Goal: Task Accomplishment & Management: Complete application form

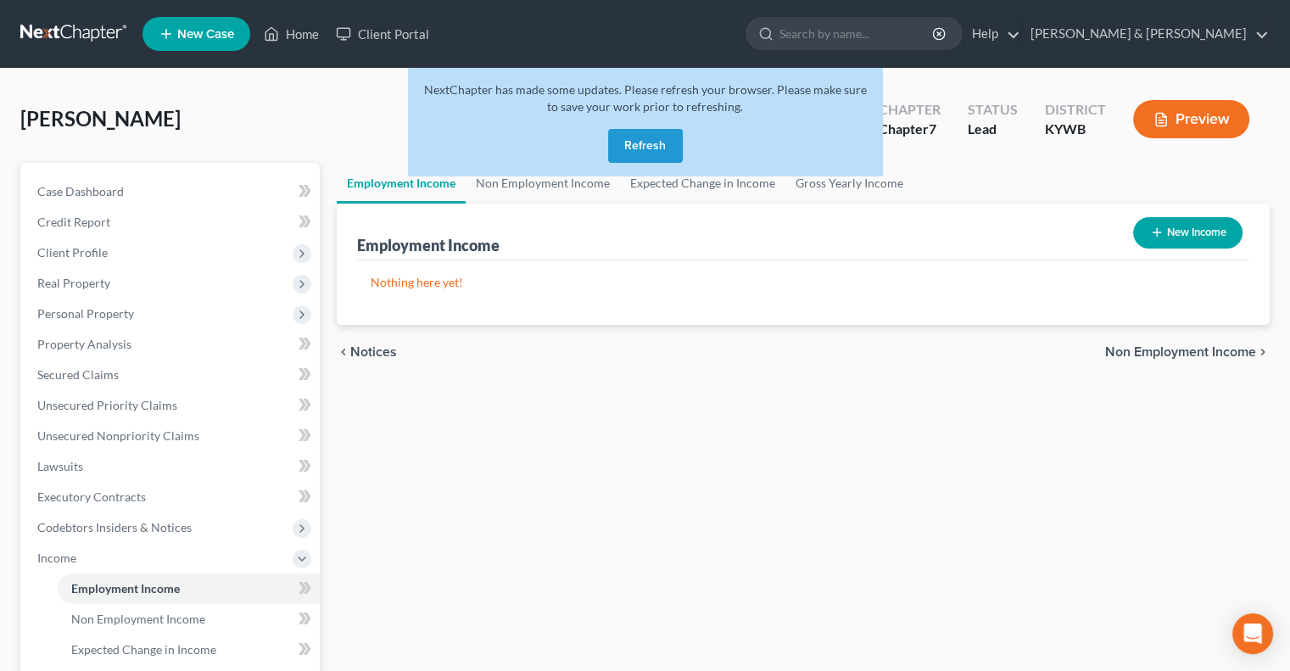
click at [641, 148] on button "Refresh" at bounding box center [645, 146] width 75 height 34
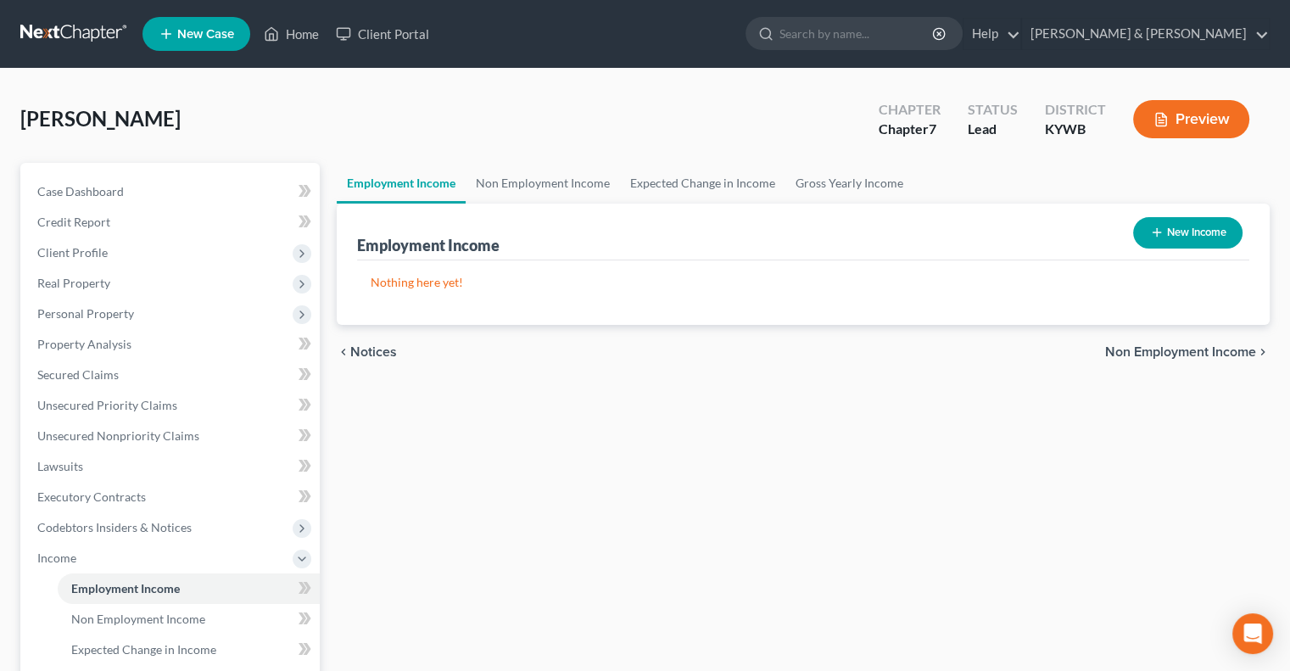
click at [1191, 231] on button "New Income" at bounding box center [1187, 232] width 109 height 31
select select "0"
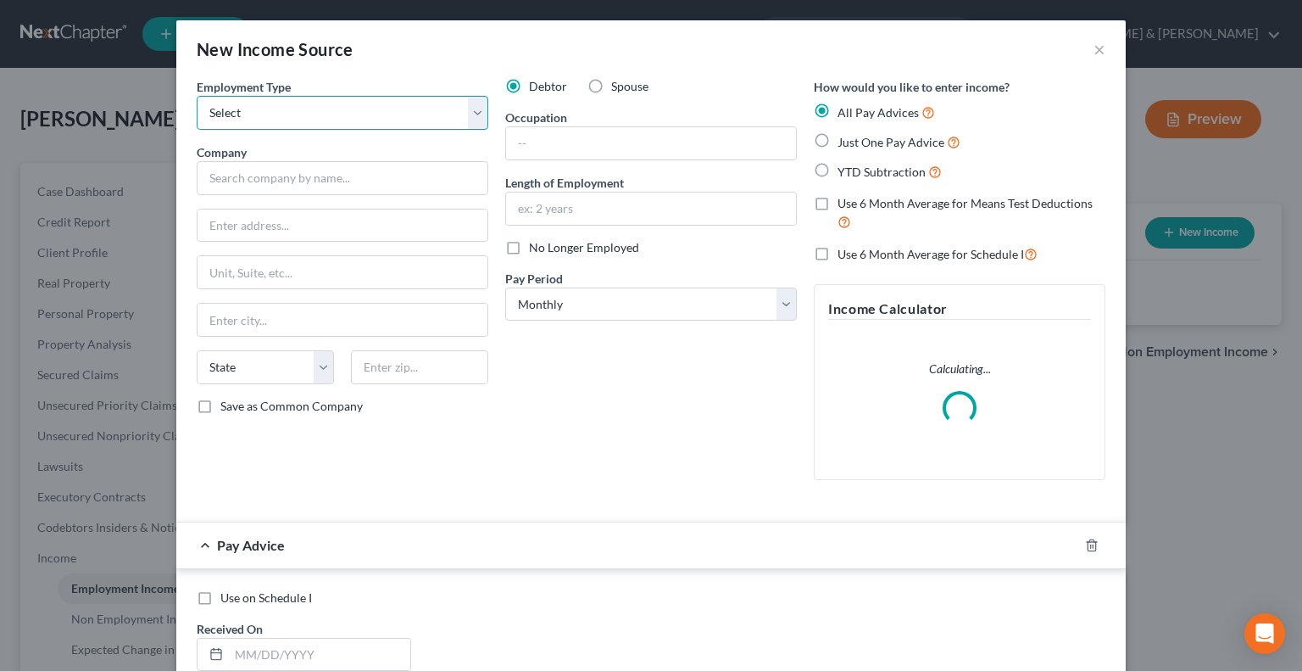
drag, startPoint x: 471, startPoint y: 114, endPoint x: 460, endPoint y: 116, distance: 12.0
click at [471, 114] on select "Select Full or [DEMOGRAPHIC_DATA] Employment Self Employment" at bounding box center [343, 113] width 292 height 34
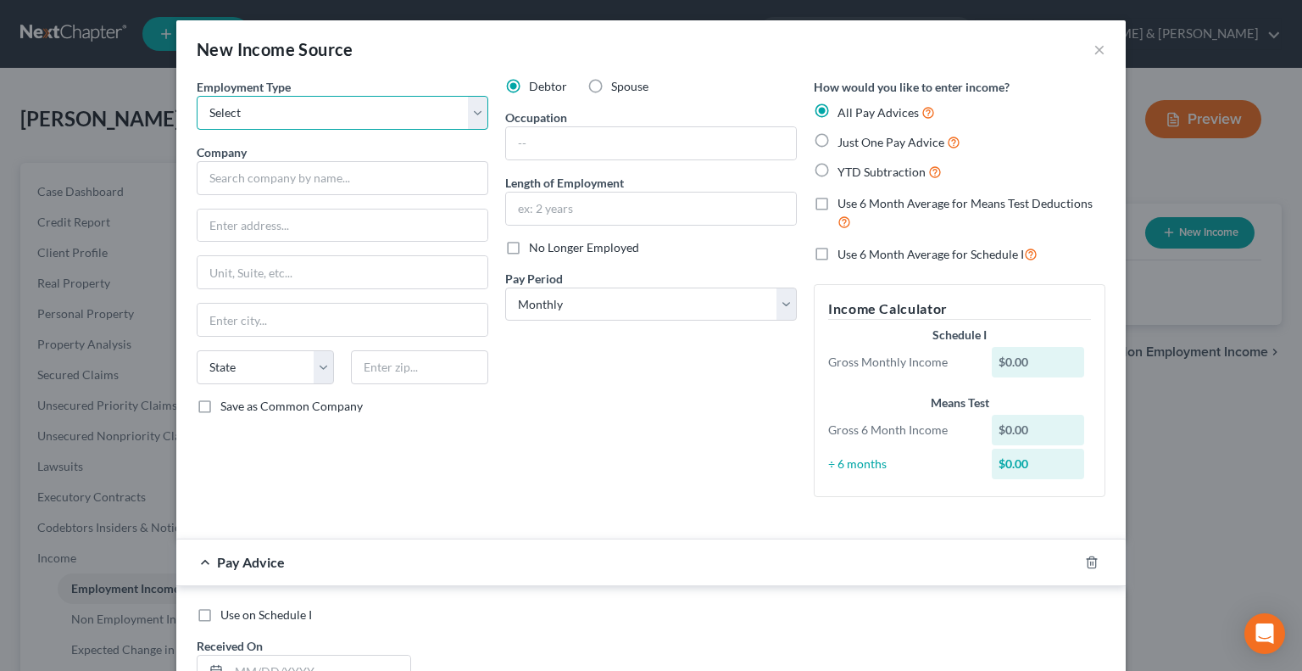
select select "0"
click at [197, 96] on select "Select Full or [DEMOGRAPHIC_DATA] Employment Self Employment" at bounding box center [343, 113] width 292 height 34
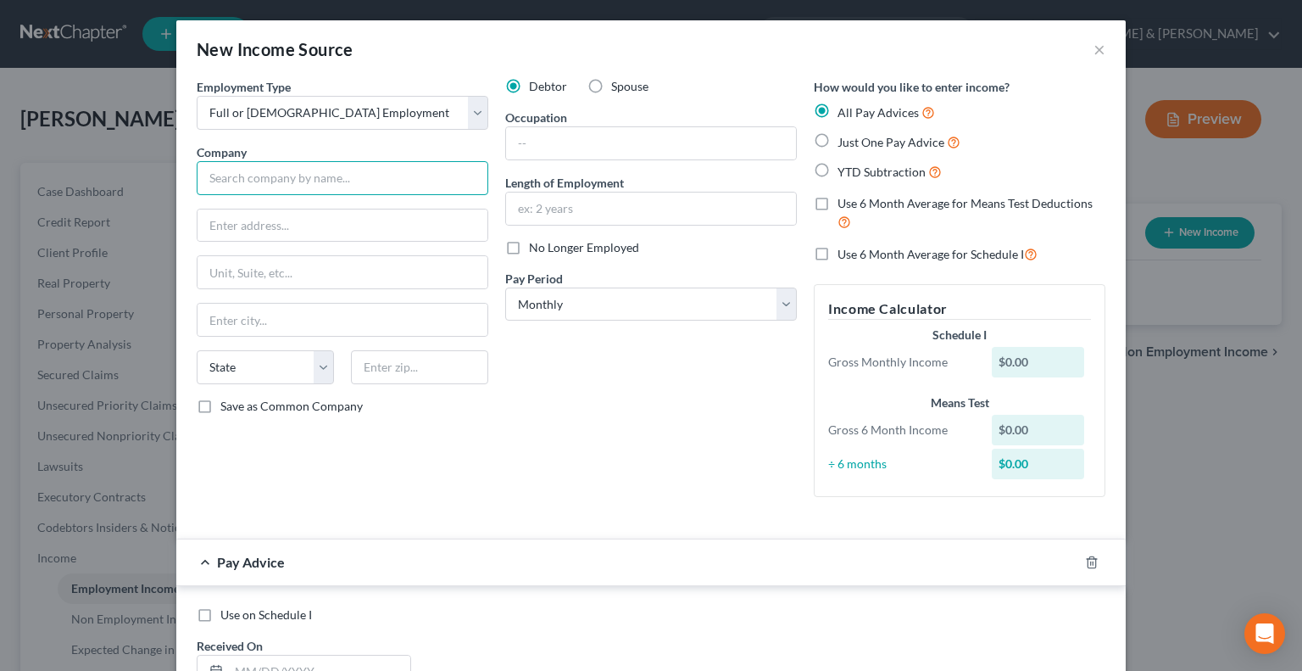
click at [307, 176] on input "text" at bounding box center [343, 178] width 292 height 34
type input "Labcorp"
click at [282, 232] on input "text" at bounding box center [343, 225] width 290 height 32
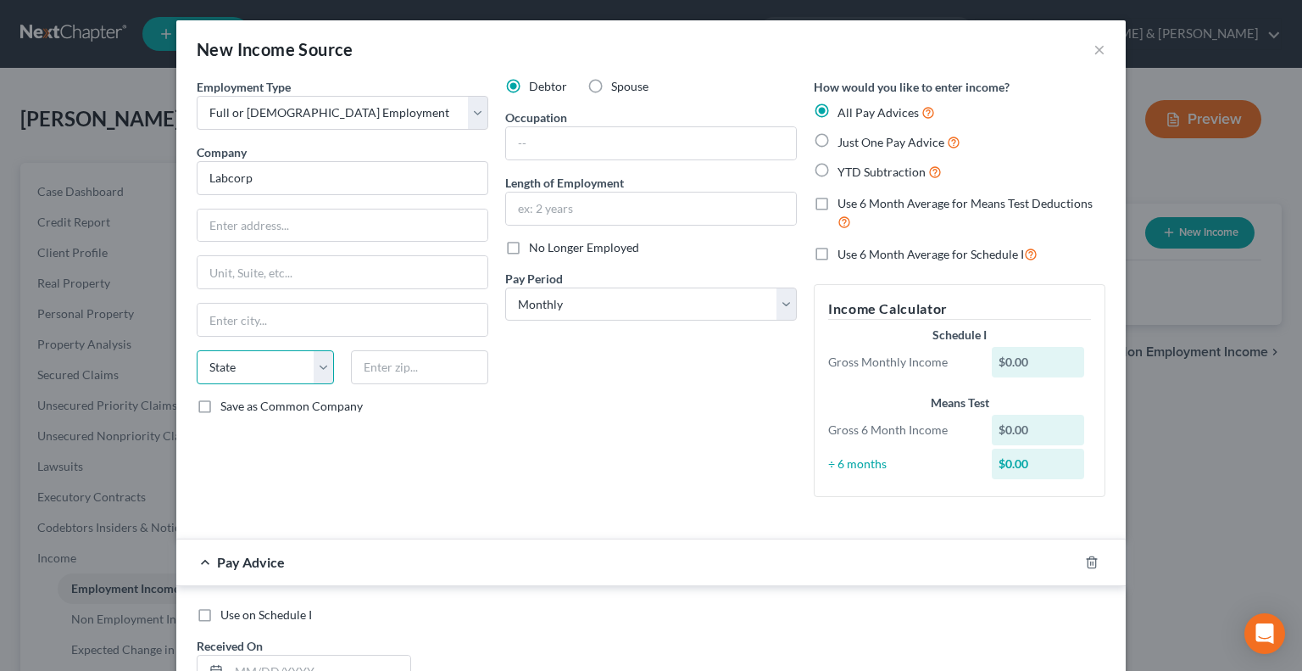
click at [310, 364] on select "State [US_STATE] AK AR AZ CA CO CT DE DC [GEOGRAPHIC_DATA] [GEOGRAPHIC_DATA] GU…" at bounding box center [265, 367] width 137 height 34
select select "18"
click at [197, 350] on select "State [US_STATE] AK AR AZ CA CO CT DE DC [GEOGRAPHIC_DATA] [GEOGRAPHIC_DATA] GU…" at bounding box center [265, 367] width 137 height 34
click at [616, 135] on input "text" at bounding box center [651, 143] width 290 height 32
drag, startPoint x: 540, startPoint y: 142, endPoint x: 573, endPoint y: 128, distance: 35.7
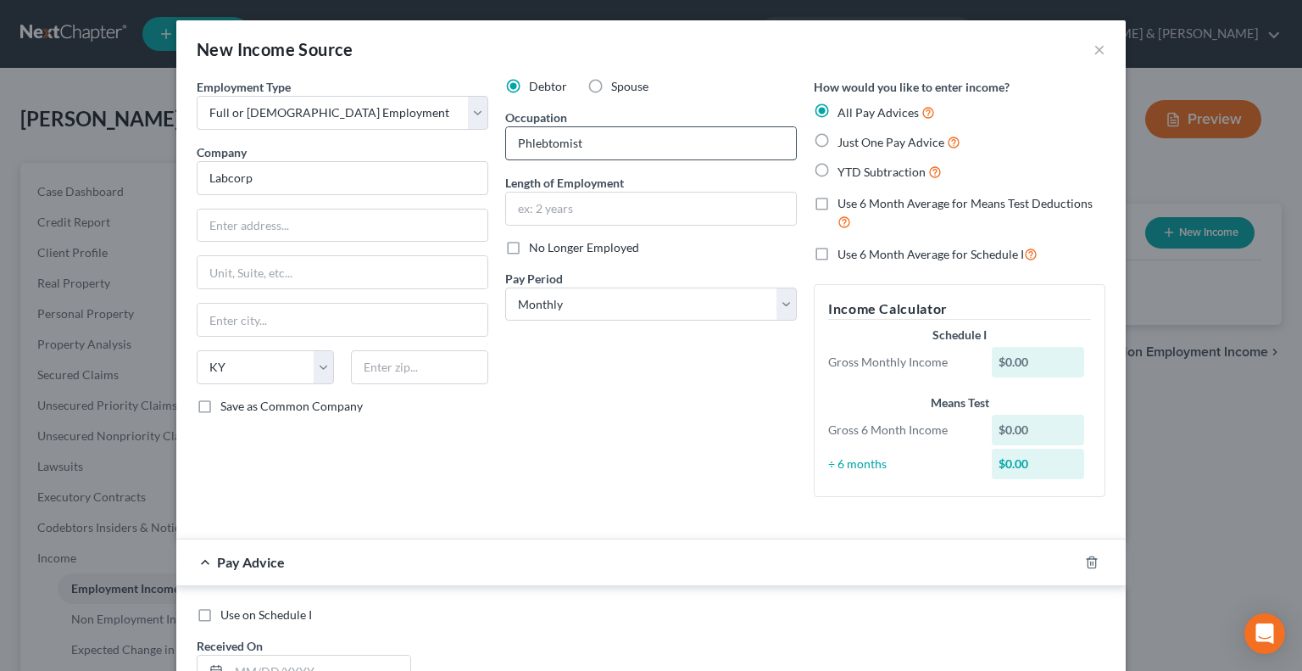
click at [544, 142] on input "Phlebtomist" at bounding box center [651, 143] width 290 height 32
type input "[MEDICAL_DATA]"
click at [576, 205] on input "text" at bounding box center [651, 208] width 290 height 32
type input "2 years"
click at [838, 138] on label "Just One Pay Advice" at bounding box center [899, 142] width 123 height 20
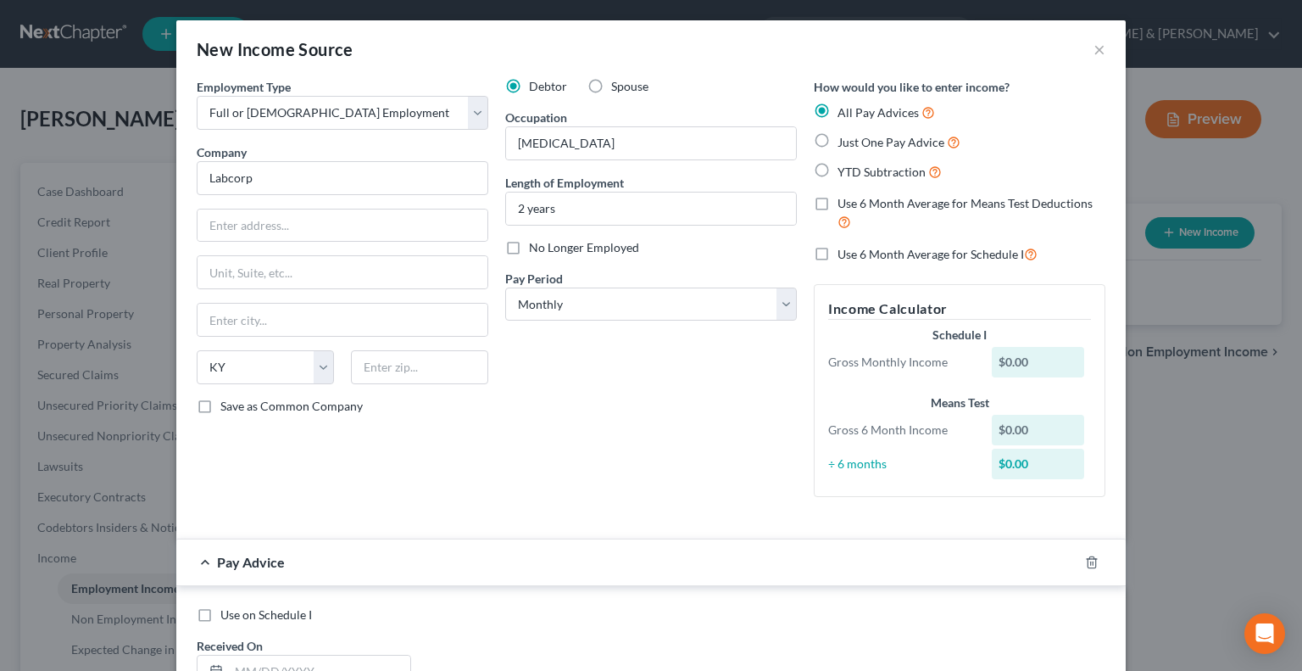
click at [845, 138] on input "Just One Pay Advice" at bounding box center [850, 137] width 11 height 11
radio input "true"
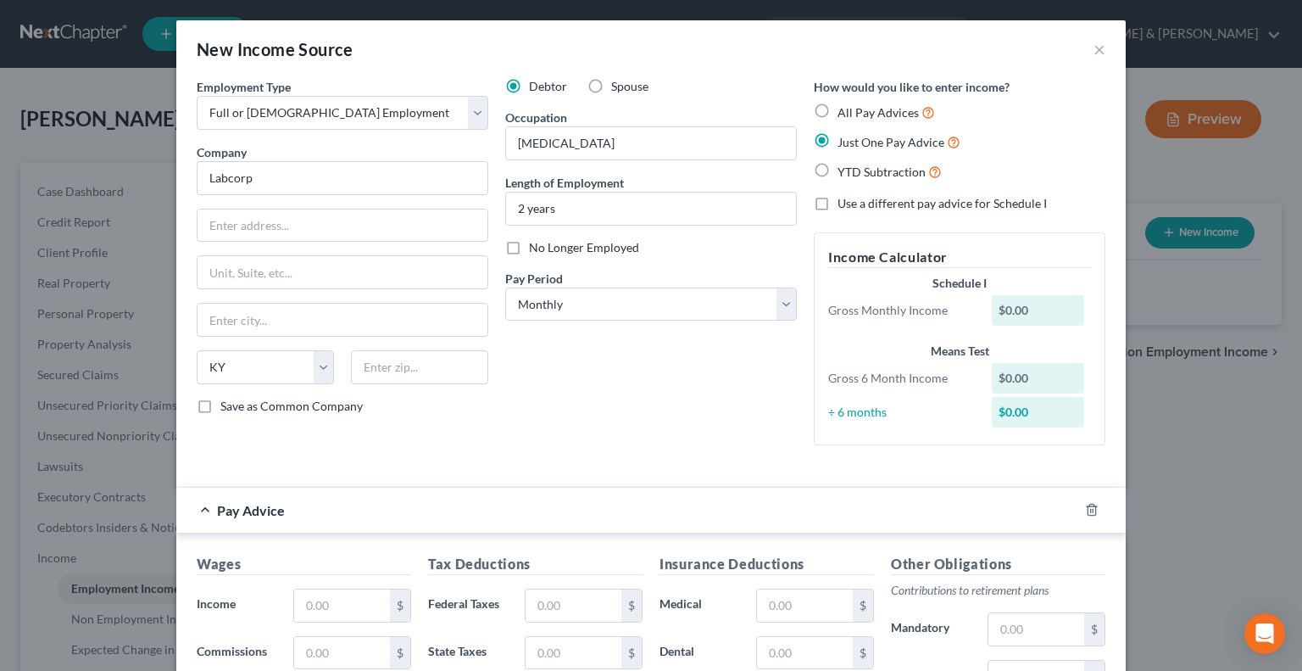
click at [838, 207] on label "Use a different pay advice for Schedule I" at bounding box center [942, 203] width 209 height 17
click at [845, 206] on input "Use a different pay advice for Schedule I" at bounding box center [850, 200] width 11 height 11
checkbox input "true"
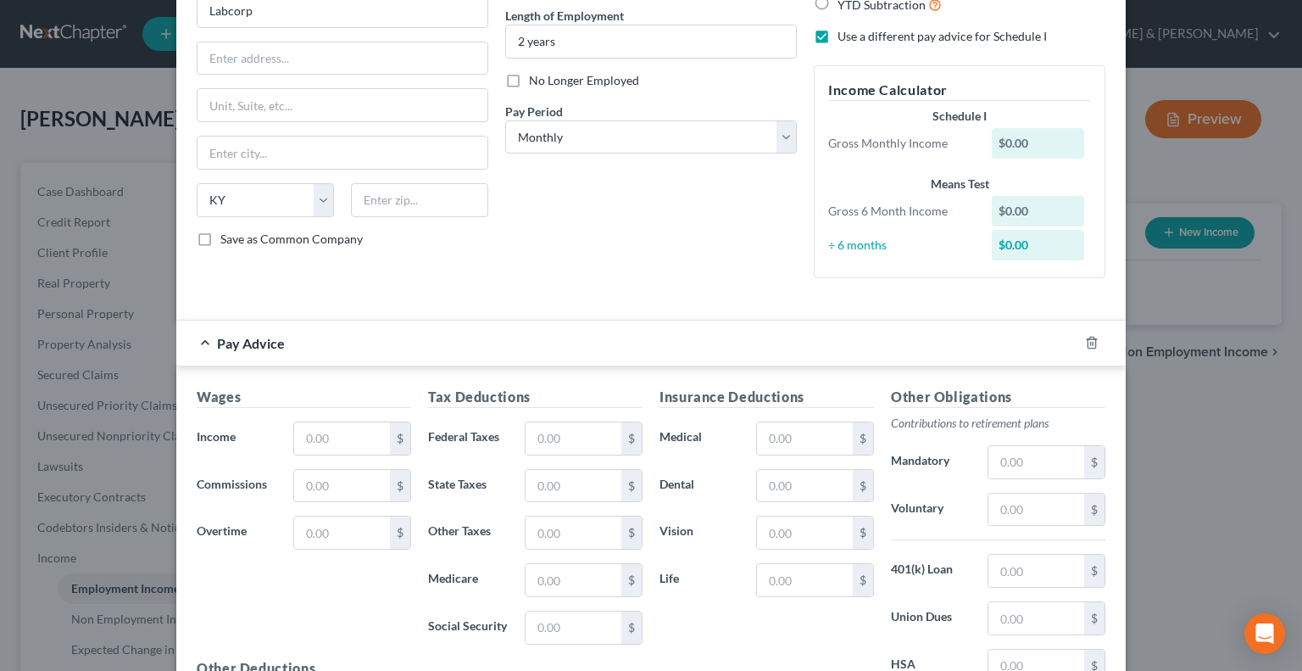
scroll to position [170, 0]
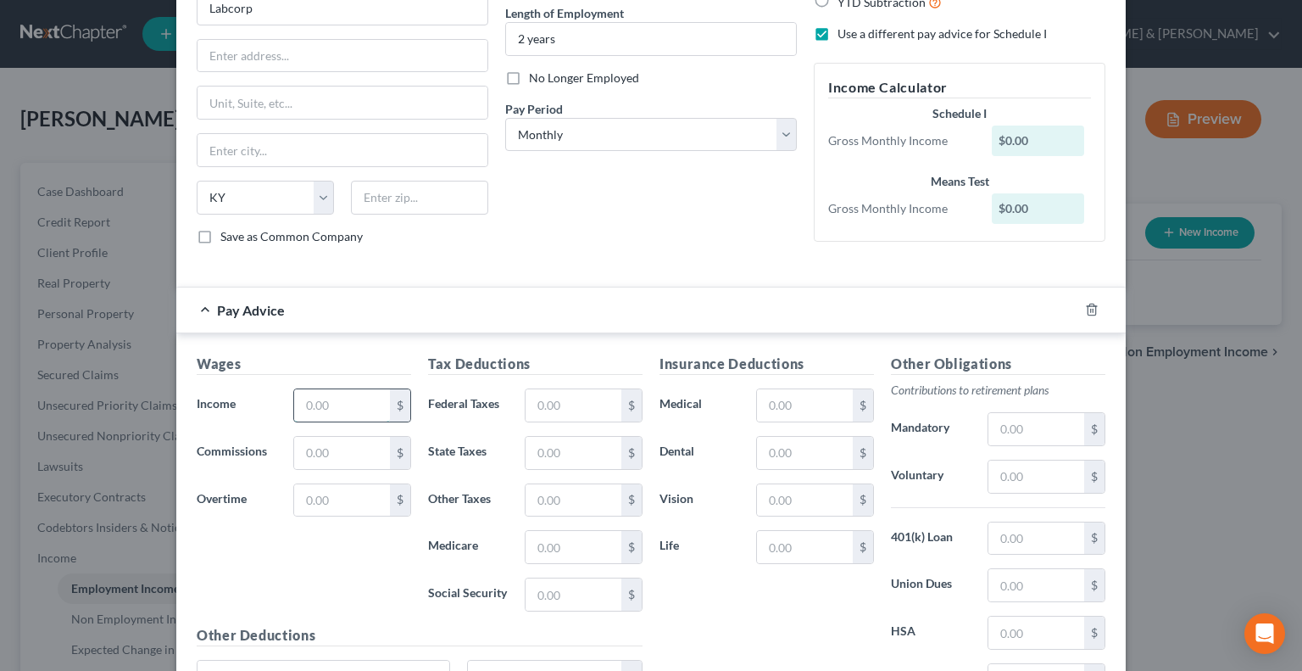
click at [345, 432] on div "Wages Income * $ Commissions $ Overtime $" at bounding box center [303, 489] width 231 height 271
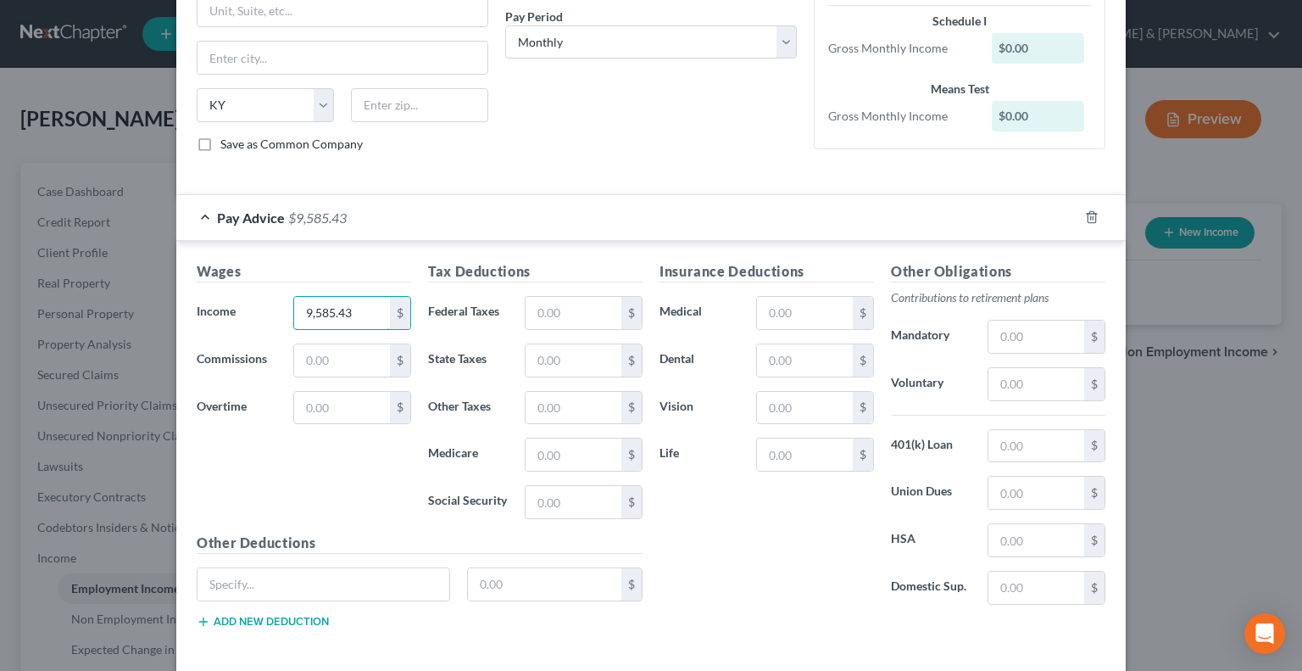
scroll to position [334, 0]
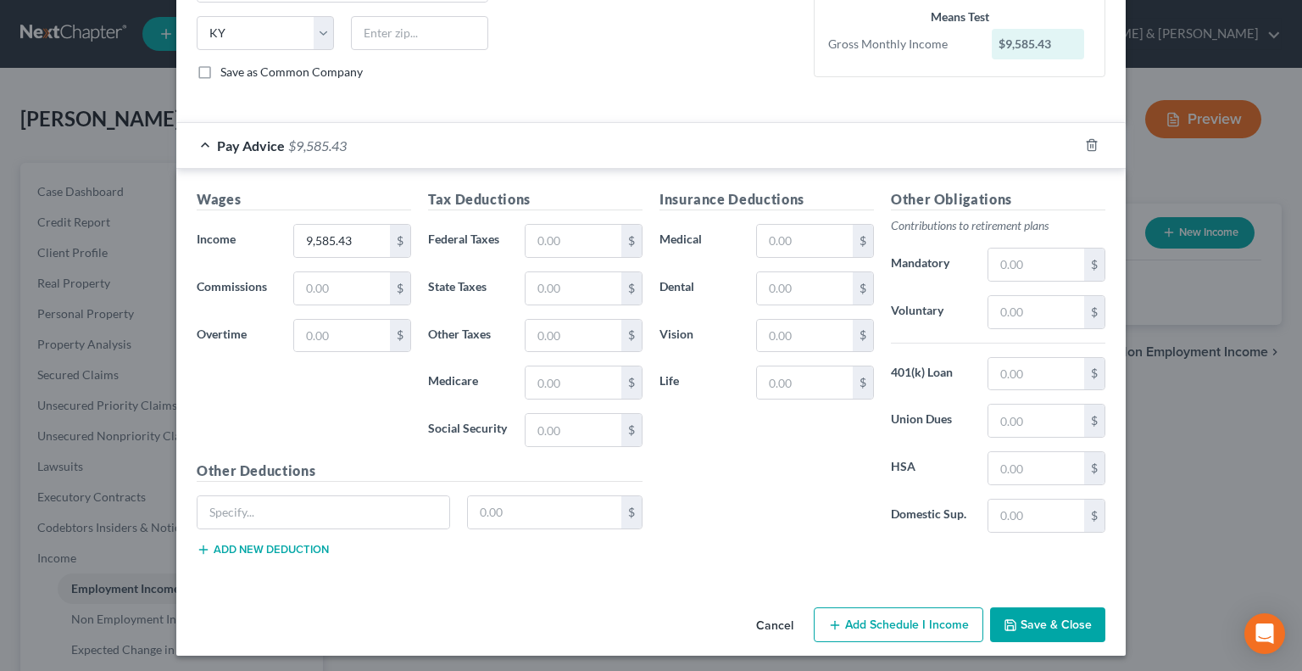
click at [901, 622] on button "Add Schedule I Income" at bounding box center [899, 625] width 170 height 36
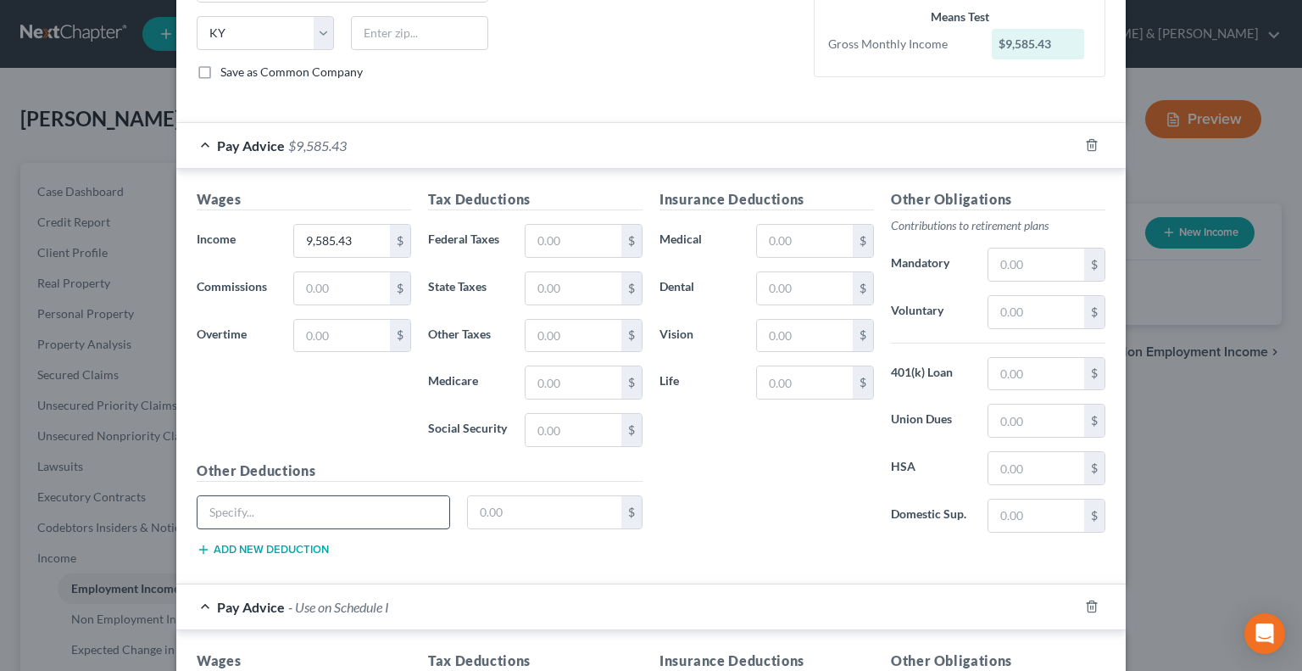
scroll to position [504, 0]
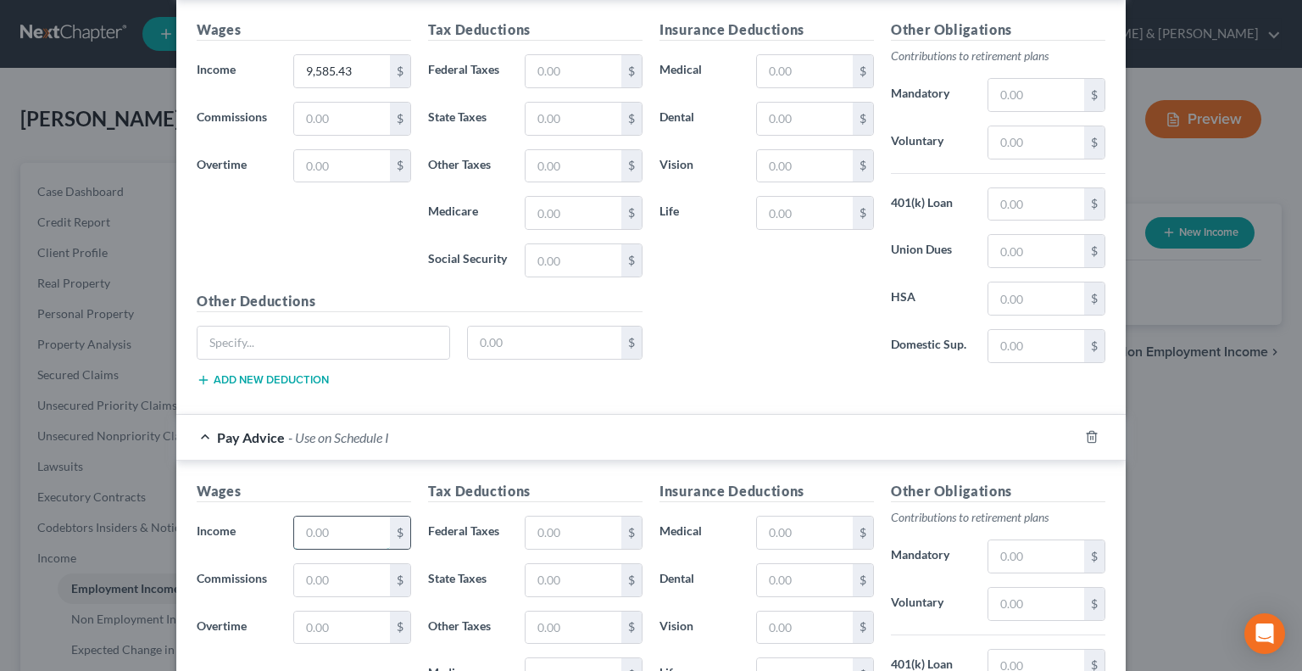
click at [327, 518] on input "text" at bounding box center [342, 532] width 96 height 32
click at [359, 67] on input "9,585.43" at bounding box center [342, 71] width 96 height 32
type input "1,597.57"
click at [332, 533] on input "text" at bounding box center [342, 532] width 96 height 32
type input "1,777"
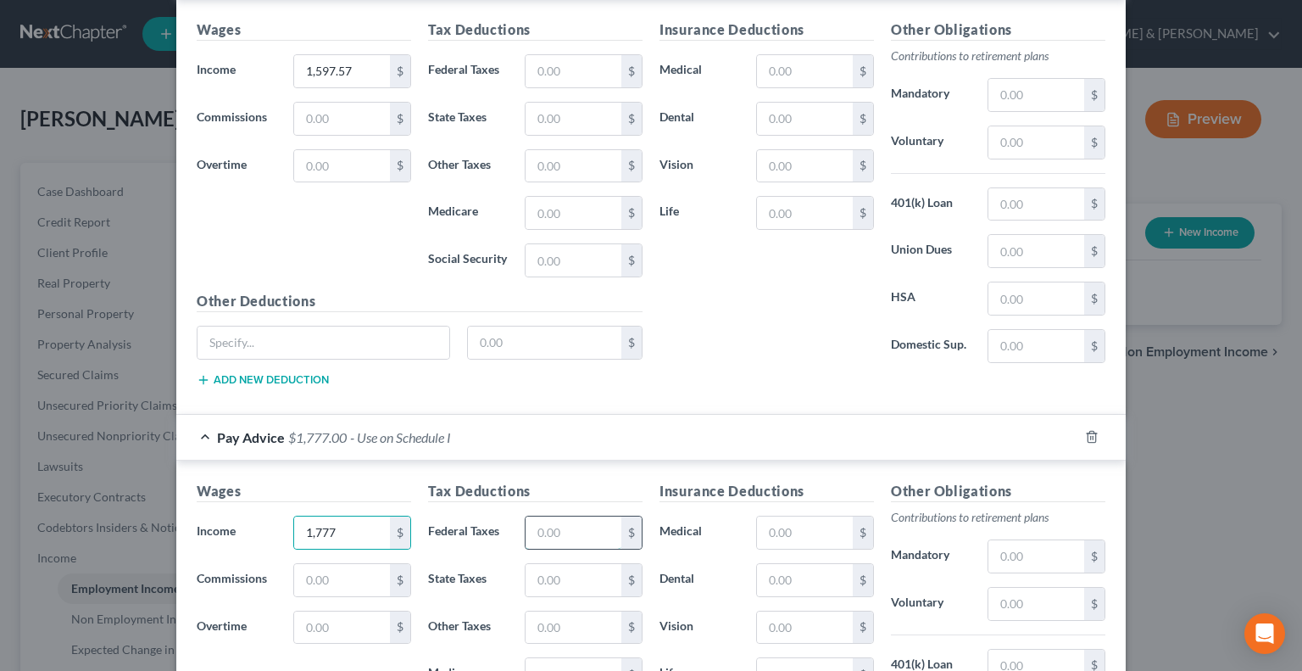
click at [536, 531] on input "text" at bounding box center [574, 532] width 96 height 32
type input "156"
click at [804, 528] on input "text" at bounding box center [805, 532] width 96 height 32
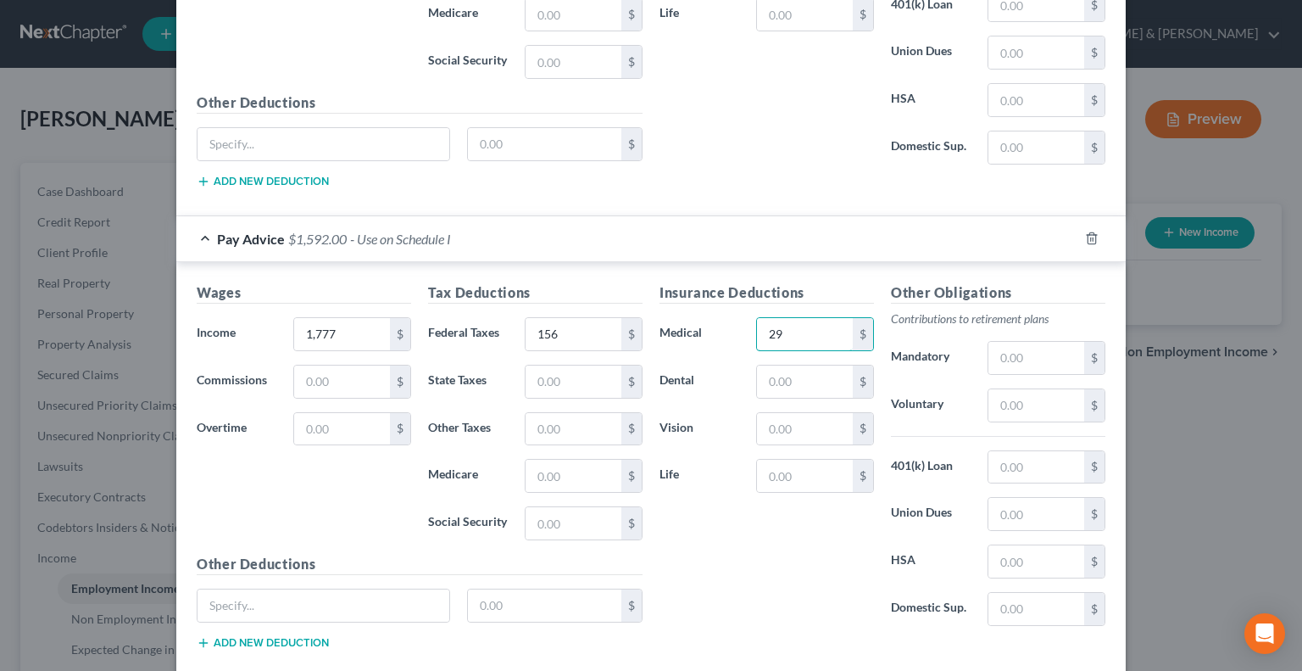
scroll to position [758, 0]
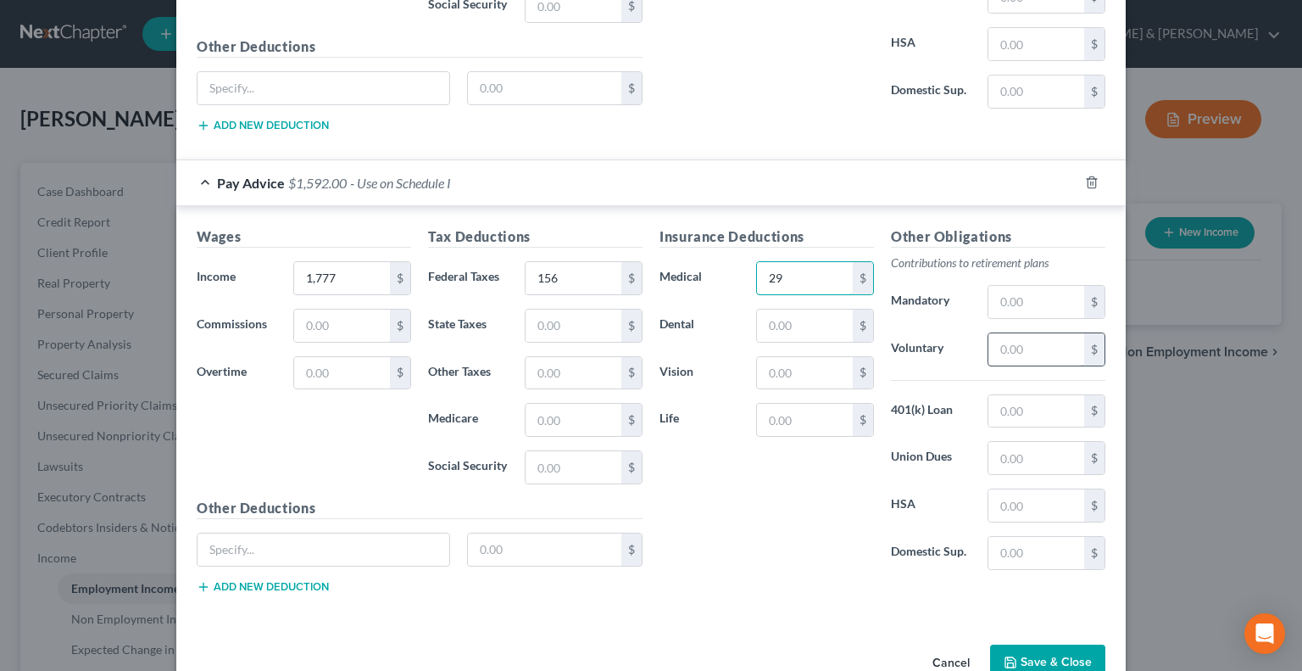
type input "29"
click at [1007, 337] on input "text" at bounding box center [1037, 349] width 96 height 32
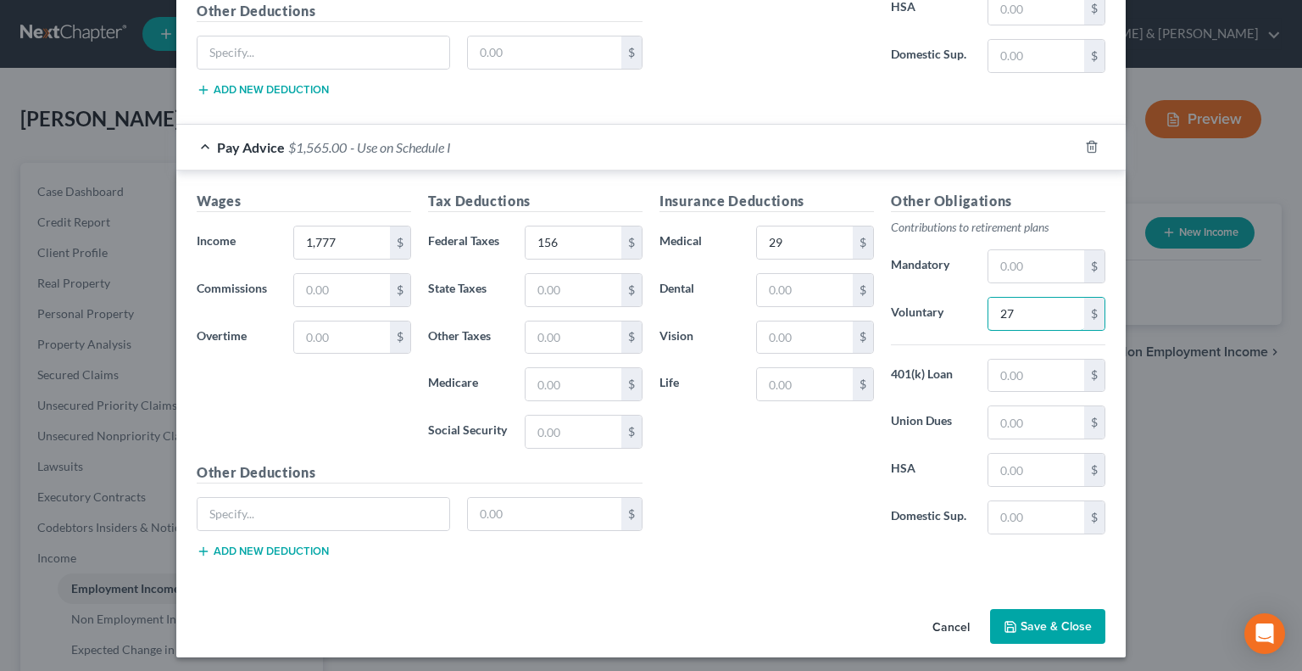
type input "27"
click at [1062, 622] on button "Save & Close" at bounding box center [1047, 627] width 115 height 36
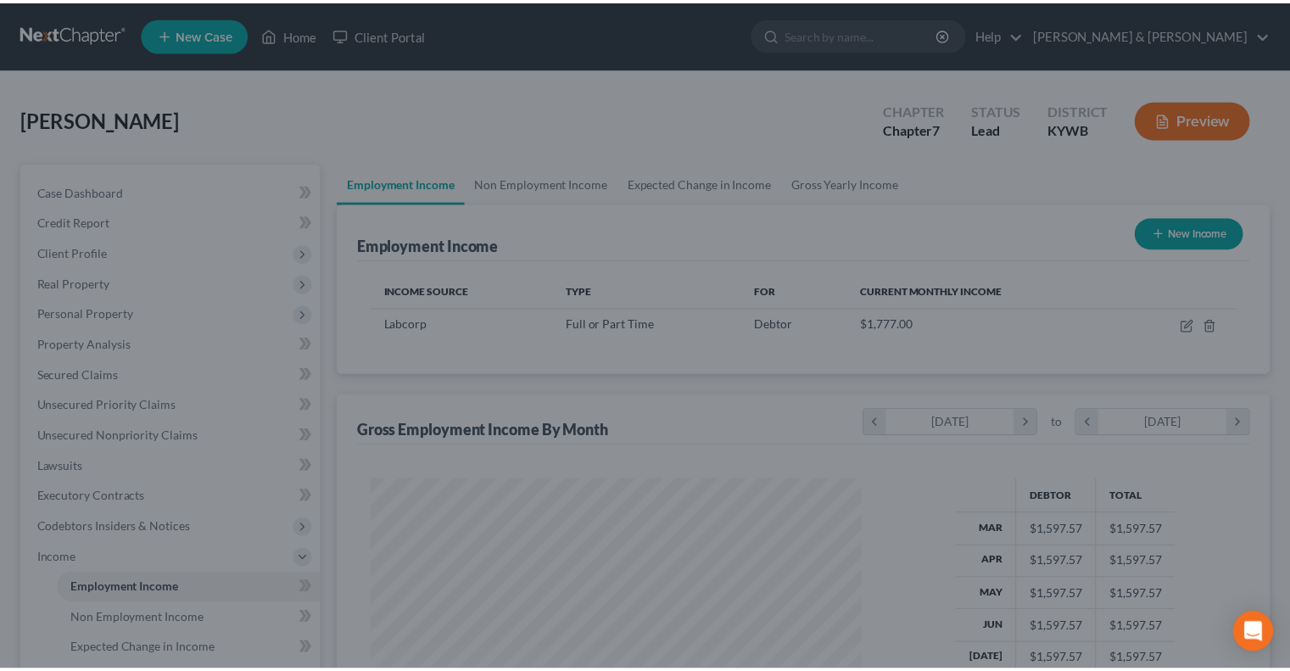
scroll to position [302, 523]
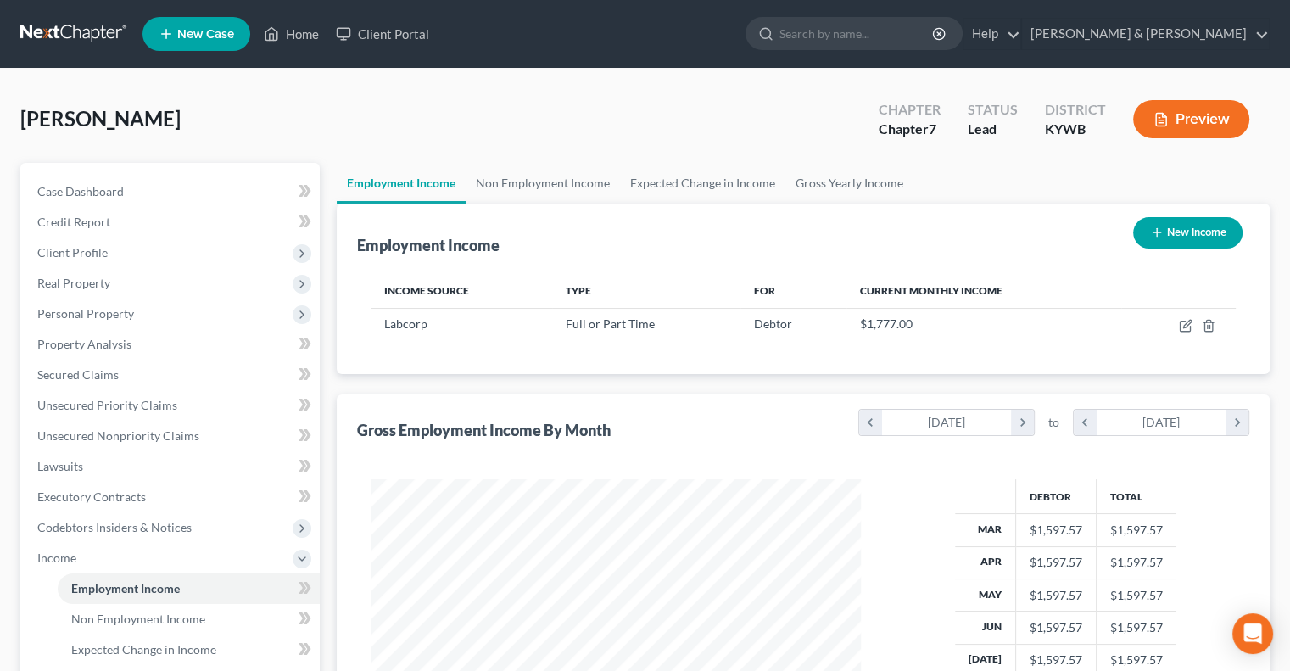
click at [1183, 236] on button "New Income" at bounding box center [1187, 232] width 109 height 31
select select "0"
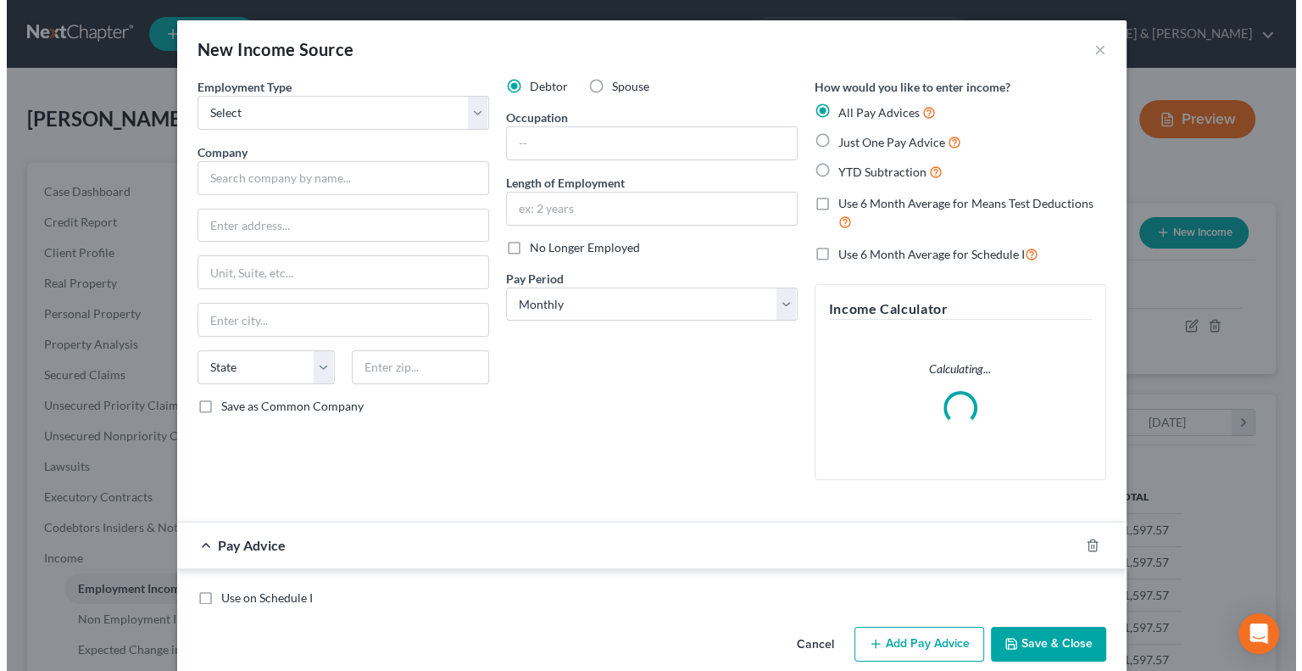
scroll to position [302, 529]
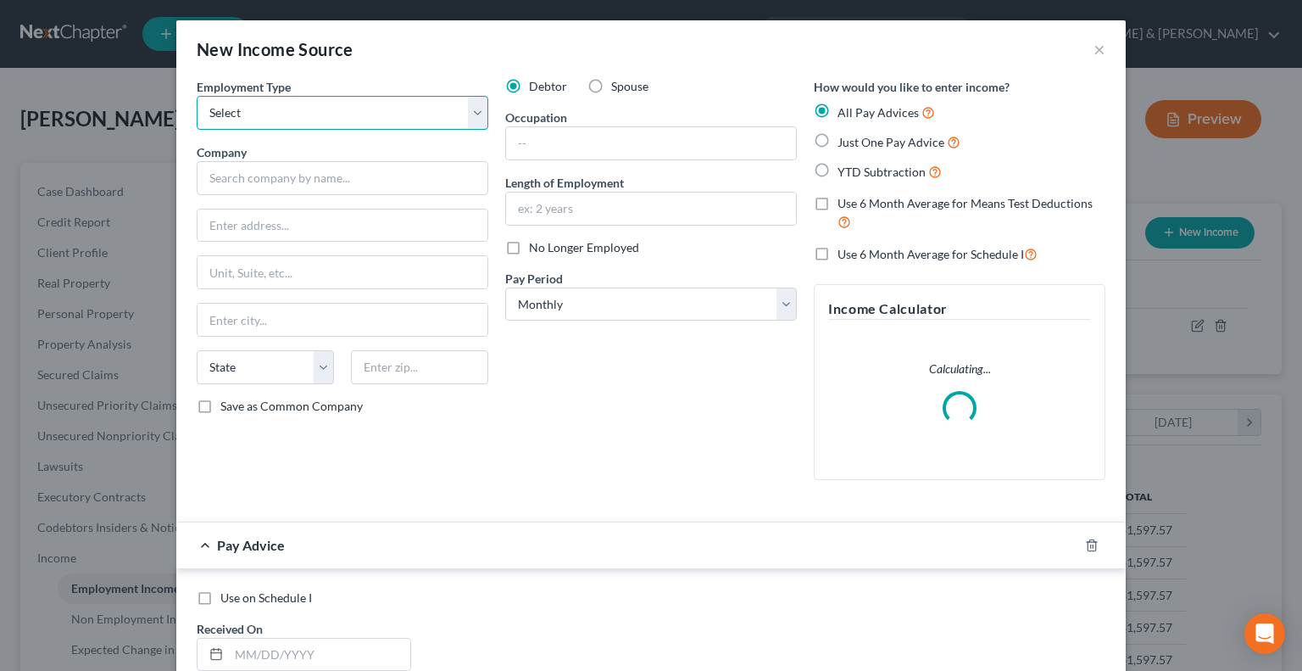
click at [248, 106] on select "Select Full or [DEMOGRAPHIC_DATA] Employment Self Employment" at bounding box center [343, 113] width 292 height 34
select select "0"
click at [197, 96] on select "Select Full or [DEMOGRAPHIC_DATA] Employment Self Employment" at bounding box center [343, 113] width 292 height 34
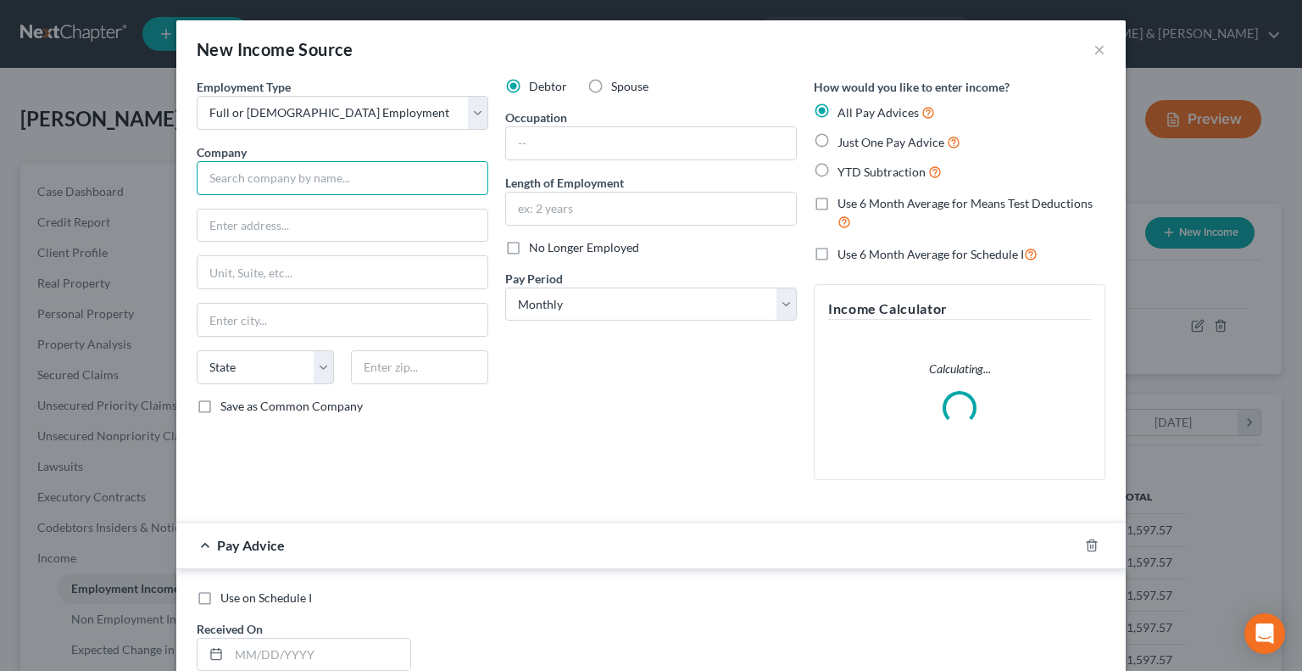
click at [237, 182] on input "text" at bounding box center [343, 178] width 292 height 34
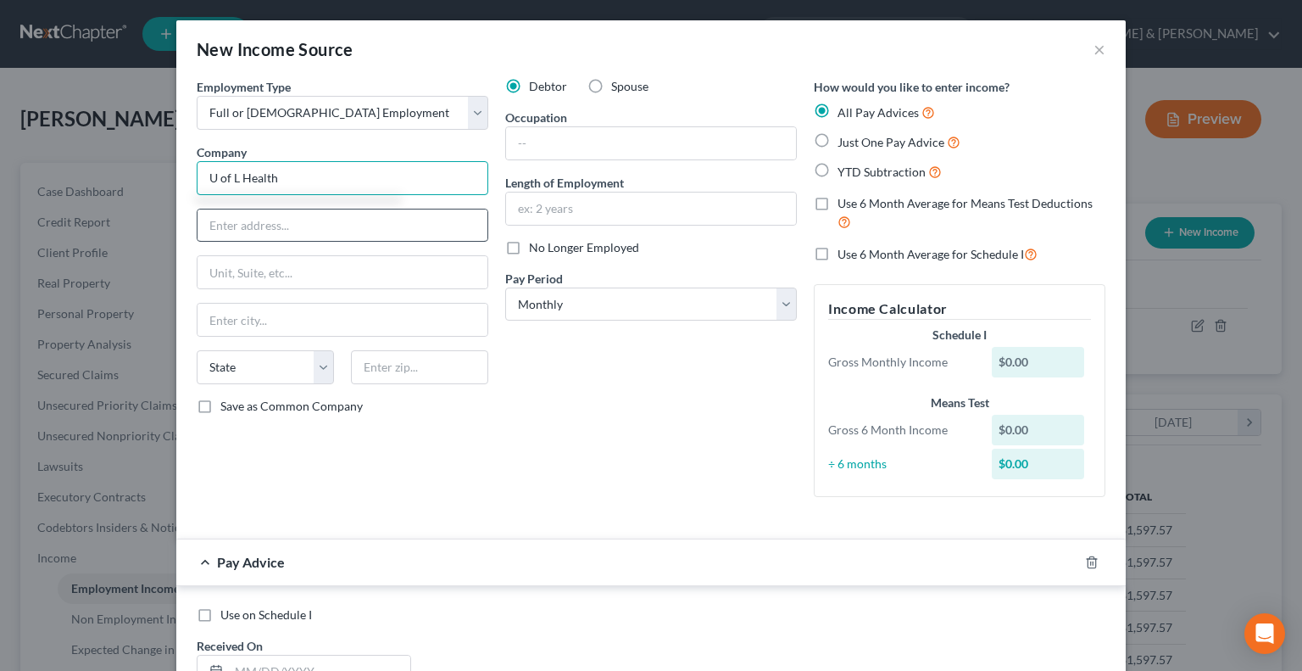
type input "U of L Health"
click at [276, 226] on input "text" at bounding box center [343, 225] width 290 height 32
type input "[STREET_ADDRESS][PERSON_NAME]"
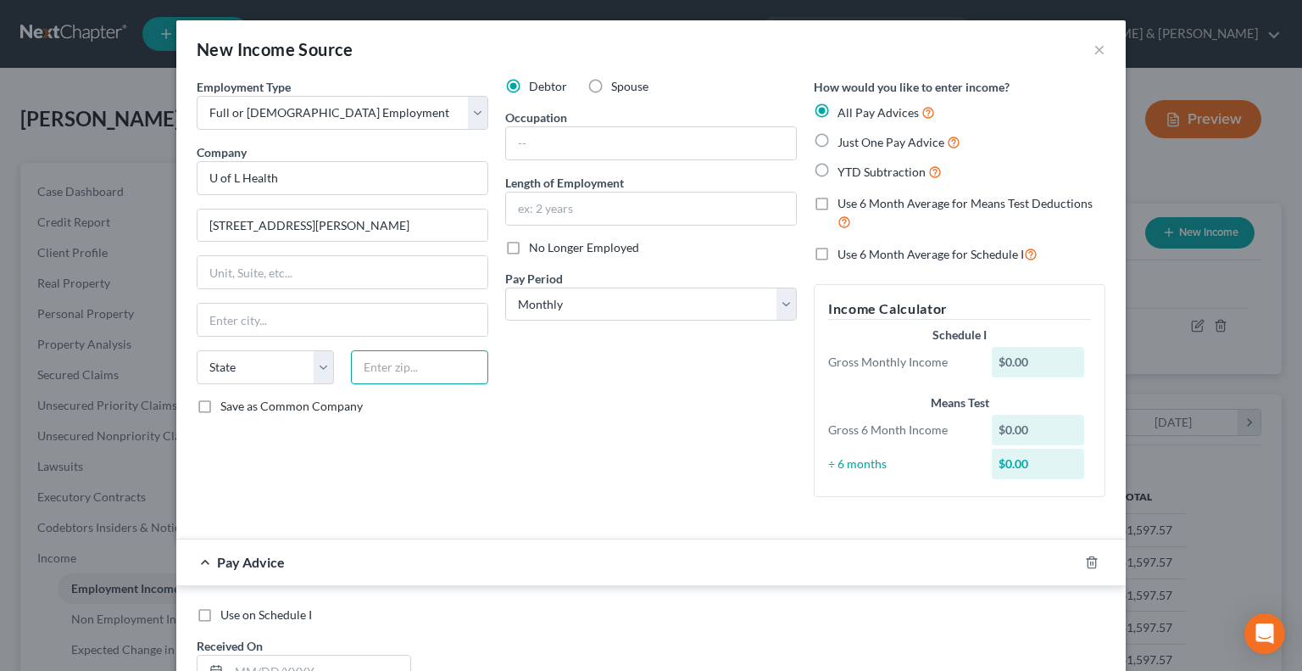
click at [431, 379] on input "text" at bounding box center [419, 367] width 137 height 34
type input "40202"
type input "[GEOGRAPHIC_DATA]"
select select "18"
click at [599, 127] on input "text" at bounding box center [651, 143] width 290 height 32
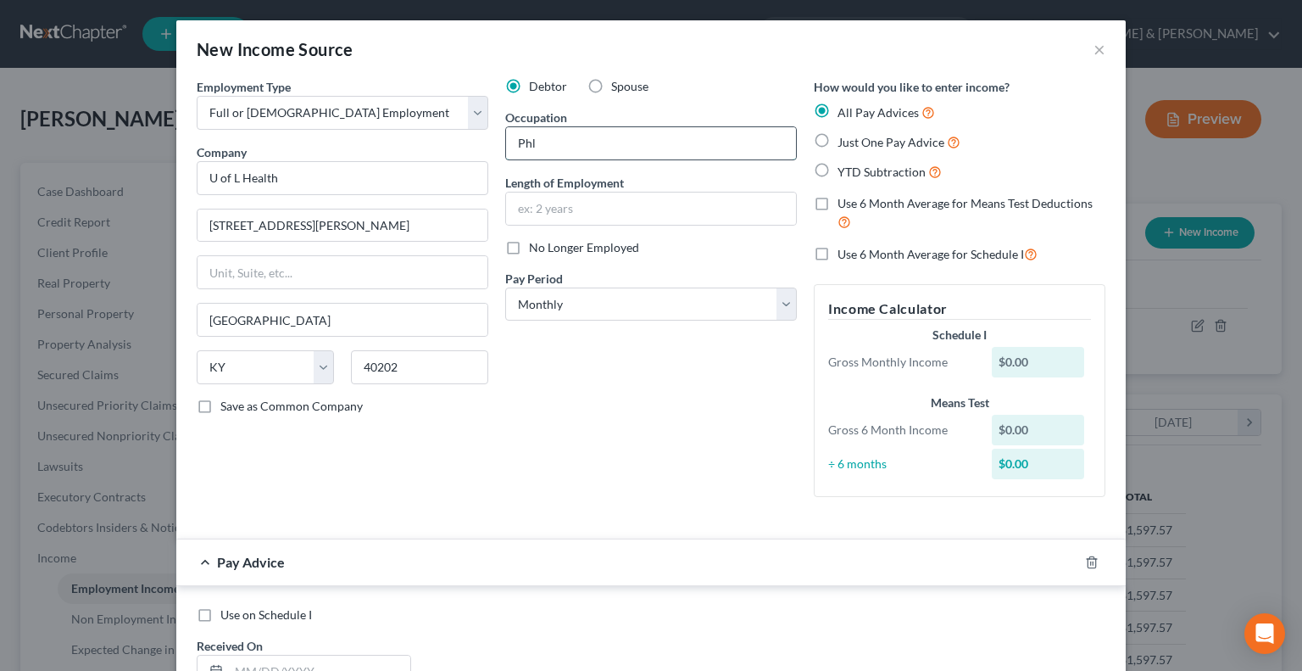
type input "[MEDICAL_DATA]"
click at [604, 220] on input "text" at bounding box center [651, 208] width 290 height 32
type input "9 months"
click at [838, 138] on label "Just One Pay Advice" at bounding box center [899, 142] width 123 height 20
click at [845, 138] on input "Just One Pay Advice" at bounding box center [850, 137] width 11 height 11
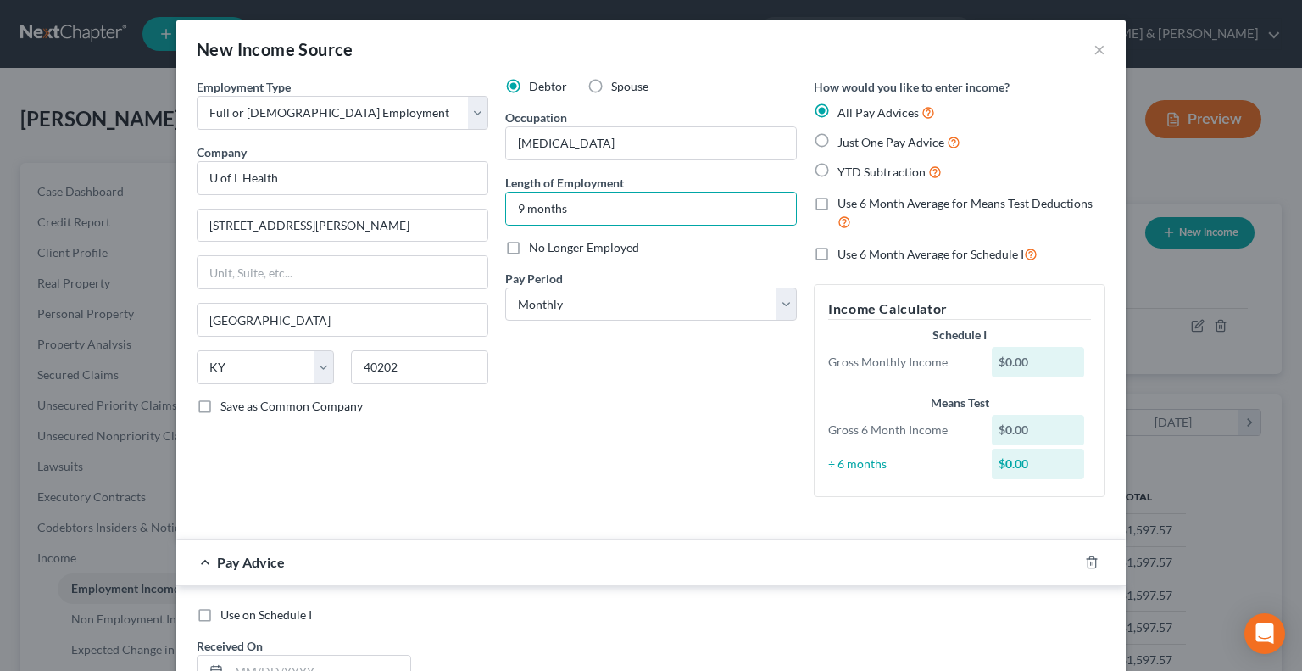
radio input "true"
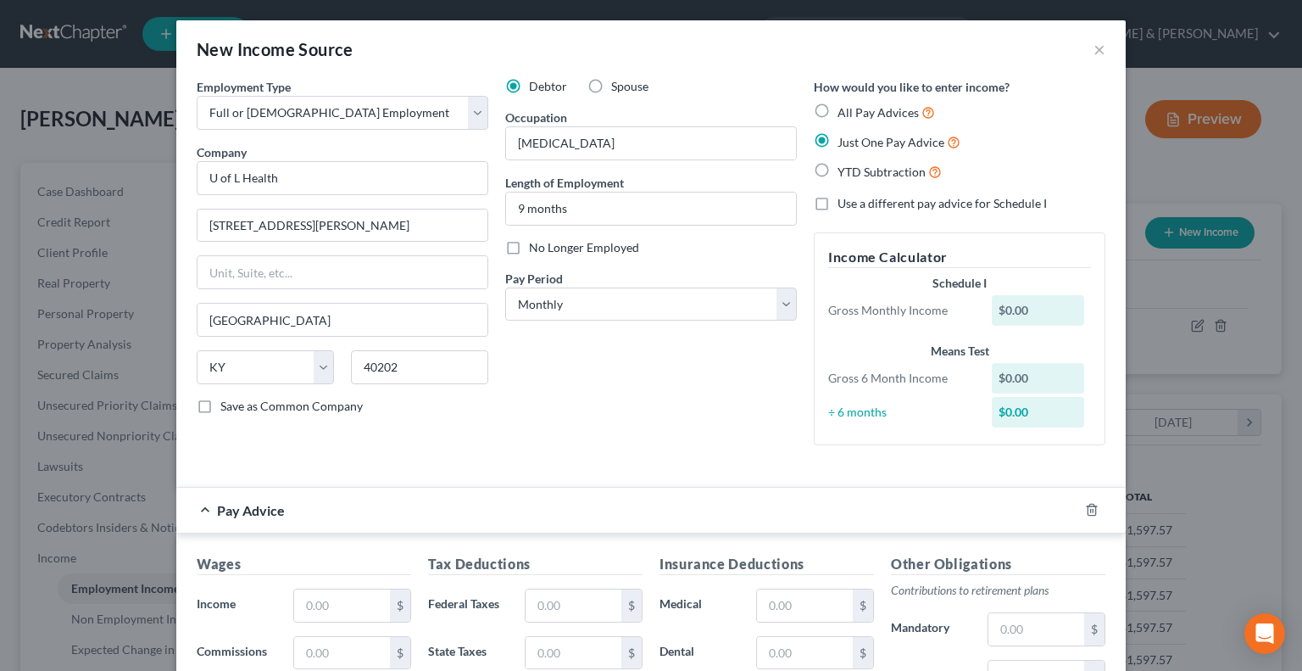
click at [838, 203] on label "Use a different pay advice for Schedule I" at bounding box center [942, 203] width 209 height 17
click at [845, 203] on input "Use a different pay advice for Schedule I" at bounding box center [850, 200] width 11 height 11
checkbox input "true"
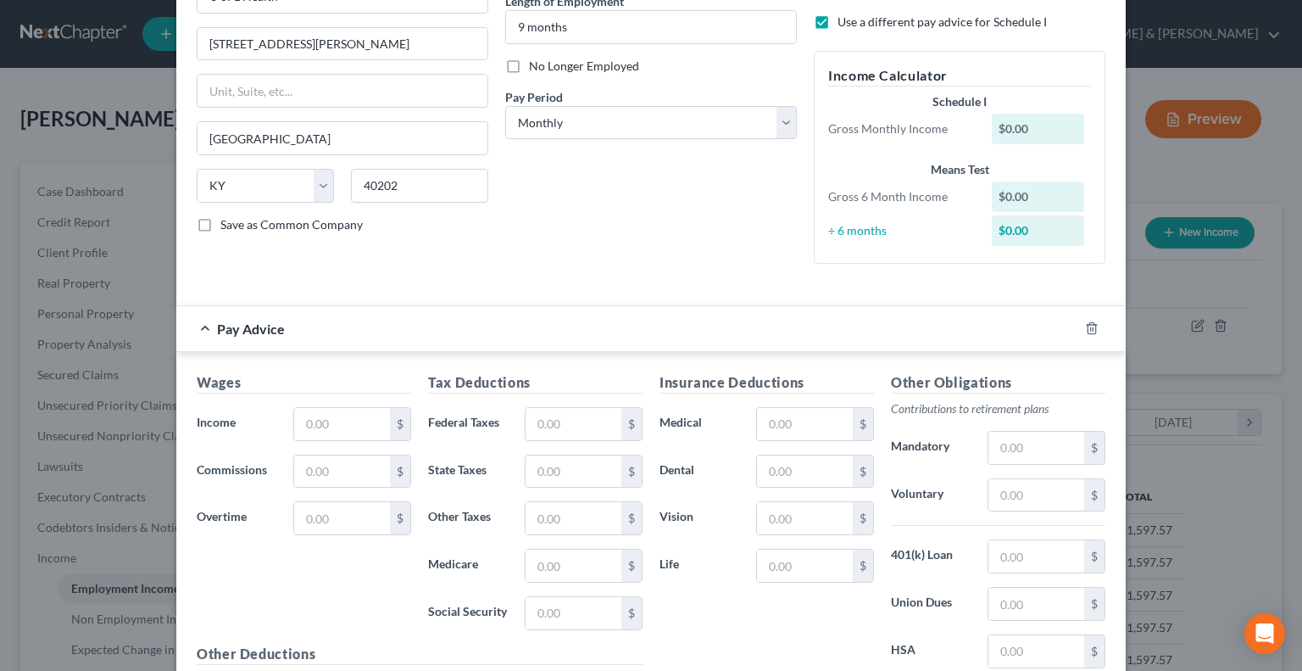
scroll to position [254, 0]
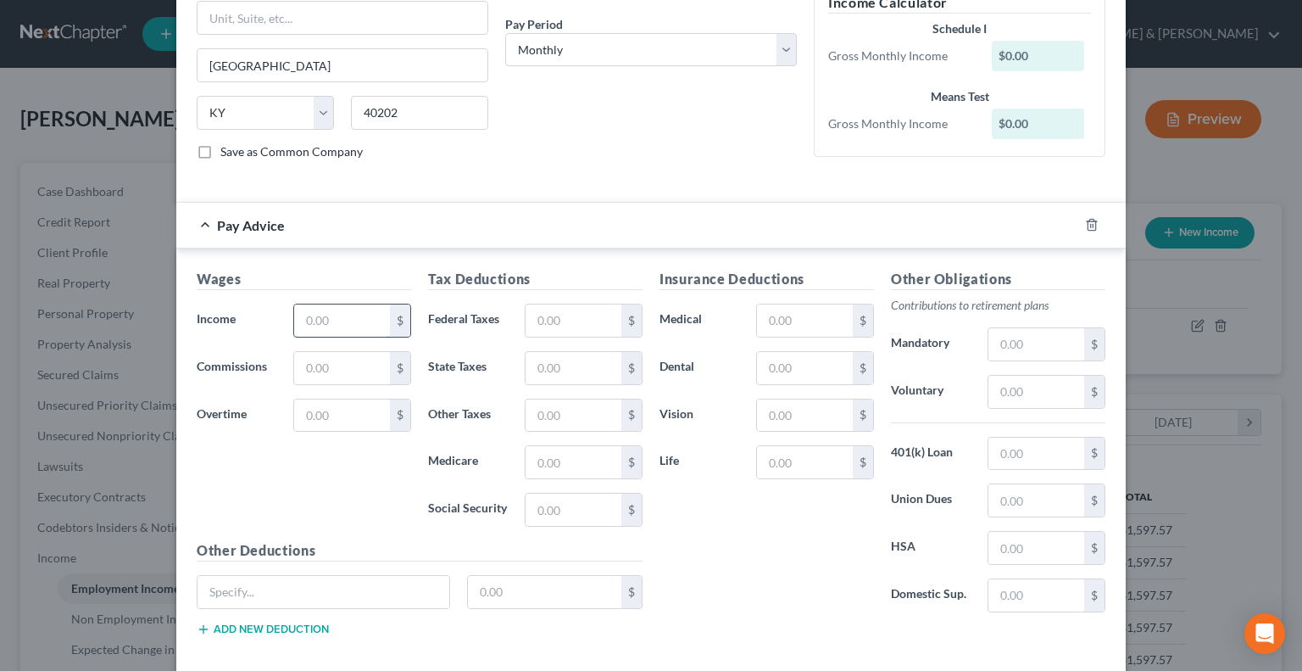
click at [315, 319] on input "text" at bounding box center [342, 320] width 96 height 32
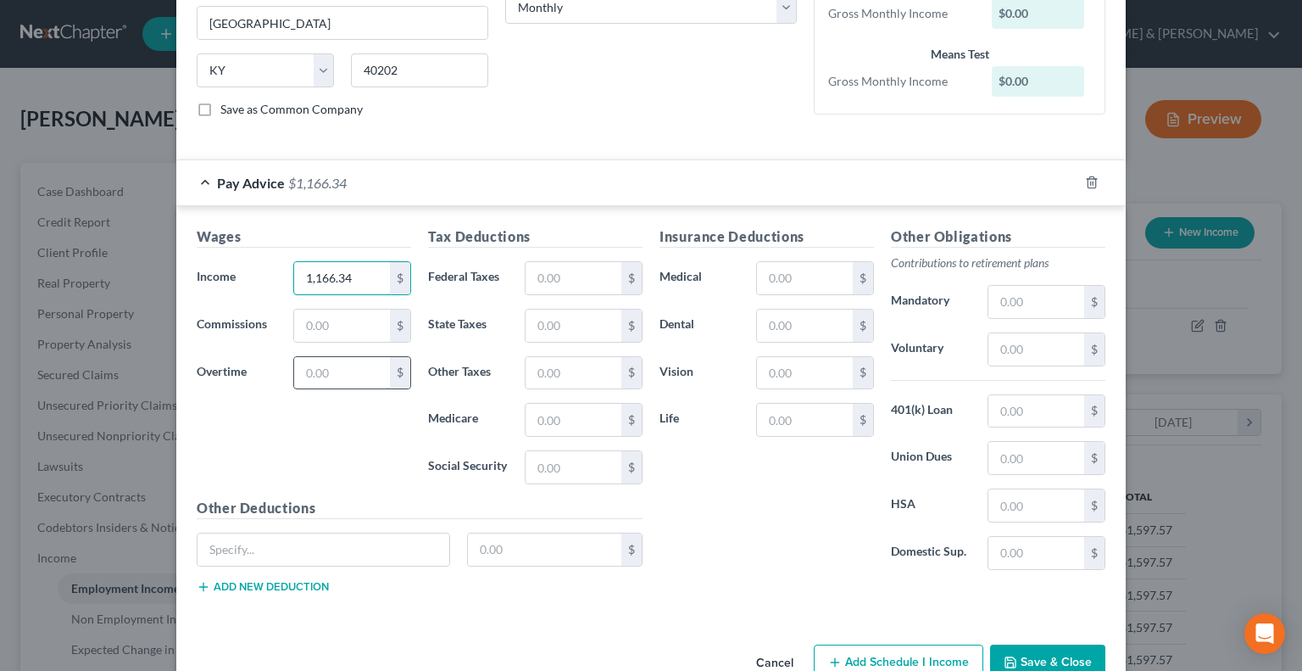
scroll to position [334, 0]
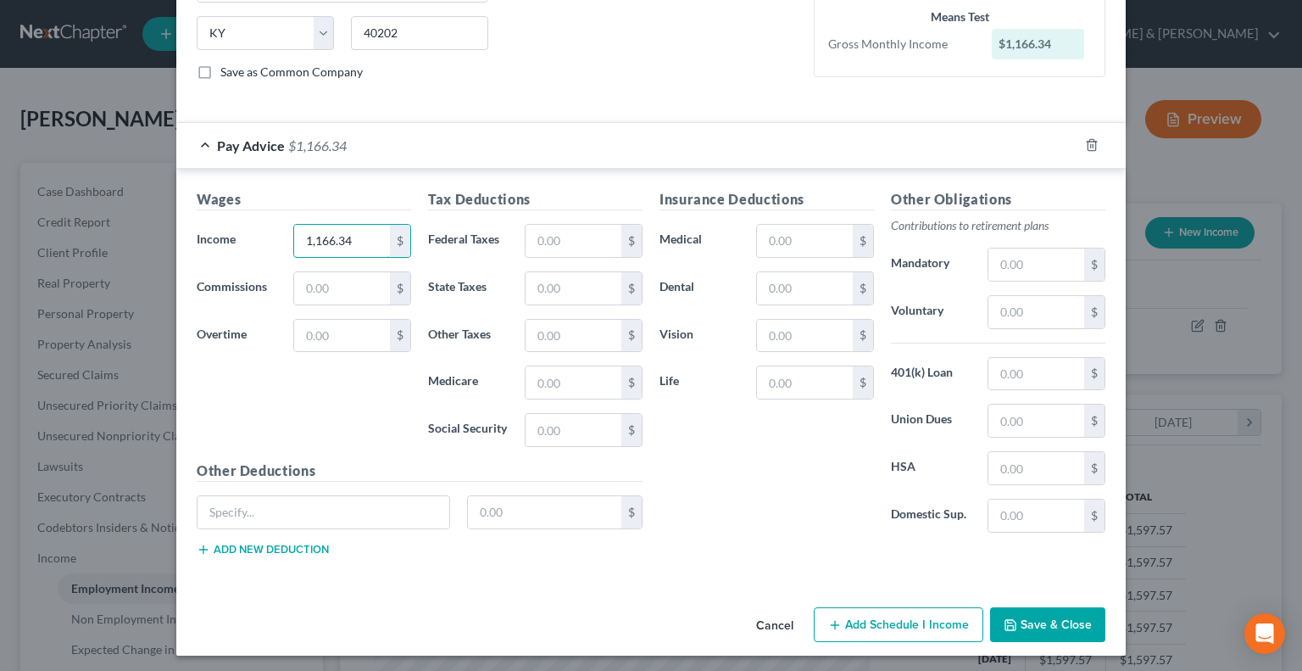
type input "1,166.34"
drag, startPoint x: 855, startPoint y: 616, endPoint x: 868, endPoint y: 572, distance: 46.9
click at [856, 616] on button "Add Schedule I Income" at bounding box center [899, 625] width 170 height 36
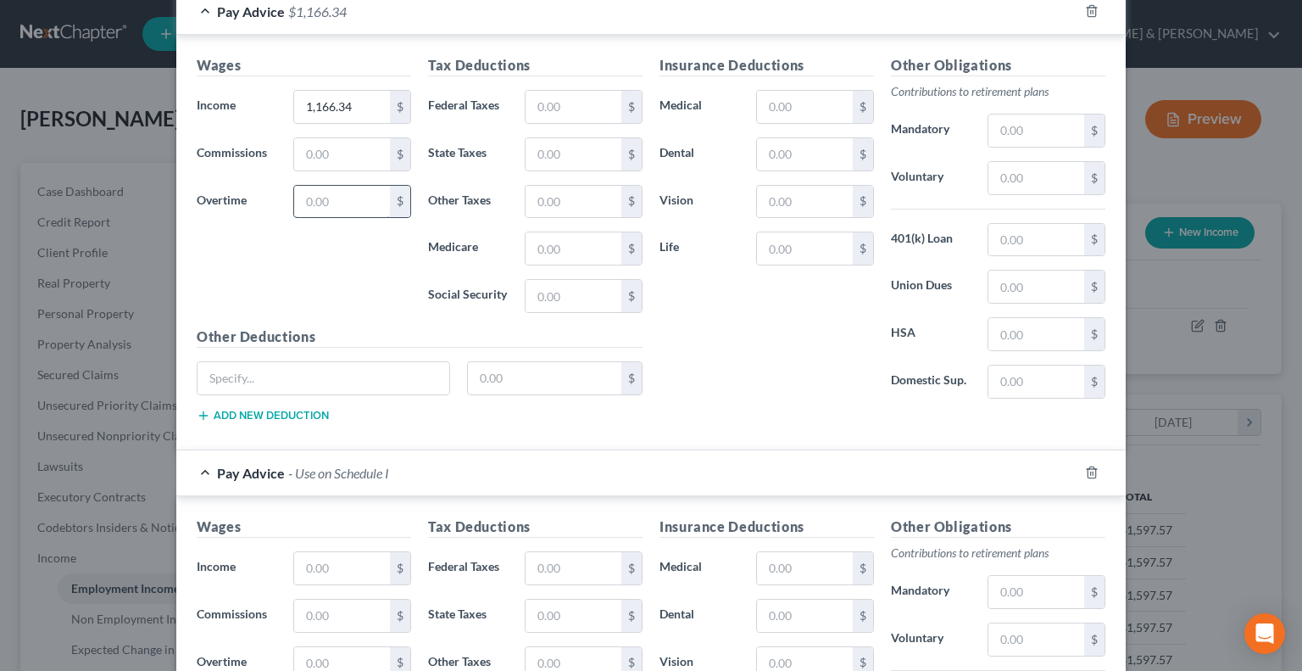
scroll to position [588, 0]
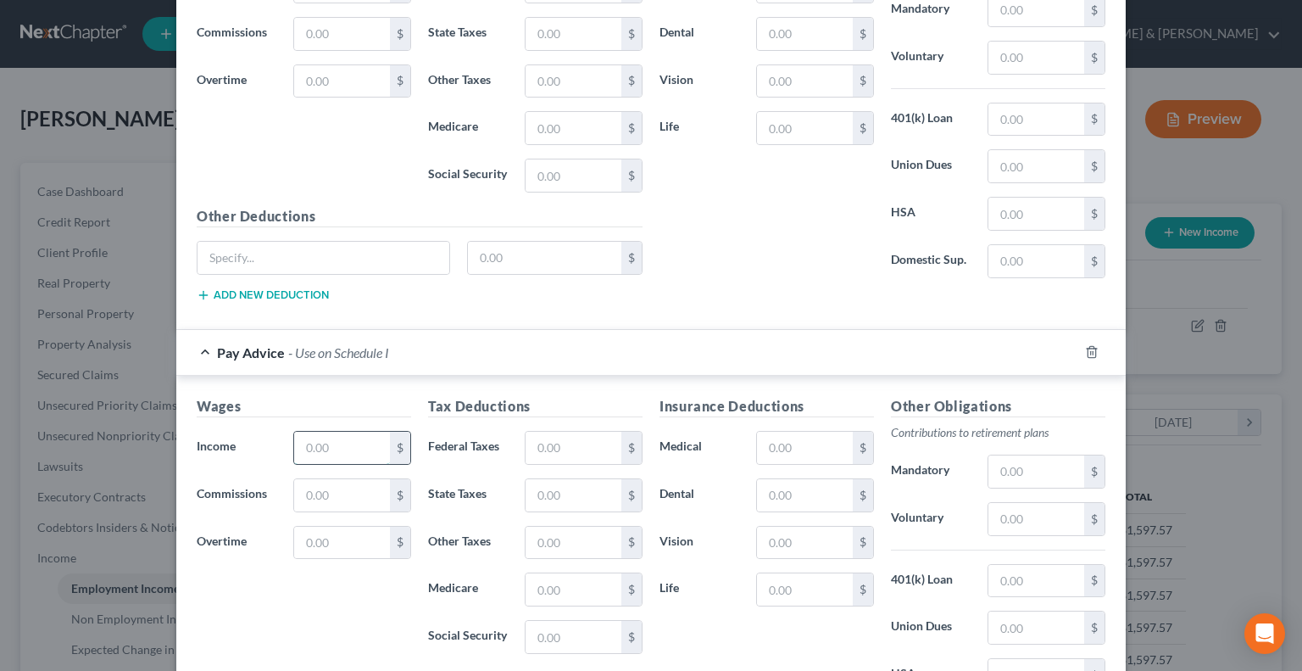
click at [321, 433] on input "text" at bounding box center [342, 448] width 96 height 32
type input "815"
click at [556, 443] on input "text" at bounding box center [574, 448] width 96 height 32
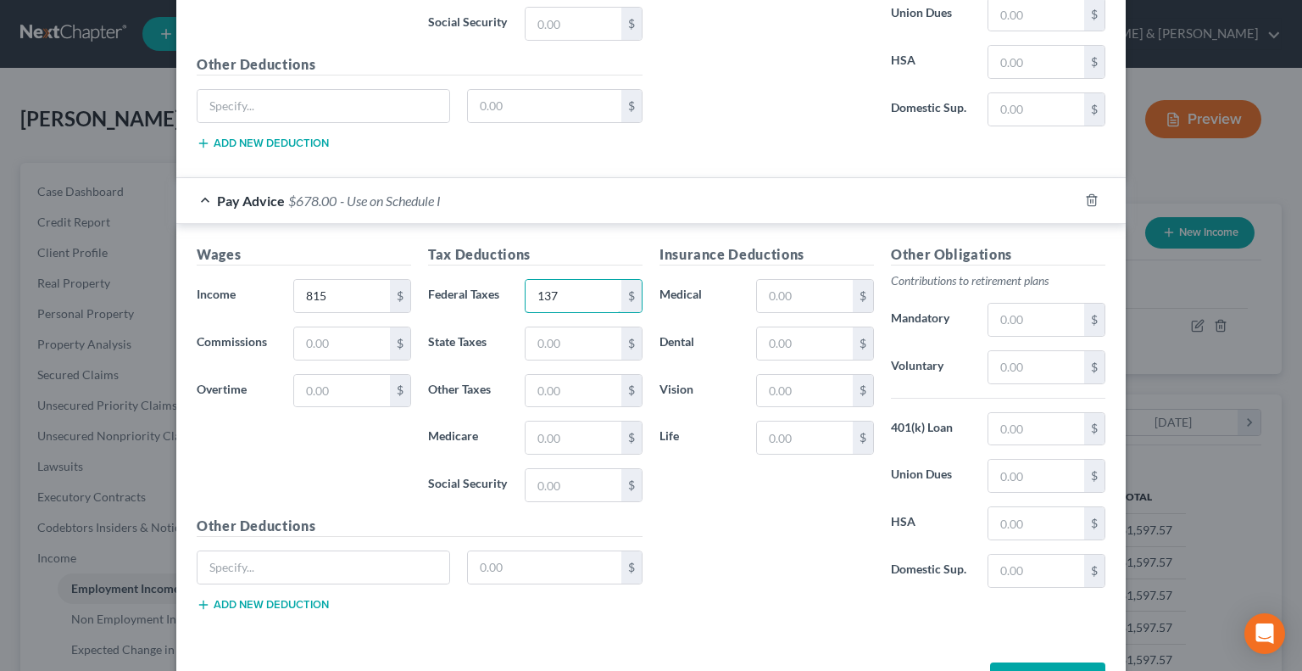
scroll to position [758, 0]
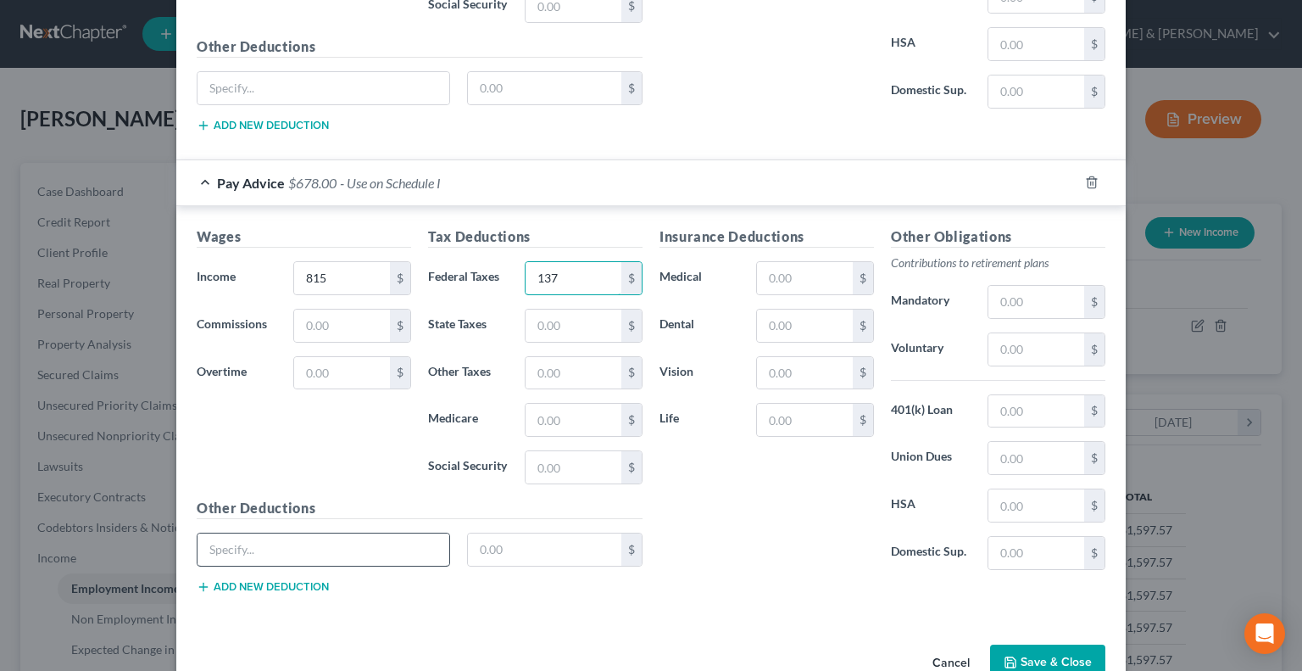
type input "137"
click at [410, 546] on input "text" at bounding box center [324, 549] width 252 height 32
type input "Uniforms"
click at [552, 542] on input "text" at bounding box center [545, 549] width 154 height 32
type input "38"
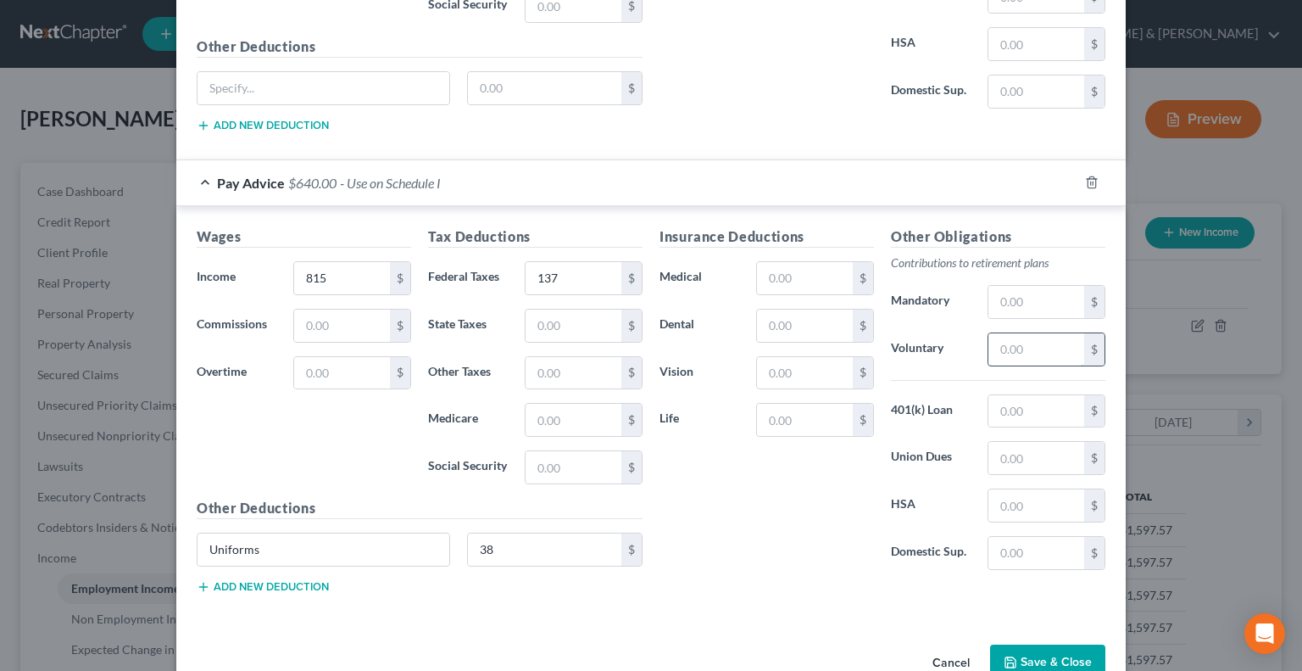
click at [1018, 349] on input "text" at bounding box center [1037, 349] width 96 height 32
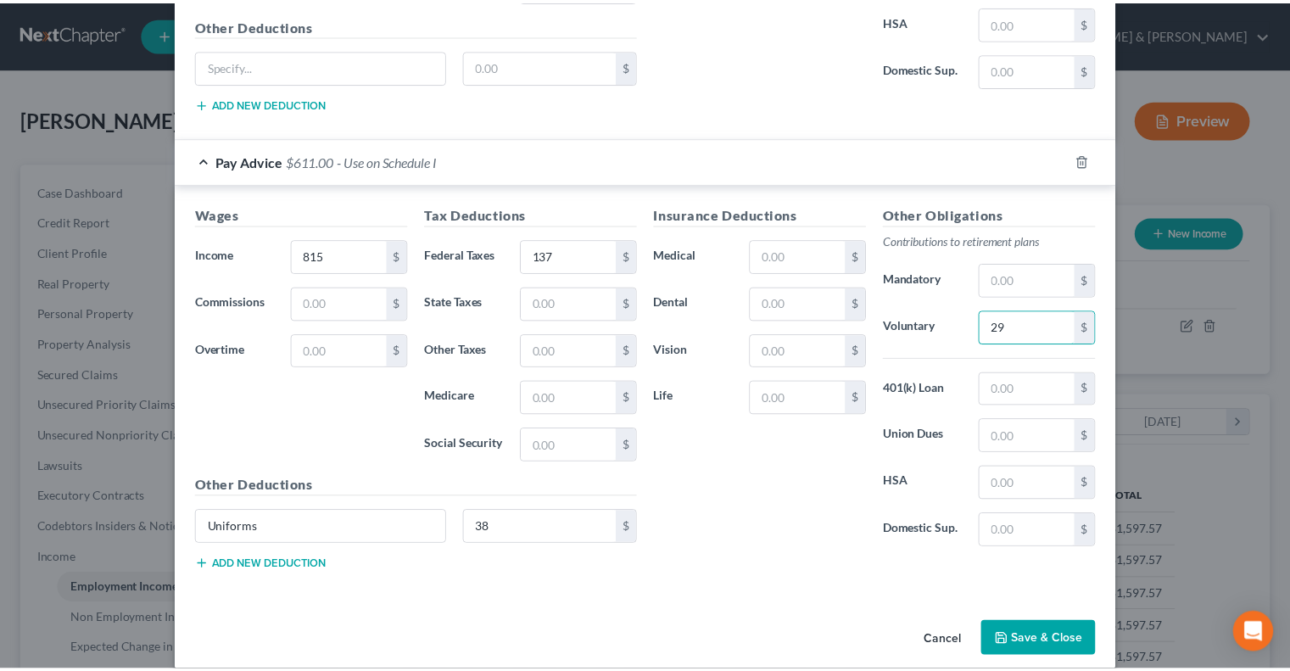
scroll to position [794, 0]
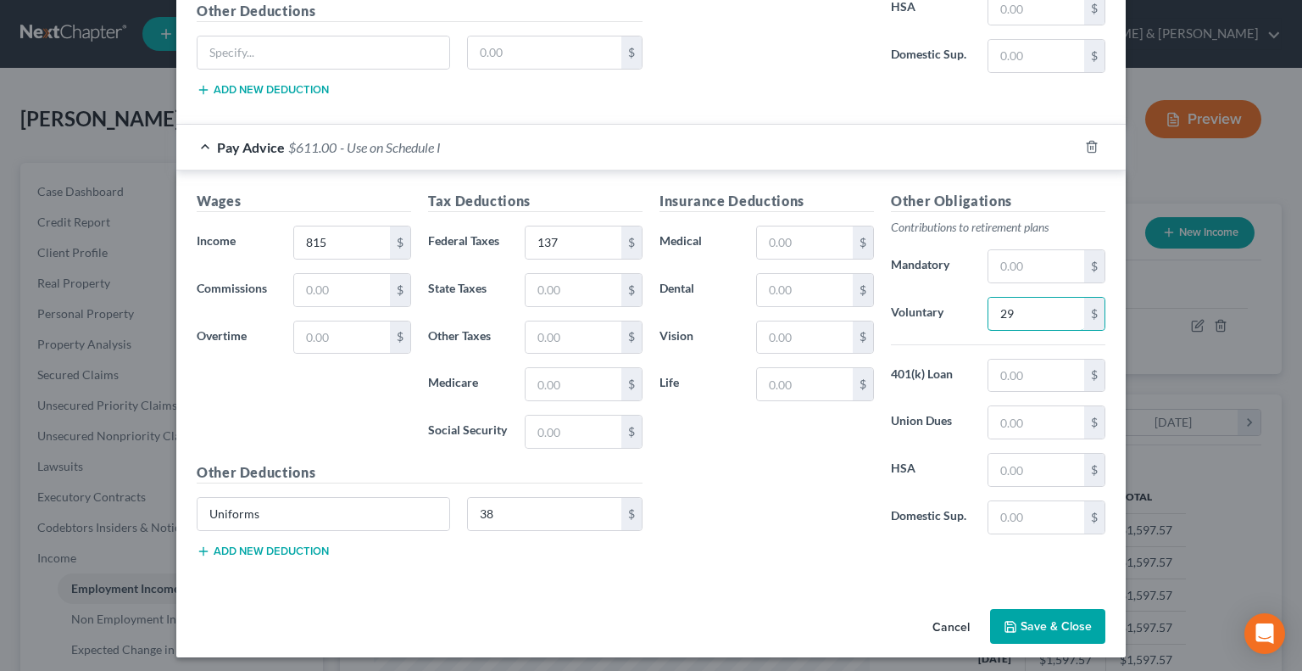
type input "29"
click at [1029, 615] on button "Save & Close" at bounding box center [1047, 627] width 115 height 36
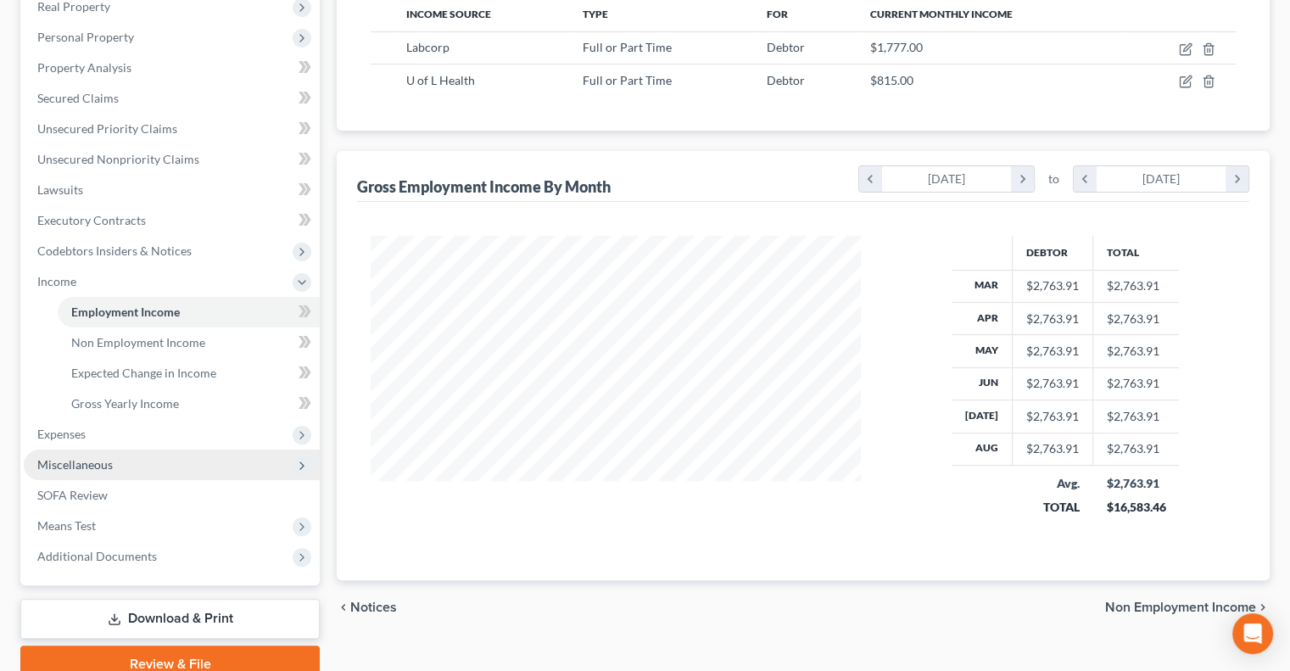
scroll to position [339, 0]
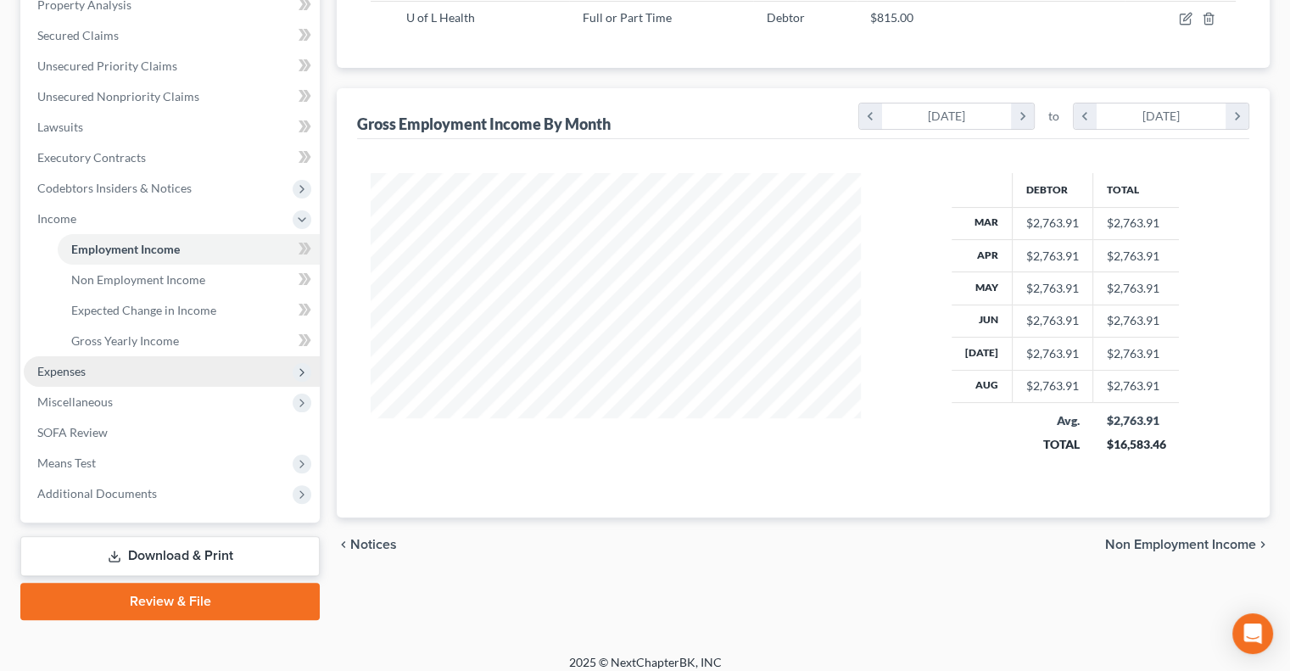
click at [79, 367] on span "Expenses" at bounding box center [61, 371] width 48 height 14
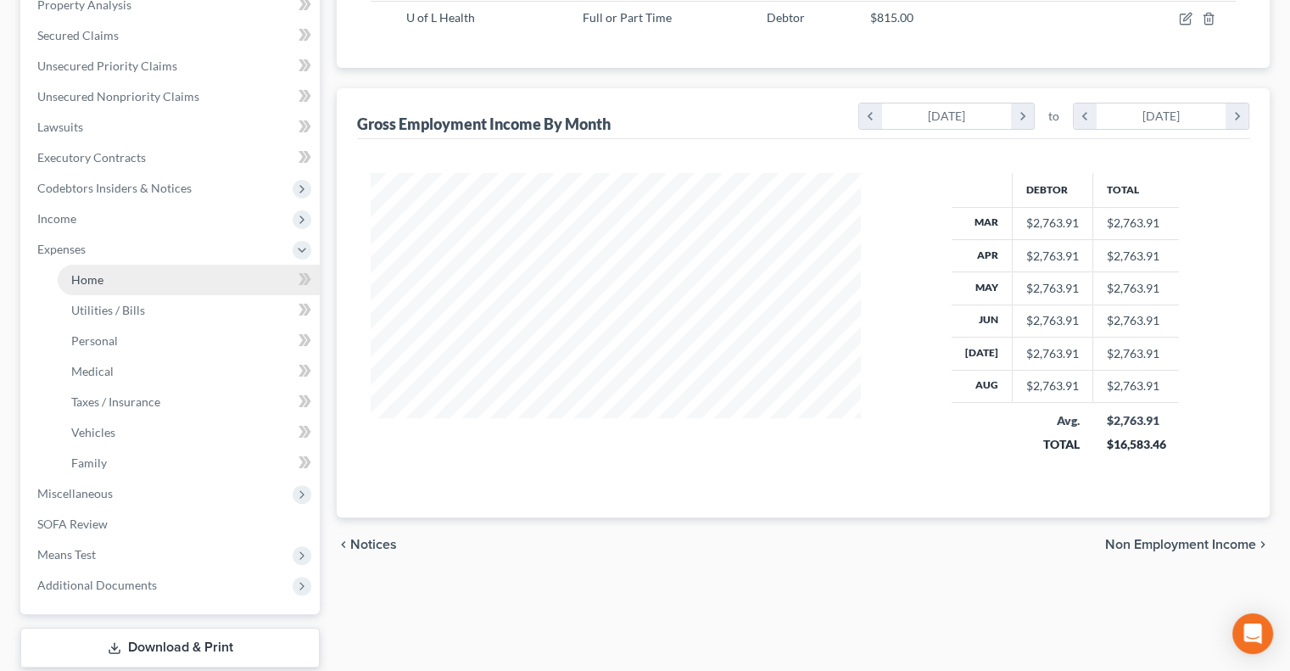
click at [115, 278] on link "Home" at bounding box center [189, 280] width 262 height 31
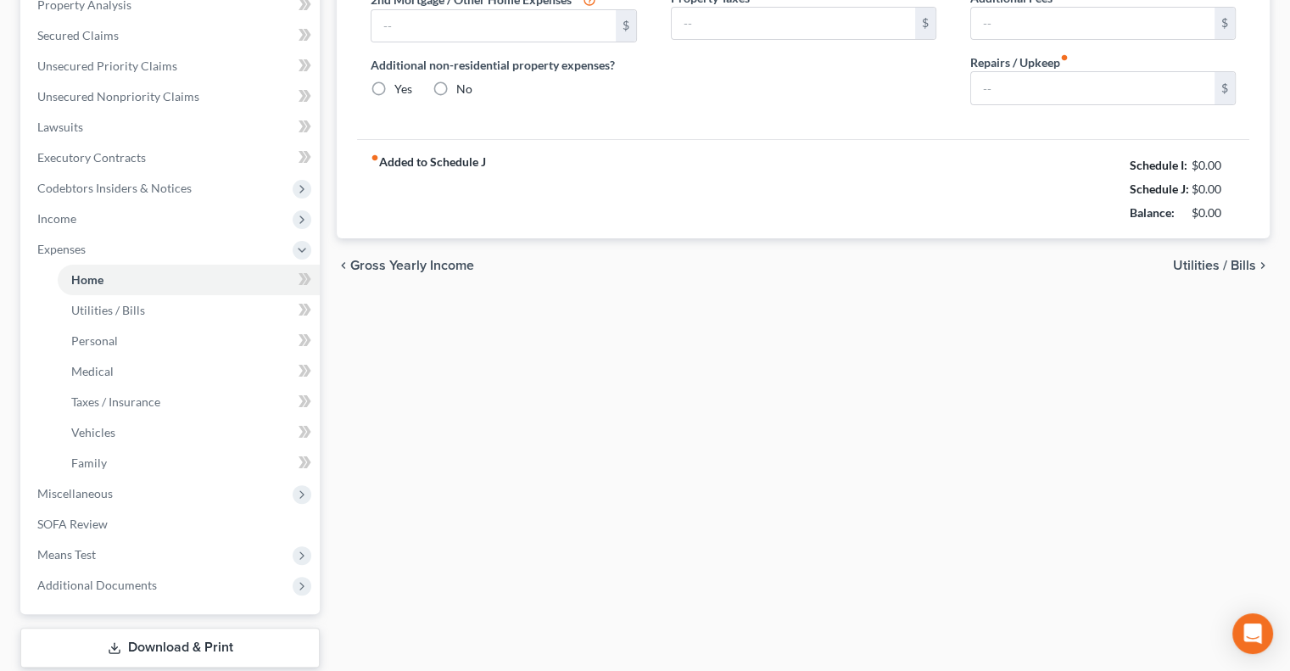
type input "0.00"
radio input "true"
type input "0.00"
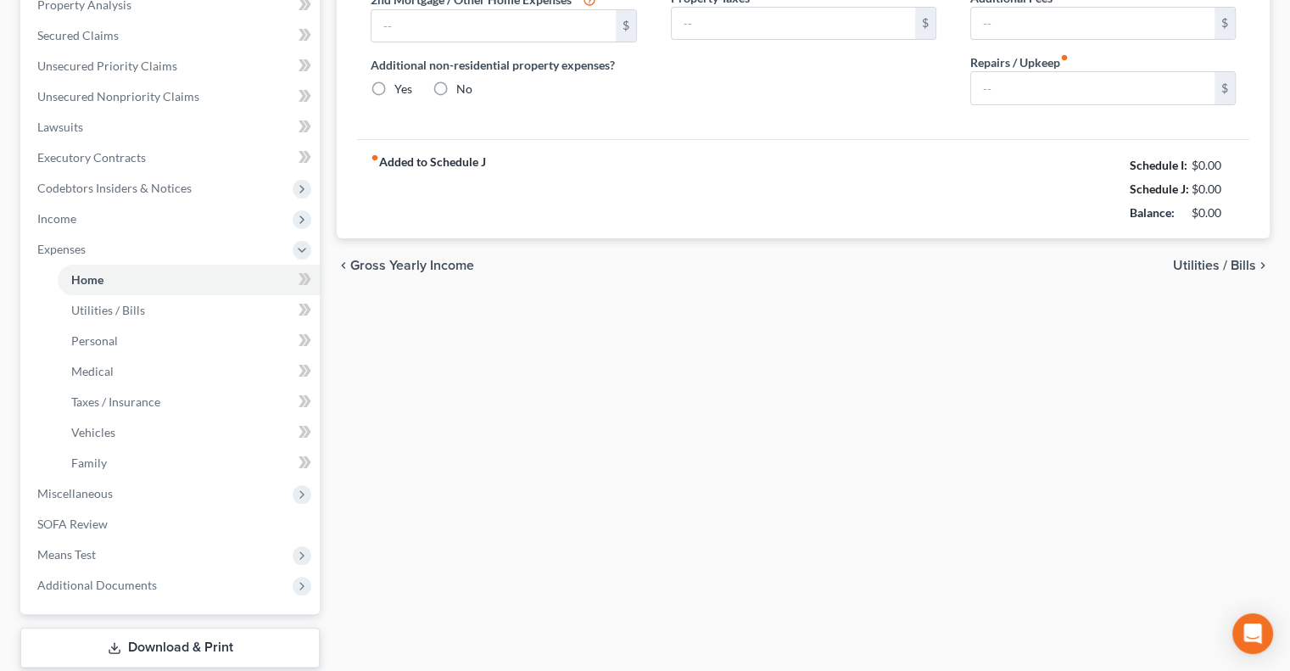
type input "0.00"
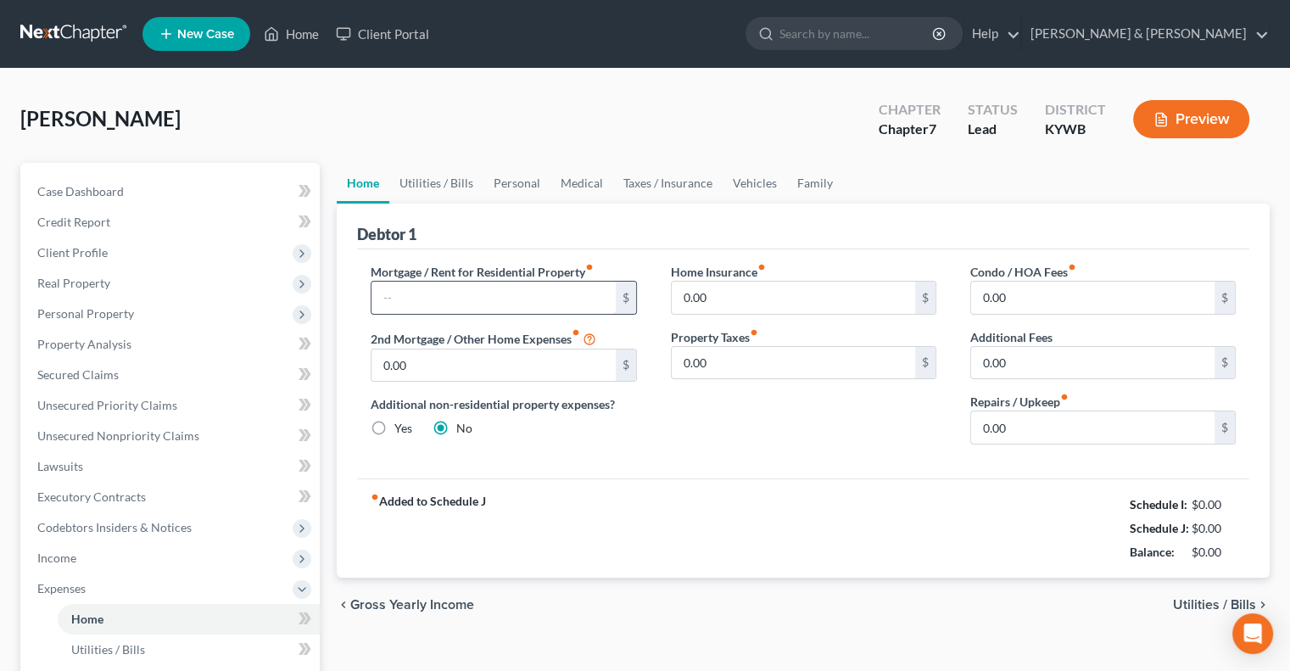
click at [449, 293] on input "text" at bounding box center [492, 298] width 243 height 32
click at [443, 183] on link "Utilities / Bills" at bounding box center [436, 183] width 94 height 41
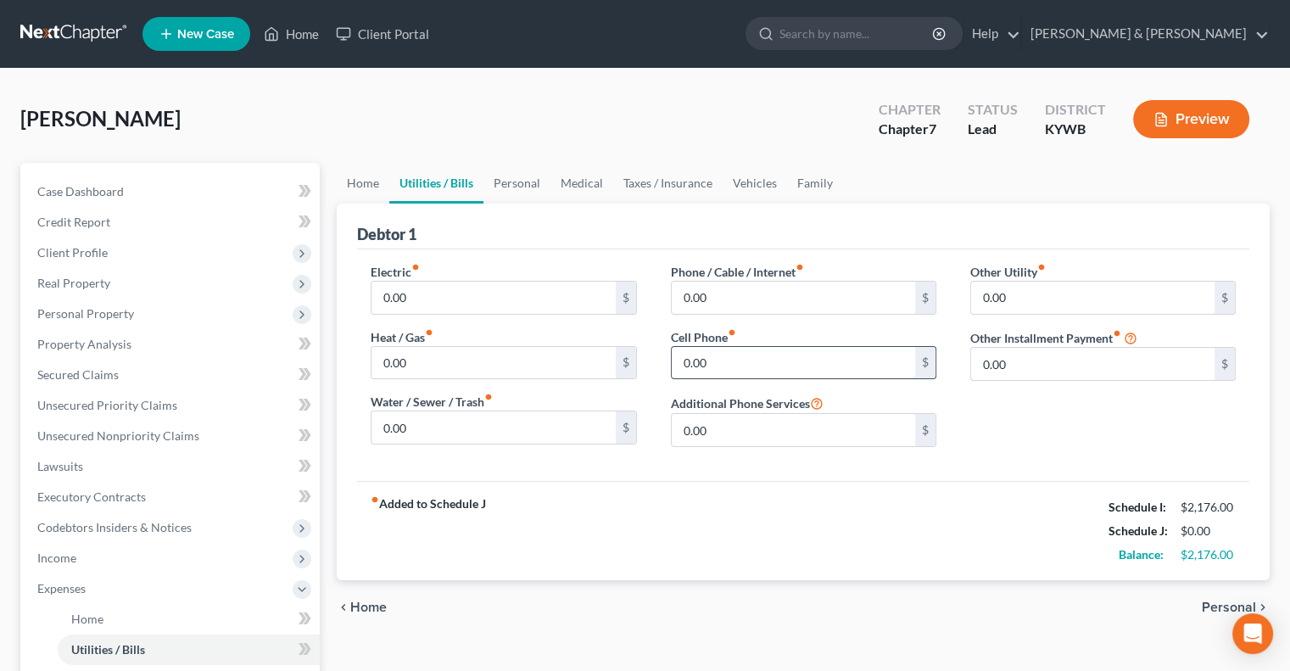
click at [697, 354] on input "0.00" at bounding box center [793, 363] width 243 height 32
type input "335"
click at [536, 186] on link "Personal" at bounding box center [516, 183] width 67 height 41
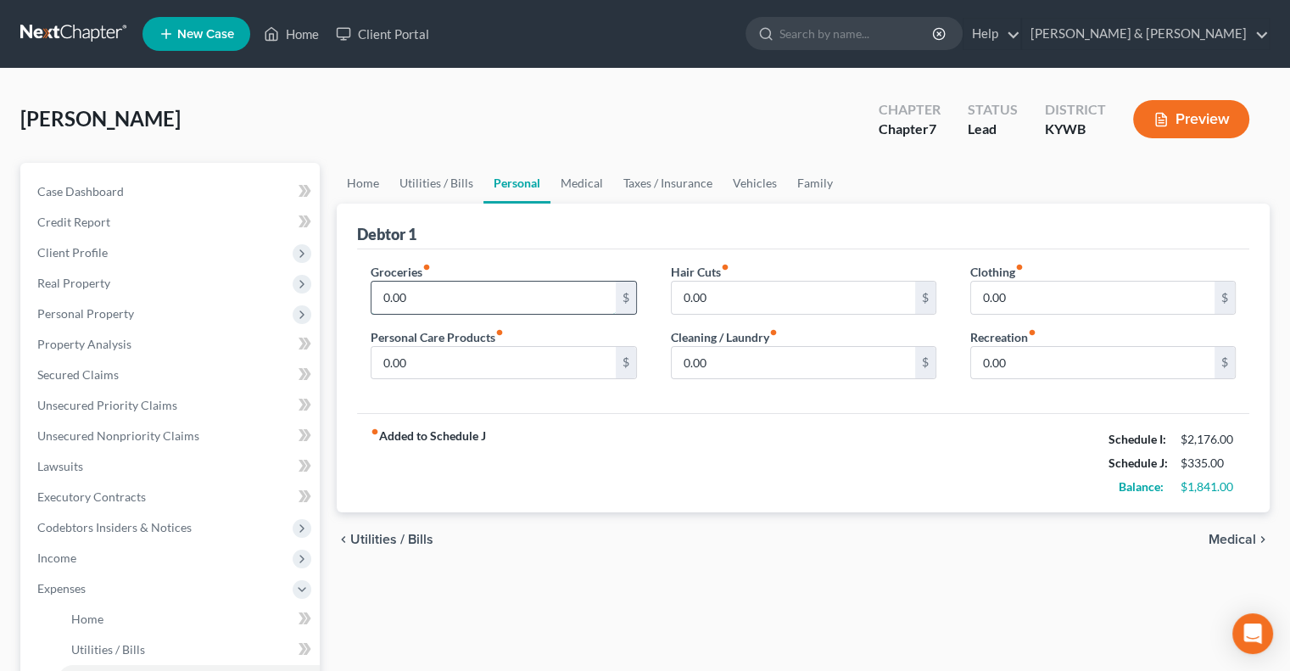
click at [418, 304] on input "0.00" at bounding box center [492, 298] width 243 height 32
type input "750.00"
click at [997, 305] on input "0.00" at bounding box center [1092, 298] width 243 height 32
type input "100"
click at [768, 367] on input "0.00" at bounding box center [793, 363] width 243 height 32
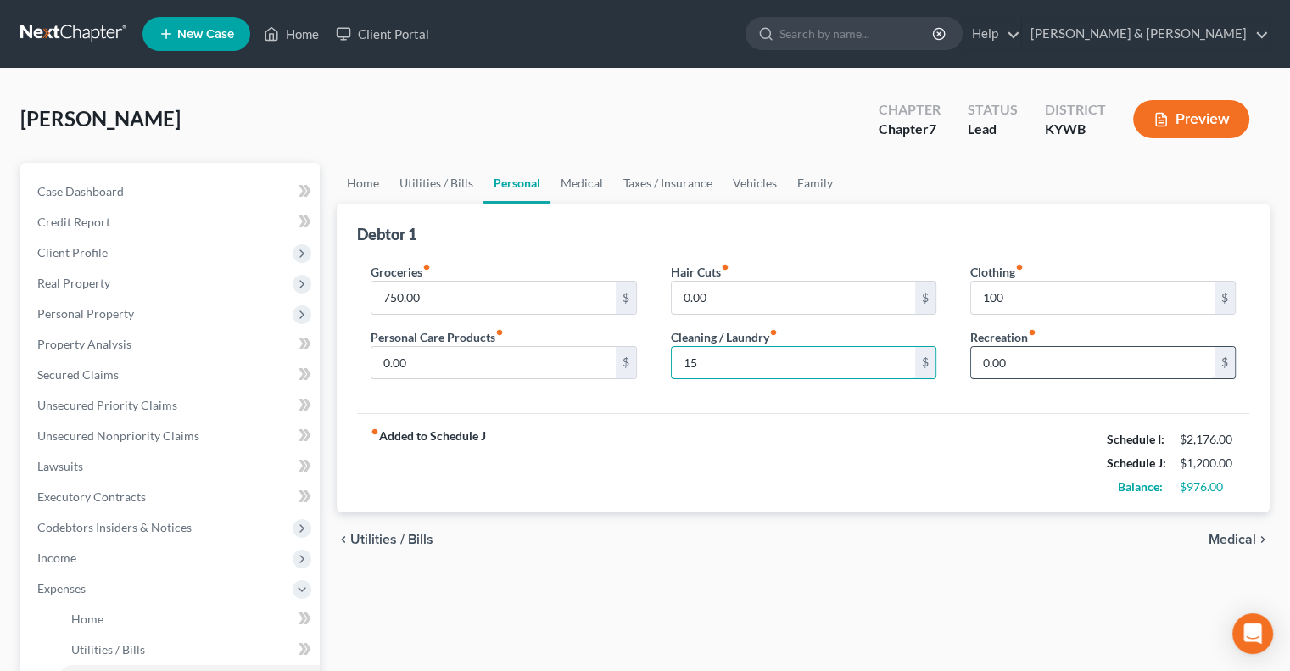
type input "15"
click at [1014, 351] on input "0.00" at bounding box center [1092, 363] width 243 height 32
type input "100"
click at [599, 187] on link "Medical" at bounding box center [581, 183] width 63 height 41
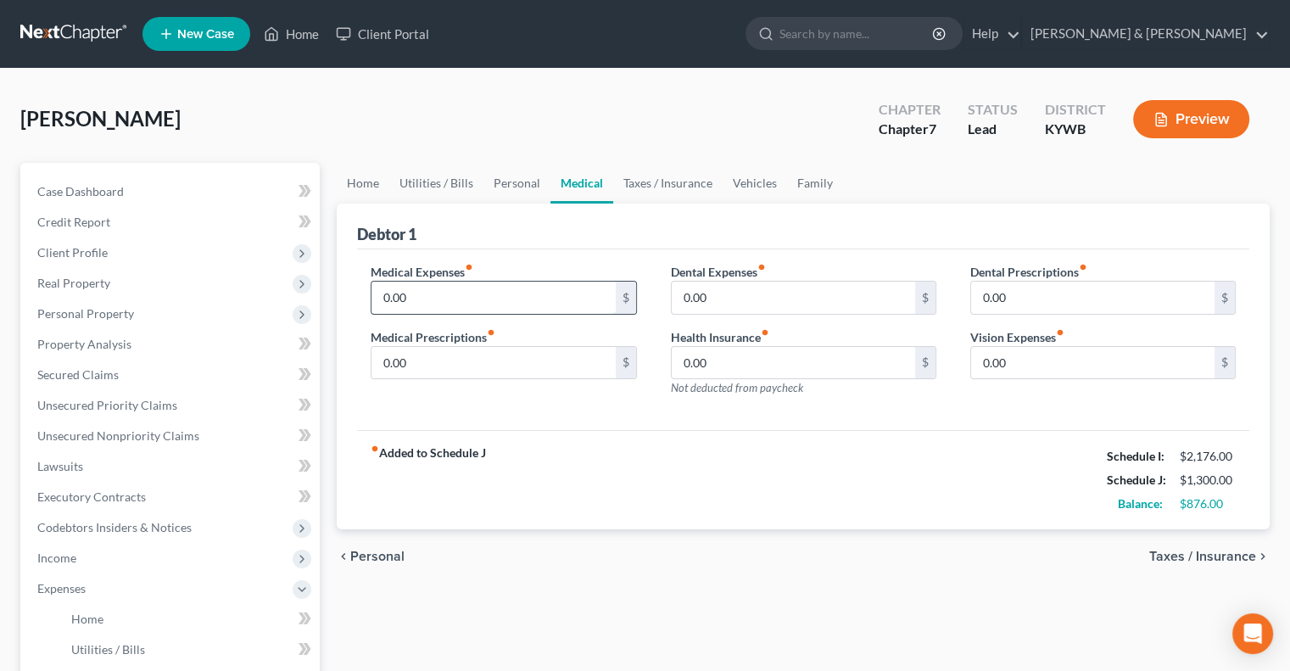
click at [431, 294] on input "0.00" at bounding box center [492, 298] width 243 height 32
type input "40"
click at [761, 184] on link "Vehicles" at bounding box center [754, 183] width 64 height 41
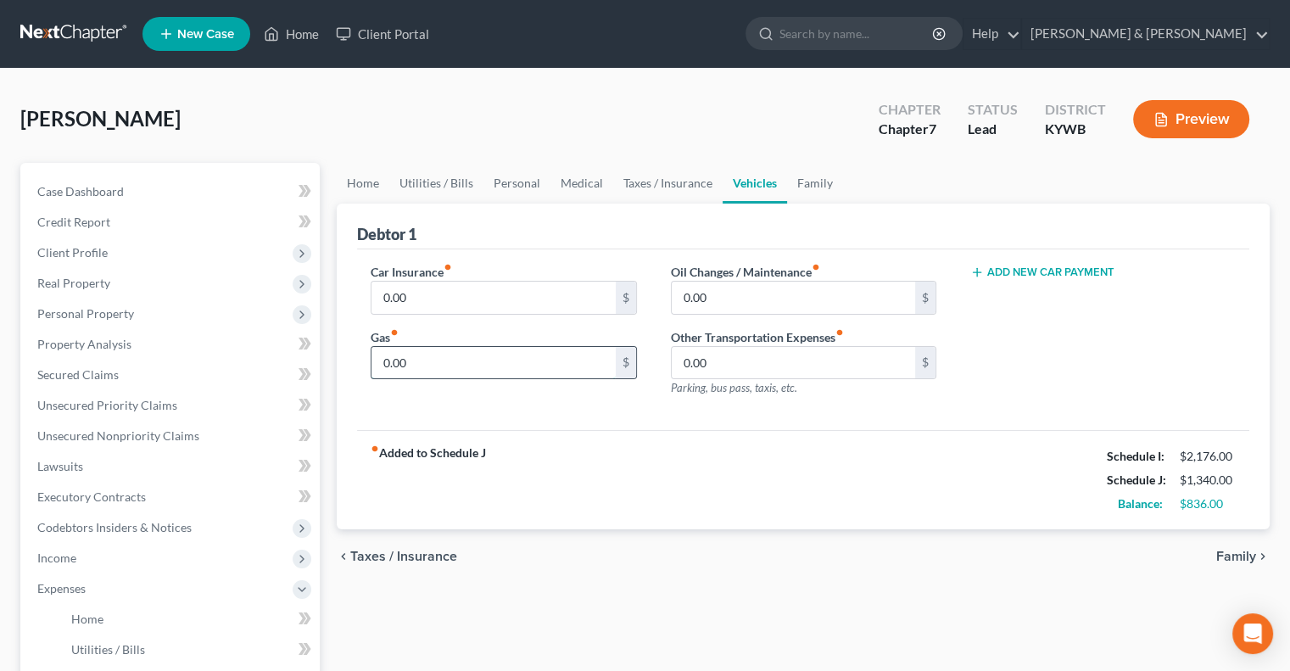
click at [409, 366] on input "0.00" at bounding box center [492, 363] width 243 height 32
type input "350"
click at [516, 294] on input "0.00" at bounding box center [492, 298] width 243 height 32
type input "100.00"
click at [799, 180] on link "Family" at bounding box center [815, 183] width 56 height 41
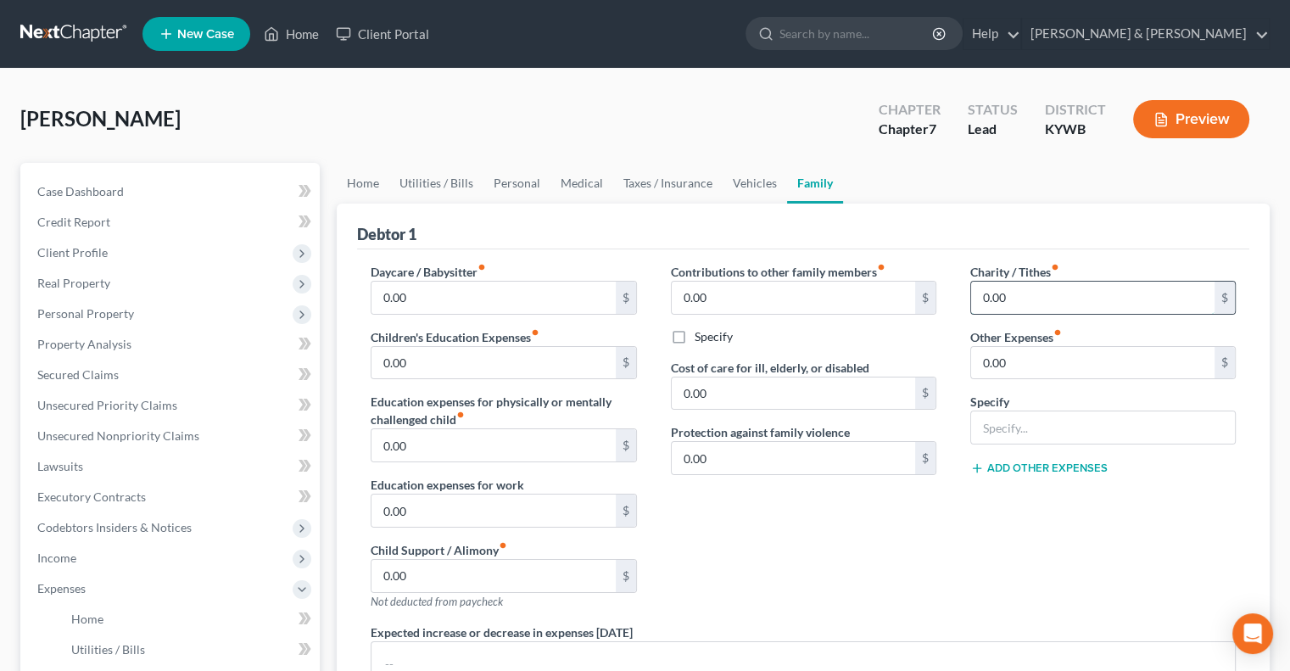
click at [1005, 308] on input "0.00" at bounding box center [1092, 298] width 243 height 32
type input "5"
click at [431, 362] on input "0.00" at bounding box center [492, 363] width 243 height 32
type input "40"
click at [1057, 363] on input "0.00" at bounding box center [1092, 363] width 243 height 32
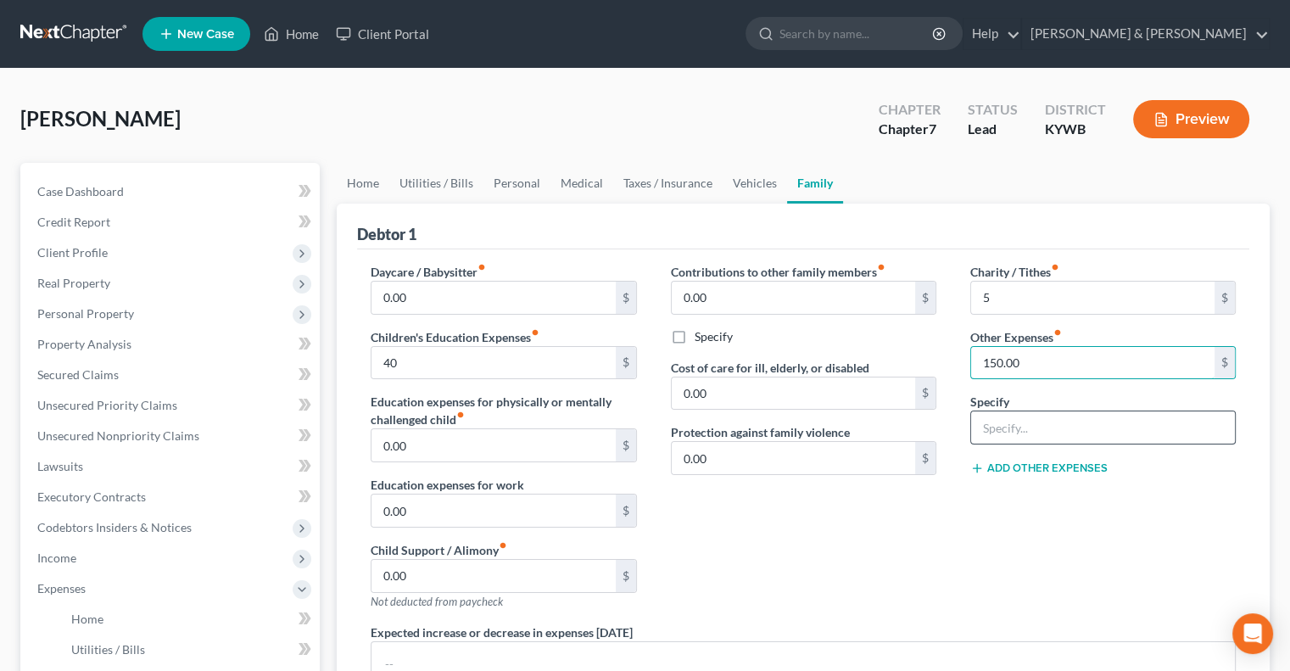
type input "150.00"
click at [1068, 416] on input "text" at bounding box center [1103, 427] width 264 height 32
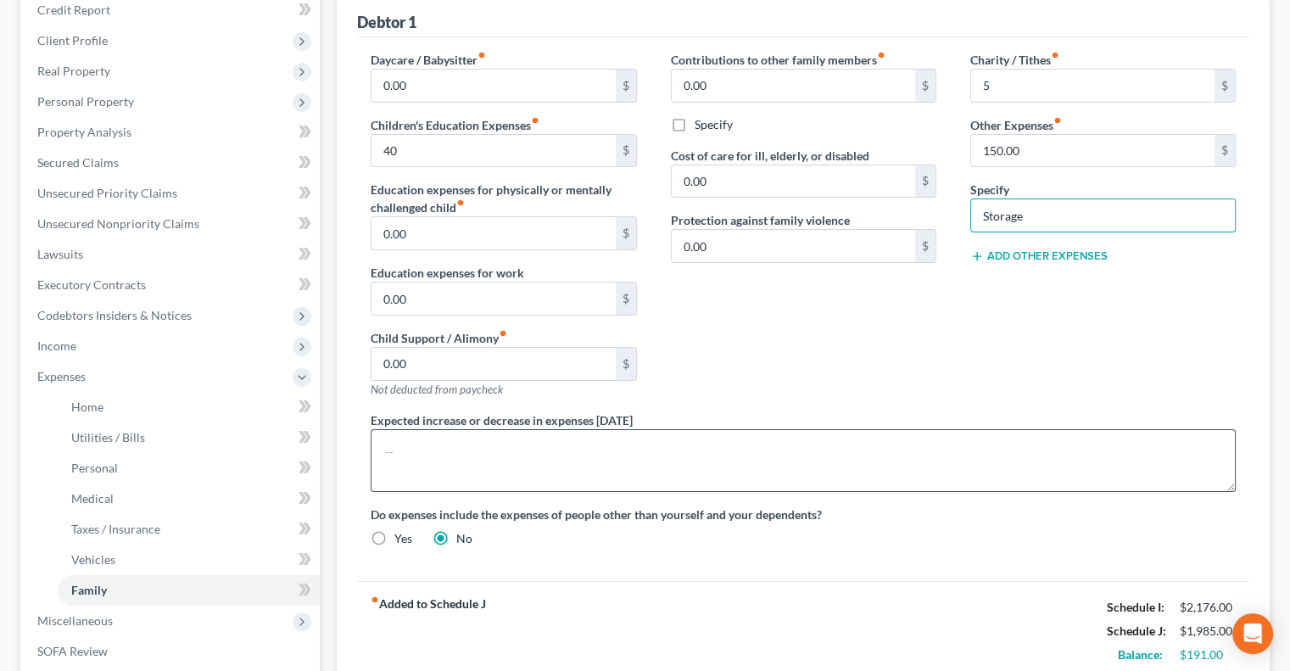
scroll to position [339, 0]
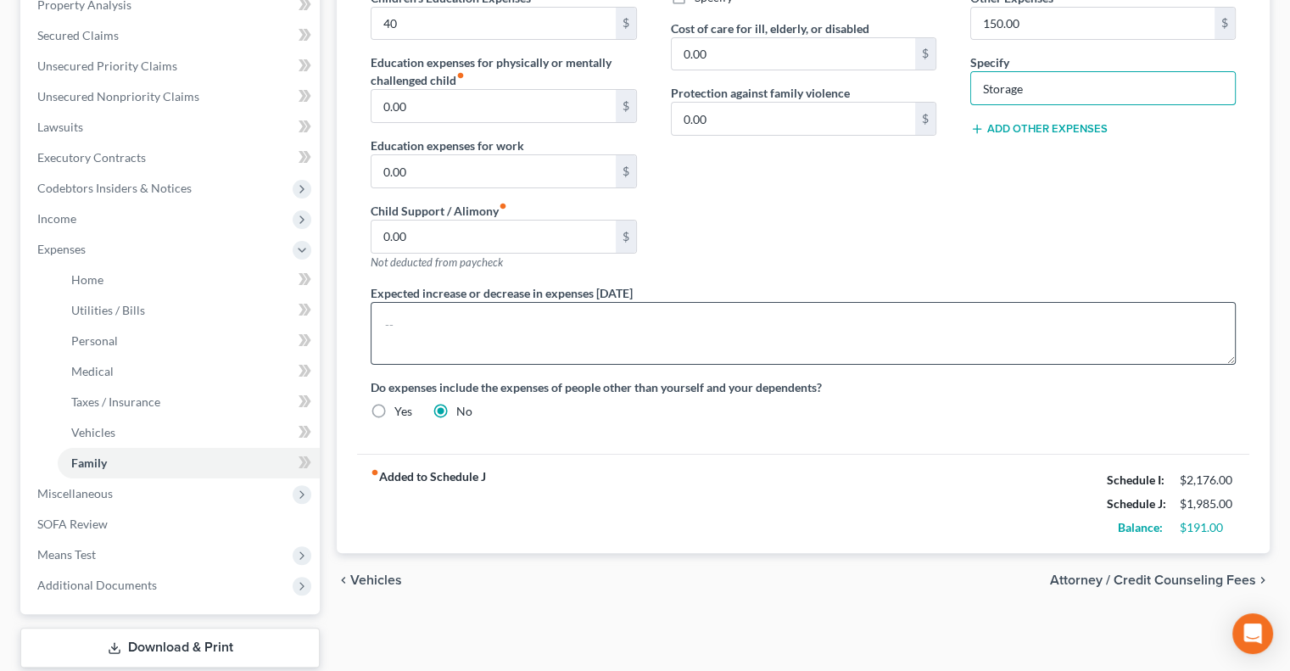
type input "Storage"
click at [441, 309] on textarea at bounding box center [803, 333] width 865 height 63
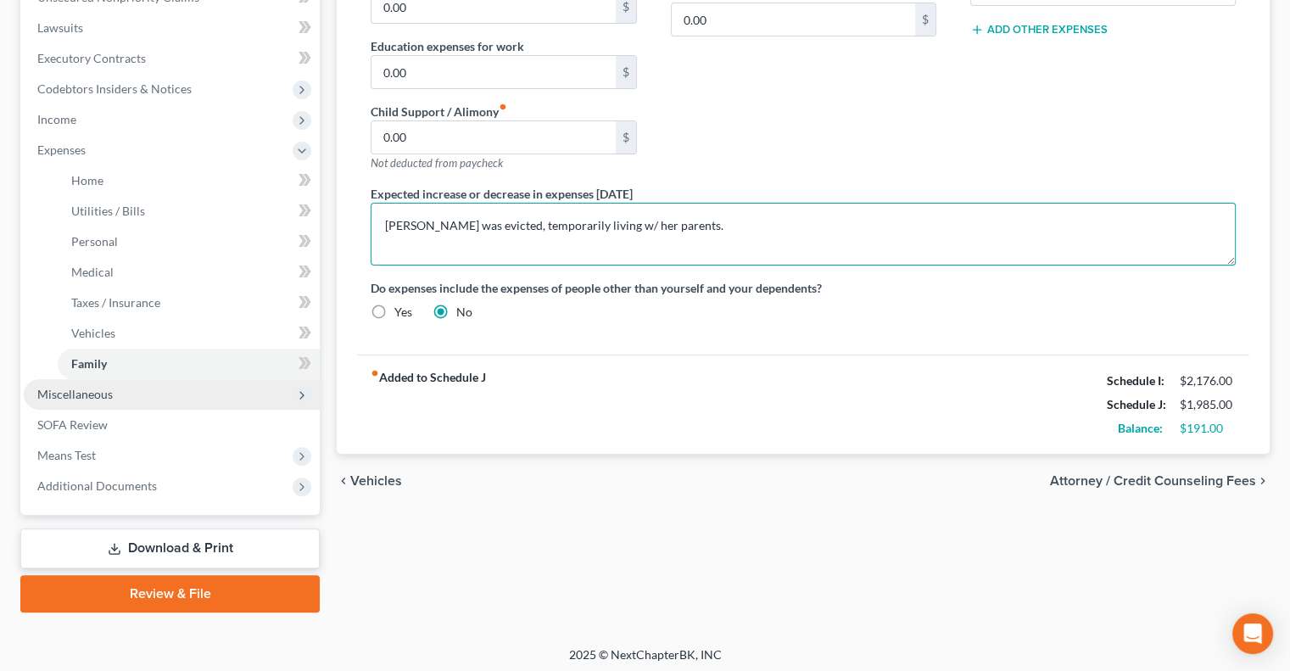
scroll to position [443, 0]
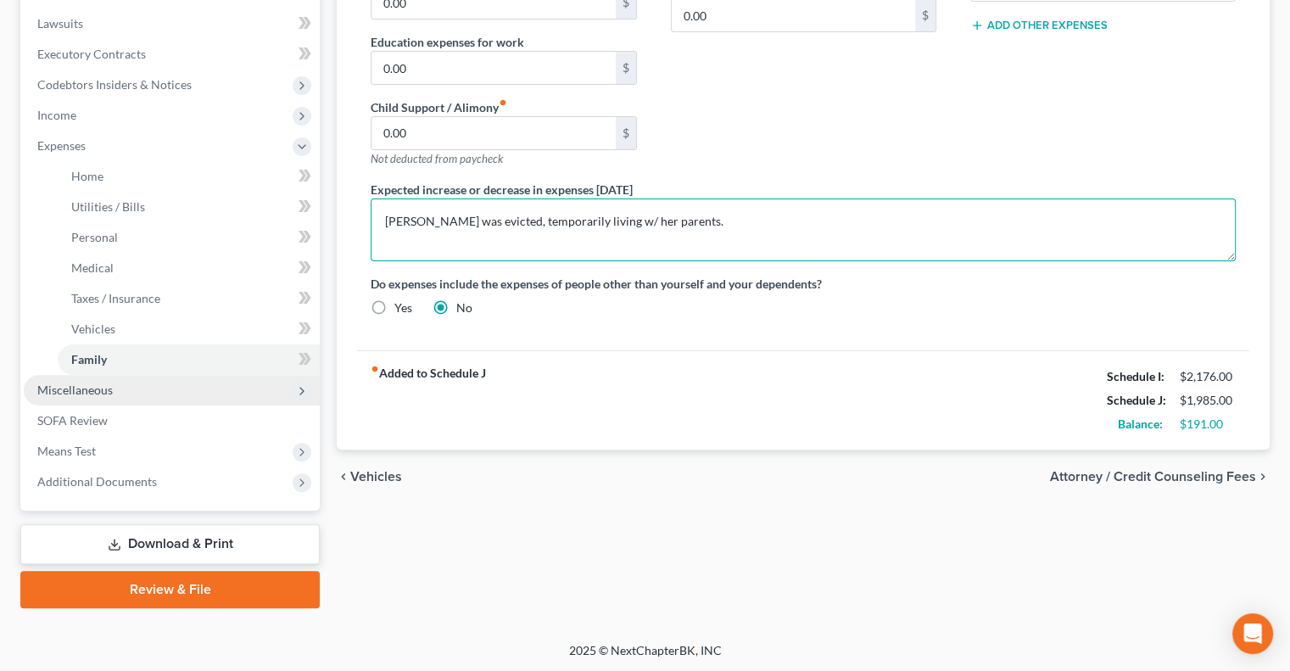
type textarea "[PERSON_NAME] was evicted, temporarily living w/ her parents."
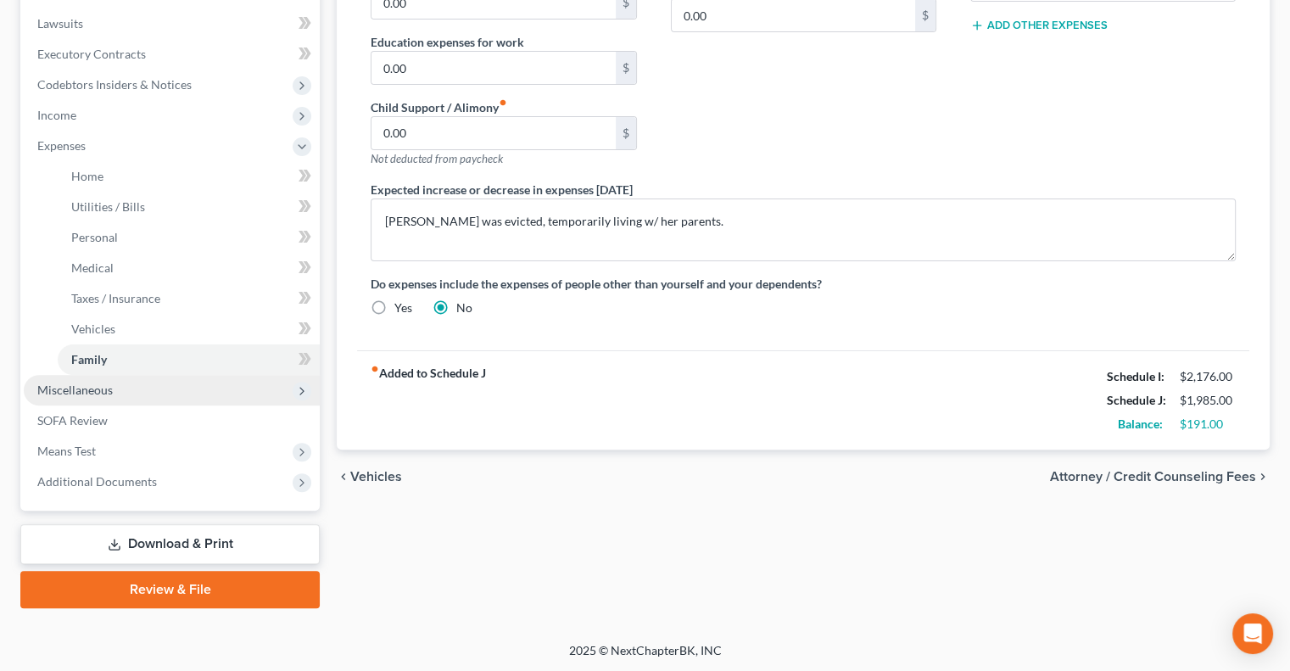
click at [86, 386] on span "Miscellaneous" at bounding box center [74, 389] width 75 height 14
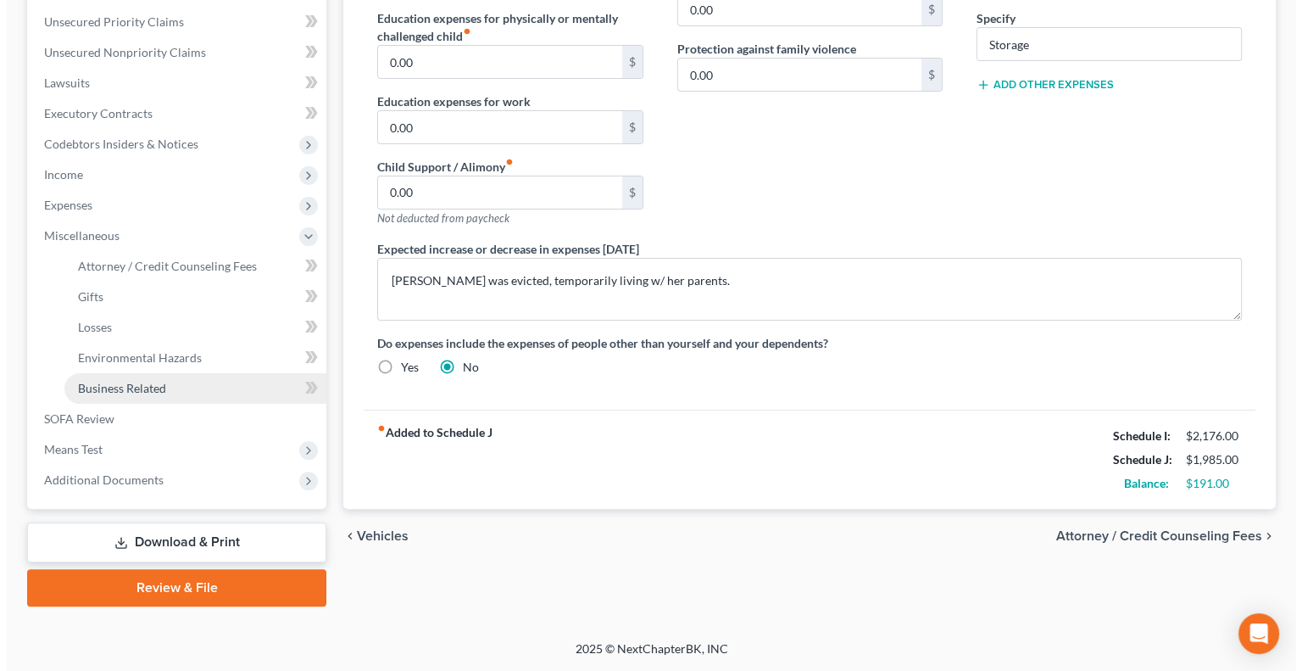
scroll to position [382, 0]
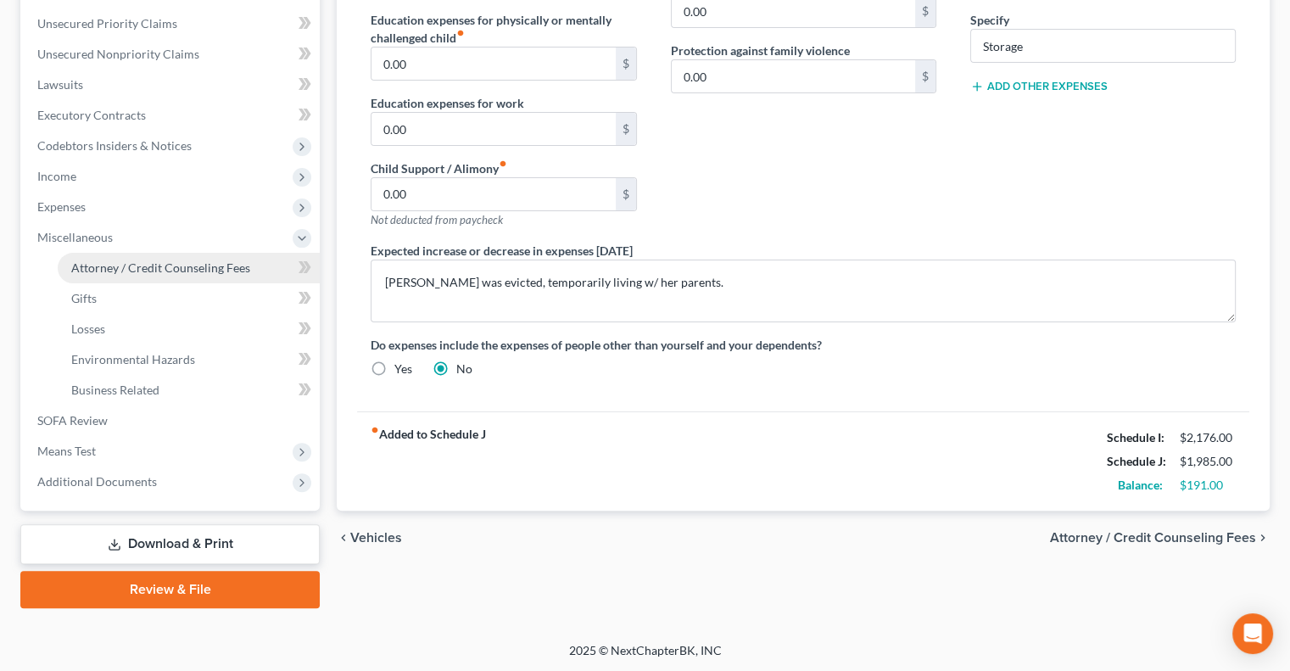
click at [137, 268] on span "Attorney / Credit Counseling Fees" at bounding box center [160, 267] width 179 height 14
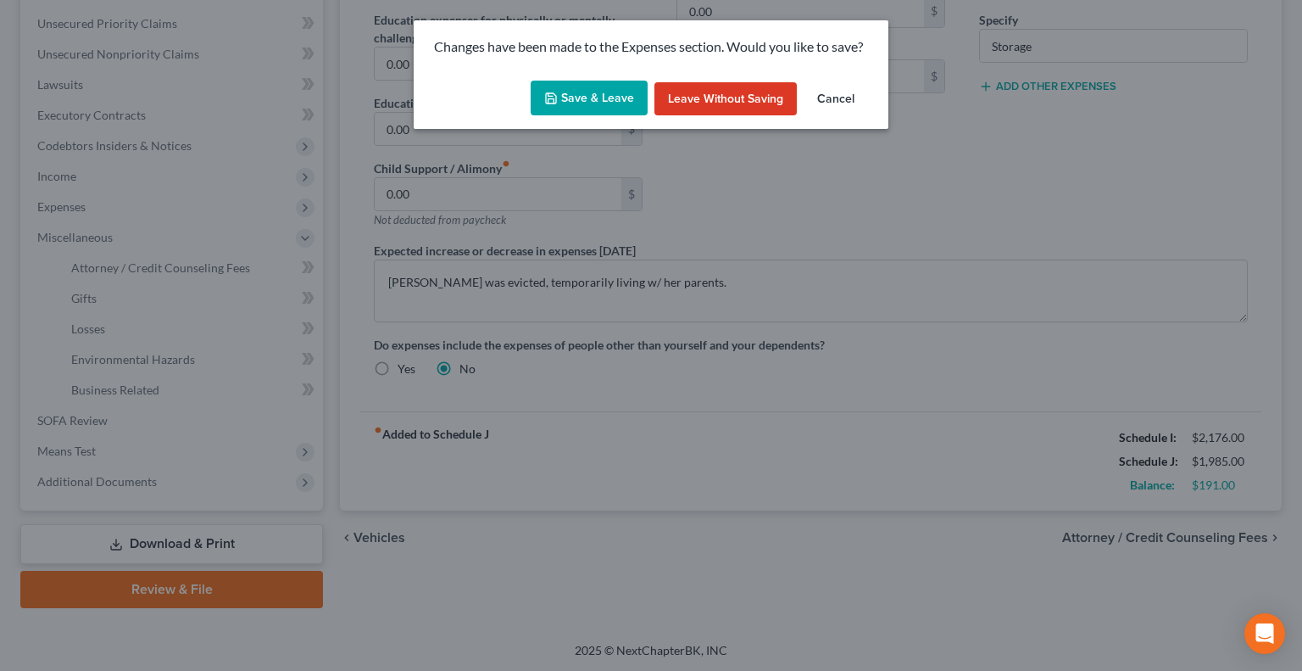
click at [581, 86] on button "Save & Leave" at bounding box center [589, 99] width 117 height 36
type input "40.00"
type input "5.00"
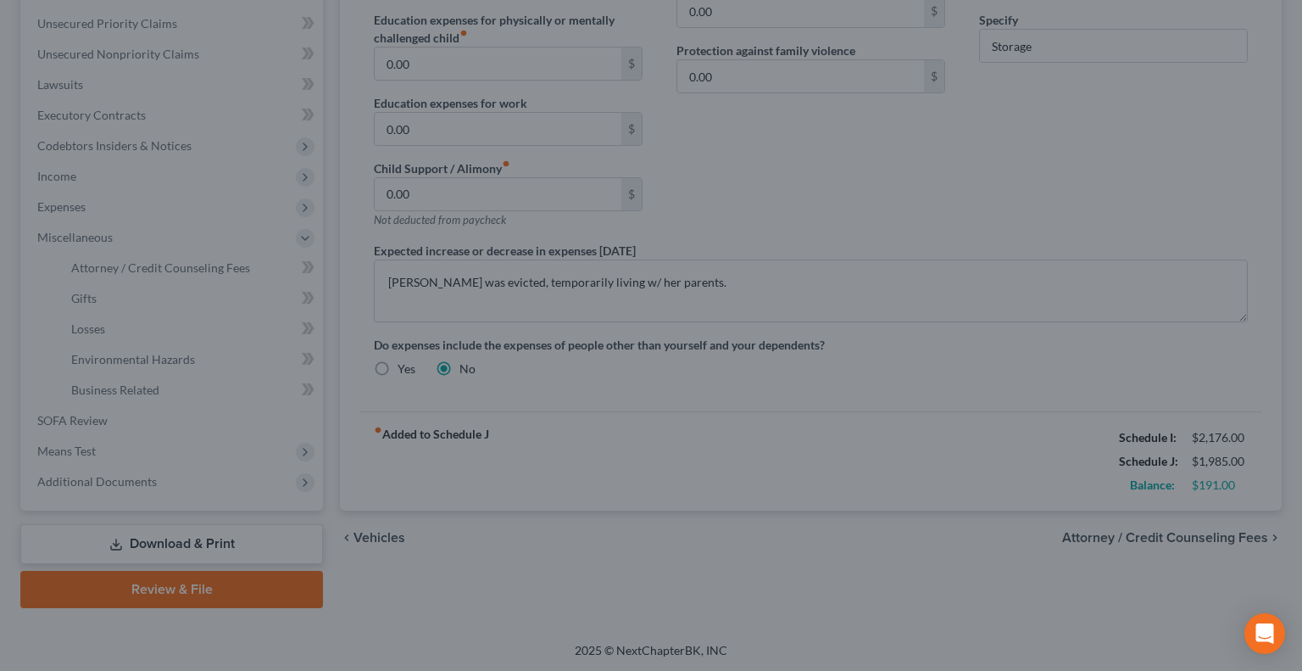
select select "0"
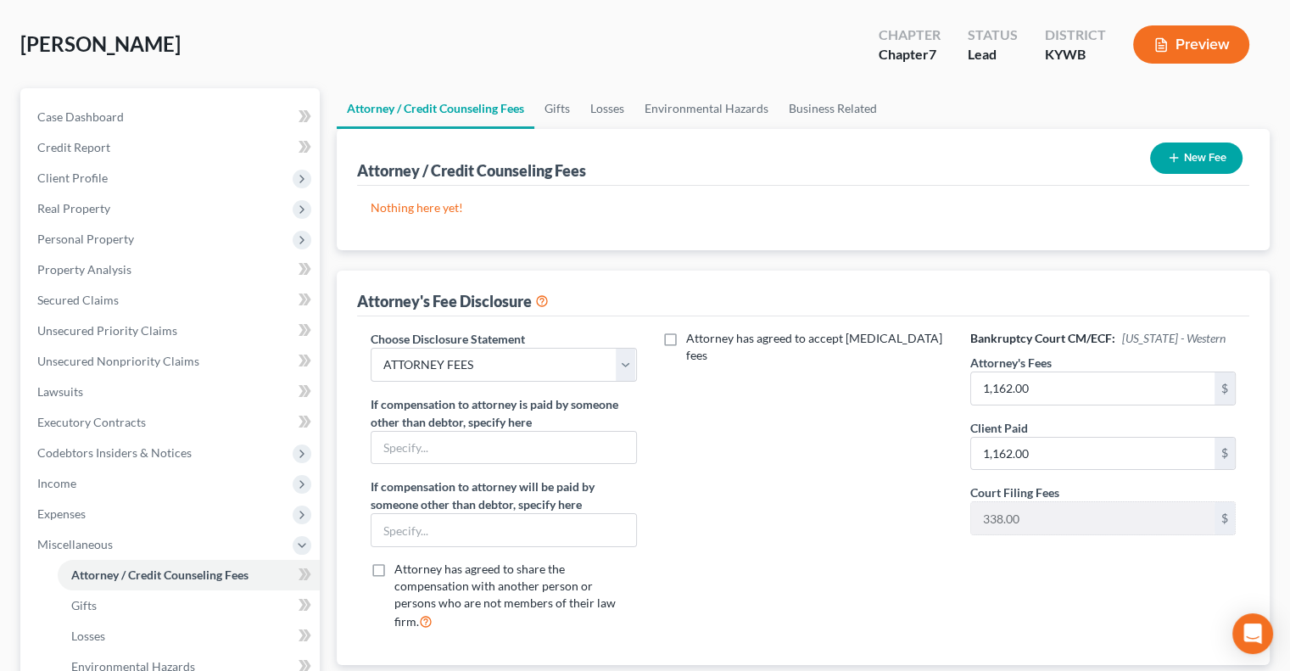
scroll to position [382, 0]
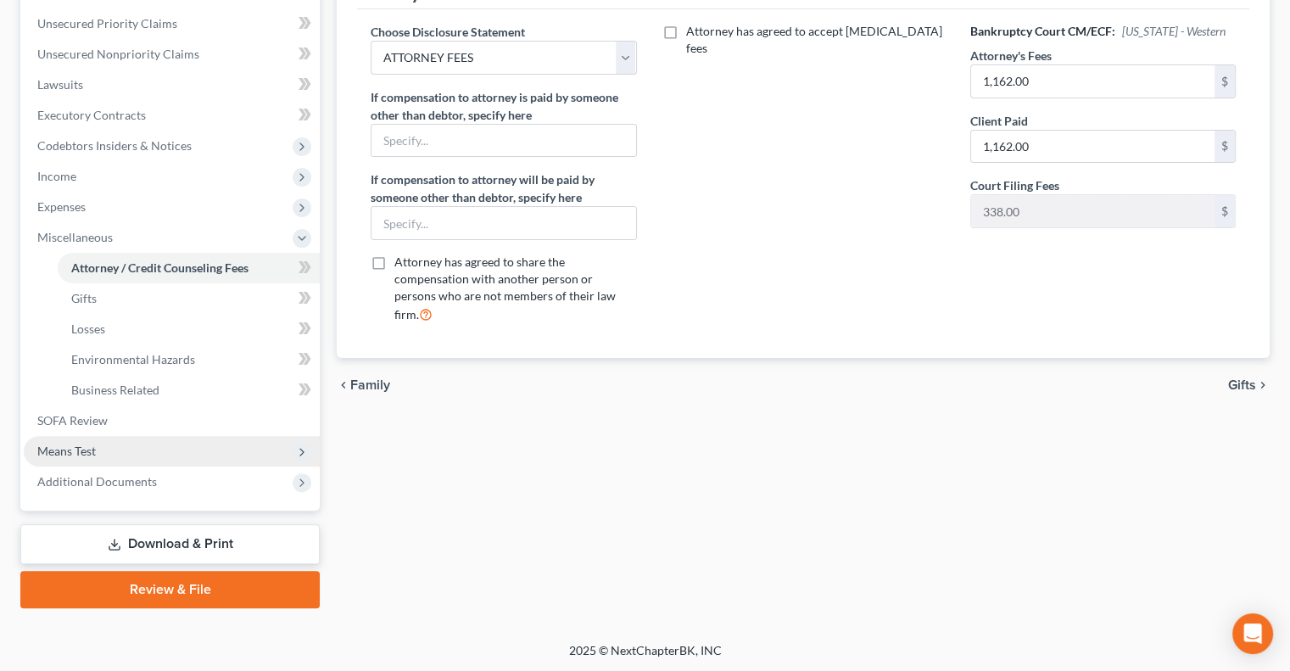
click at [99, 454] on span "Means Test" at bounding box center [172, 451] width 296 height 31
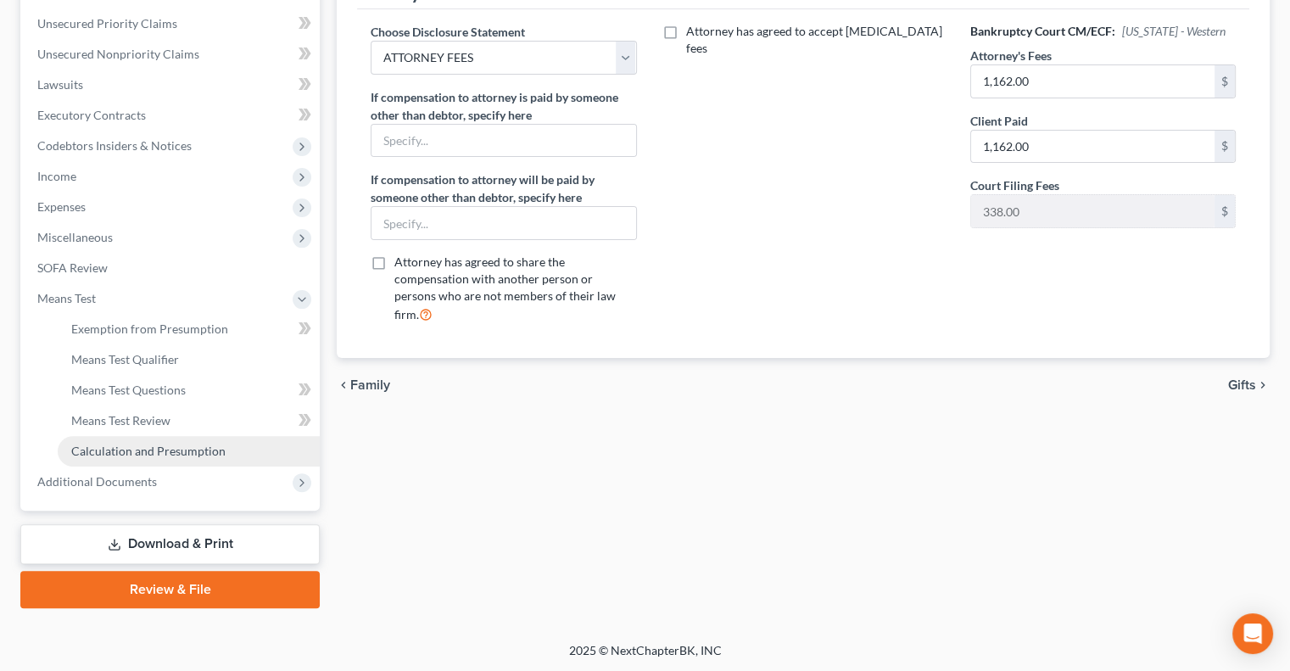
click at [126, 451] on span "Calculation and Presumption" at bounding box center [148, 450] width 154 height 14
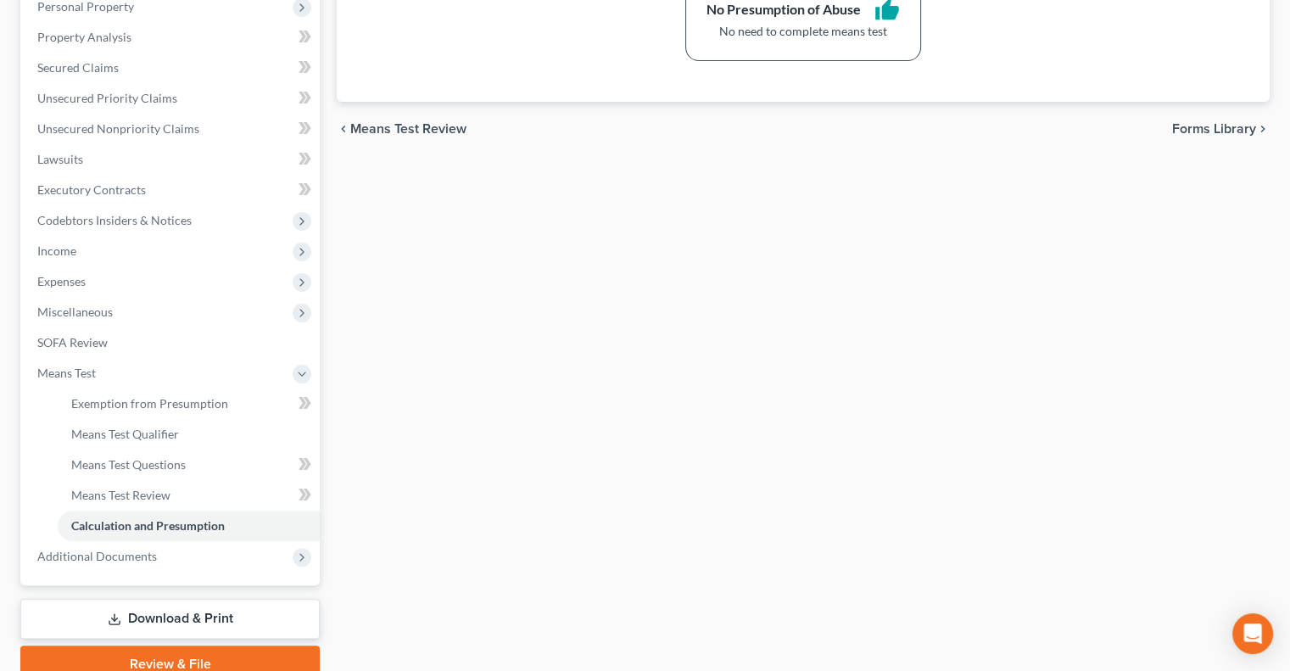
scroll to position [382, 0]
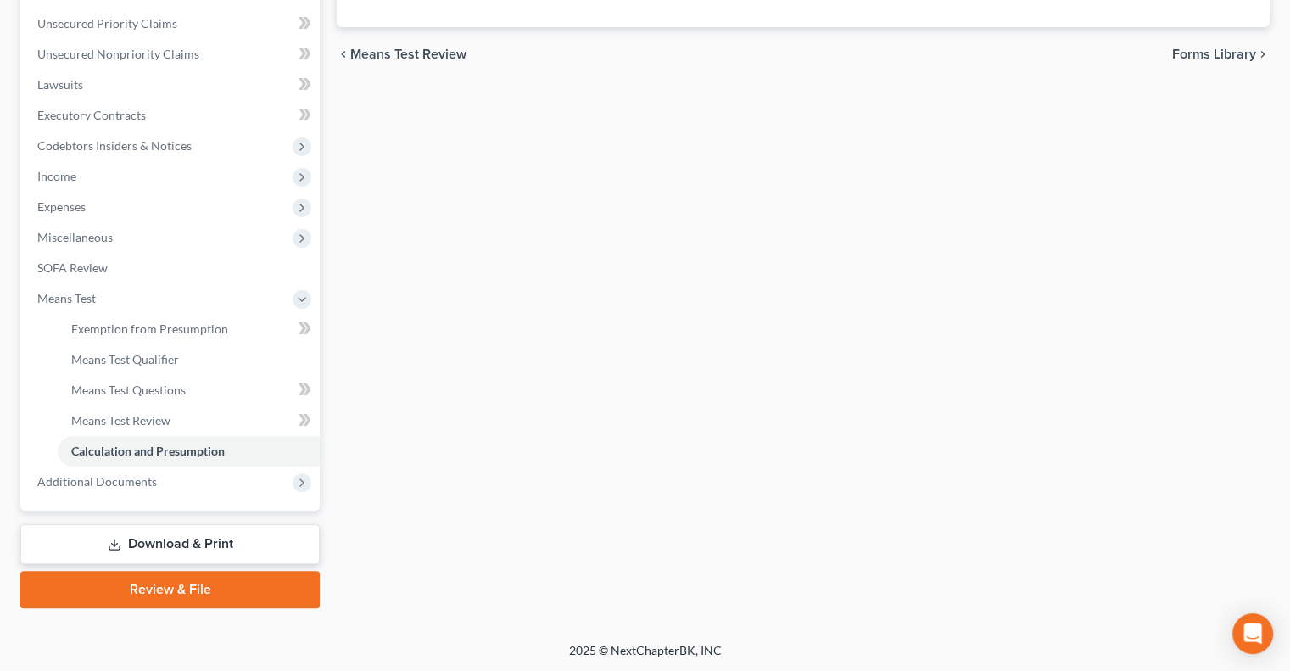
click at [240, 538] on link "Download & Print" at bounding box center [169, 544] width 299 height 40
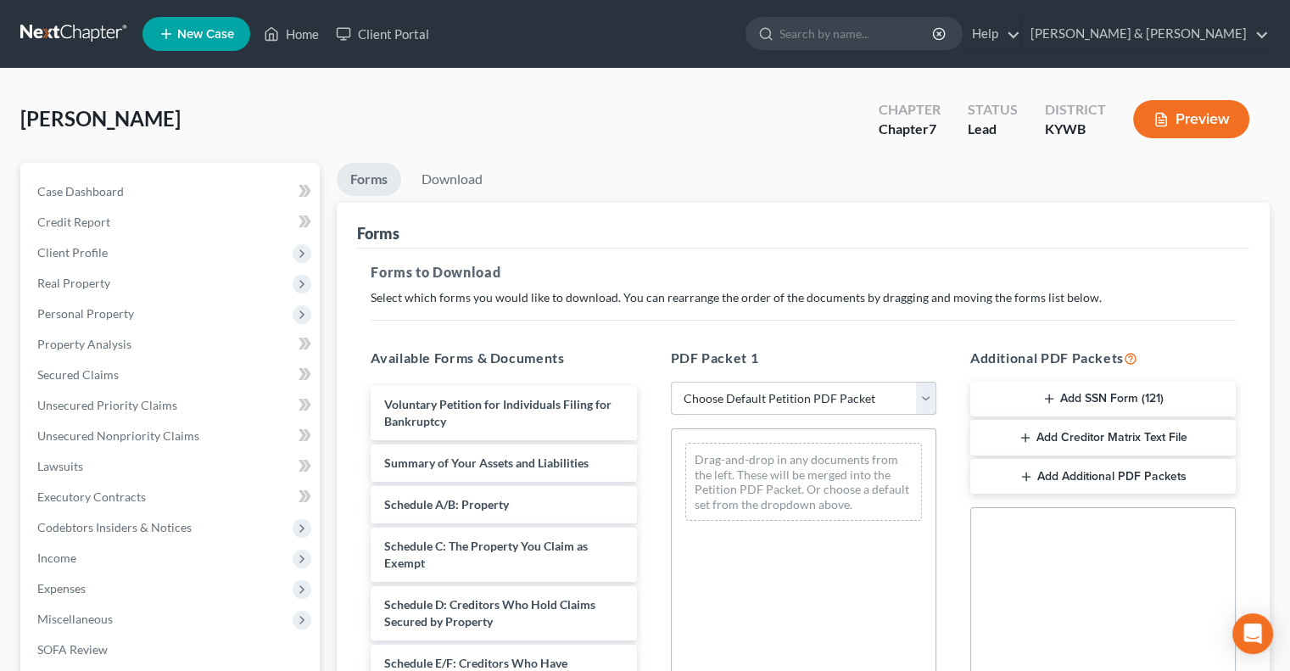
click at [925, 399] on select "Choose Default Petition PDF Packet Complete Bankruptcy Petition (all forms and …" at bounding box center [803, 399] width 265 height 34
select select "5"
click at [671, 382] on select "Choose Default Petition PDF Packet Complete Bankruptcy Petition (all forms and …" at bounding box center [803, 399] width 265 height 34
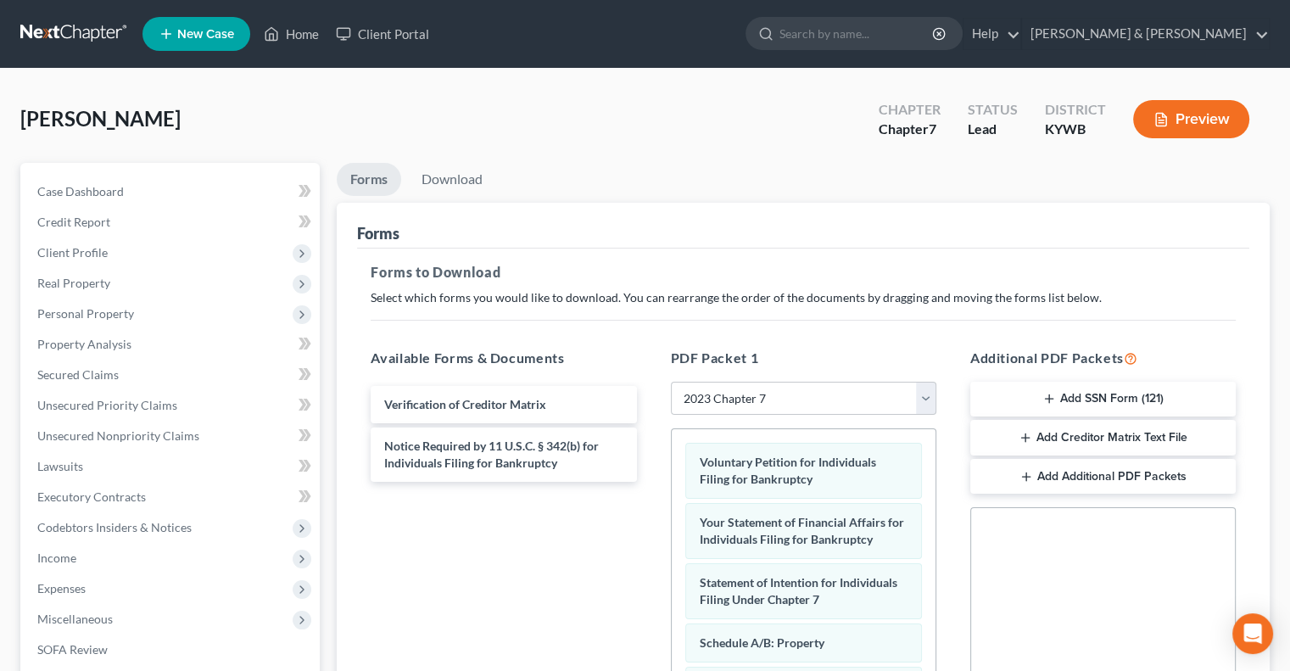
click at [1051, 394] on icon "button" at bounding box center [1049, 399] width 14 height 14
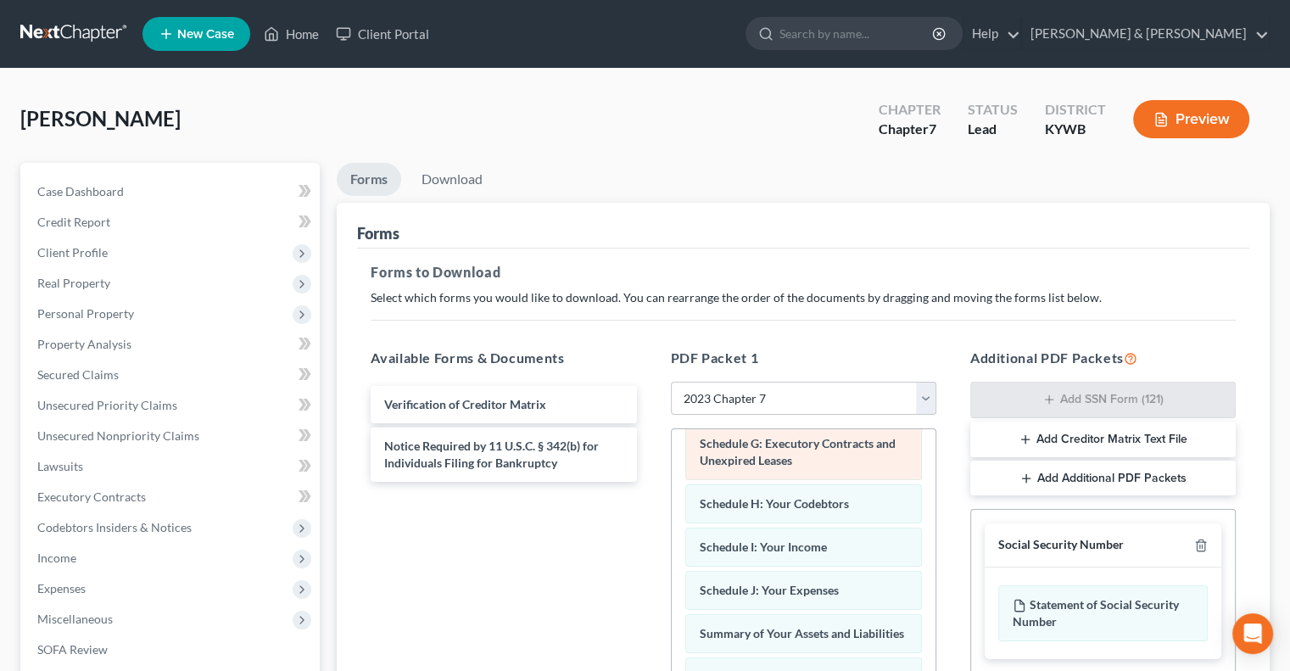
scroll to position [424, 0]
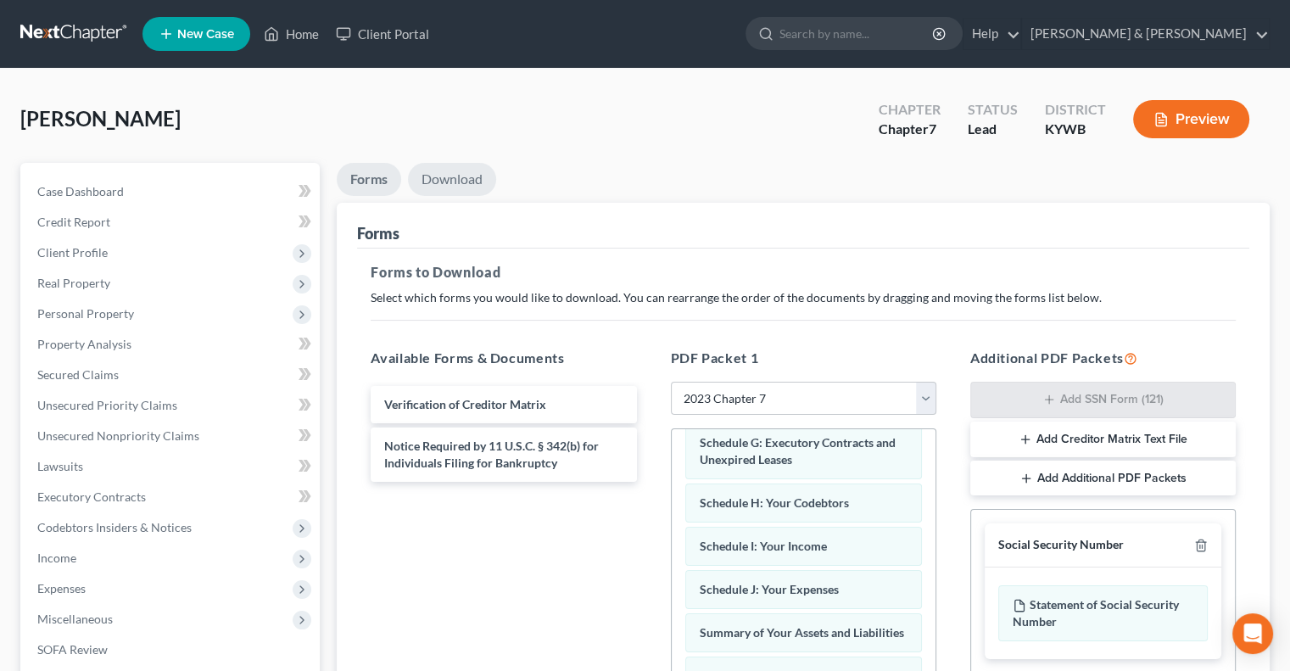
click at [449, 169] on link "Download" at bounding box center [452, 179] width 88 height 33
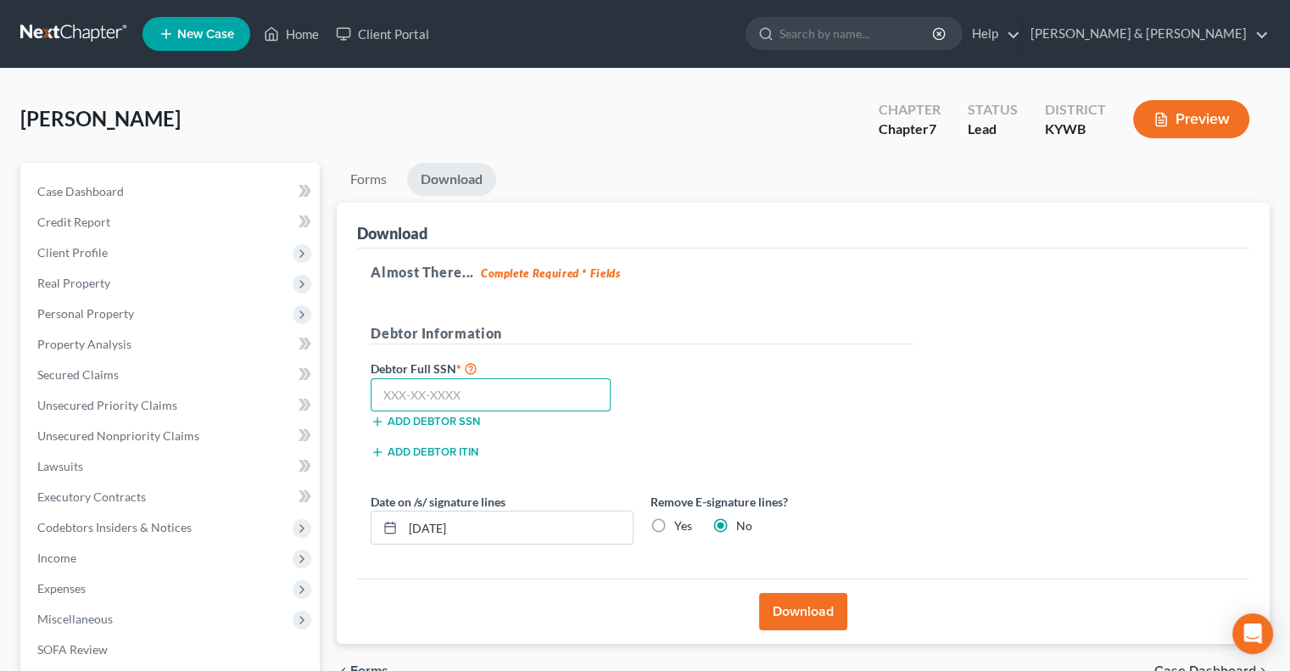
click at [374, 391] on input "text" at bounding box center [491, 395] width 240 height 34
type input "636-22-3807"
click at [674, 523] on label "Yes" at bounding box center [683, 525] width 18 height 17
click at [681, 523] on input "Yes" at bounding box center [686, 522] width 11 height 11
radio input "true"
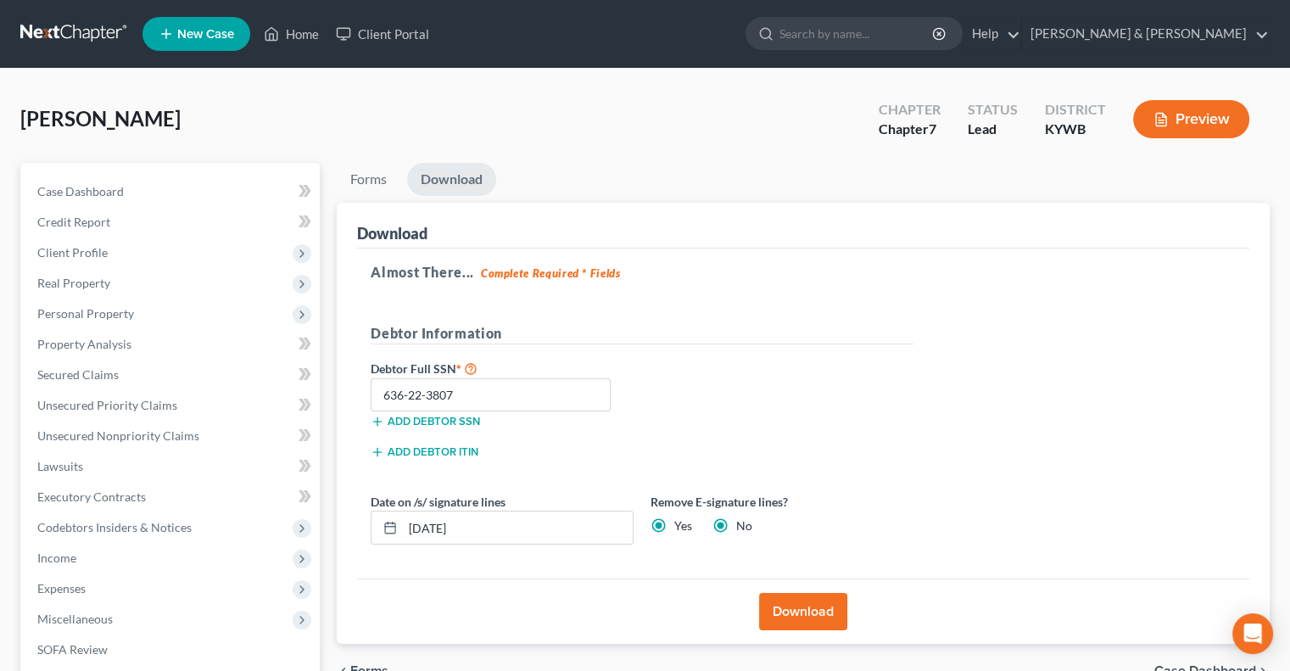
radio input "false"
click at [525, 505] on div "Date on /s/ signature lines [DATE]" at bounding box center [502, 519] width 280 height 52
click at [517, 530] on input "[DATE]" at bounding box center [518, 527] width 230 height 32
type input "0"
click at [768, 605] on button "Download" at bounding box center [803, 611] width 88 height 37
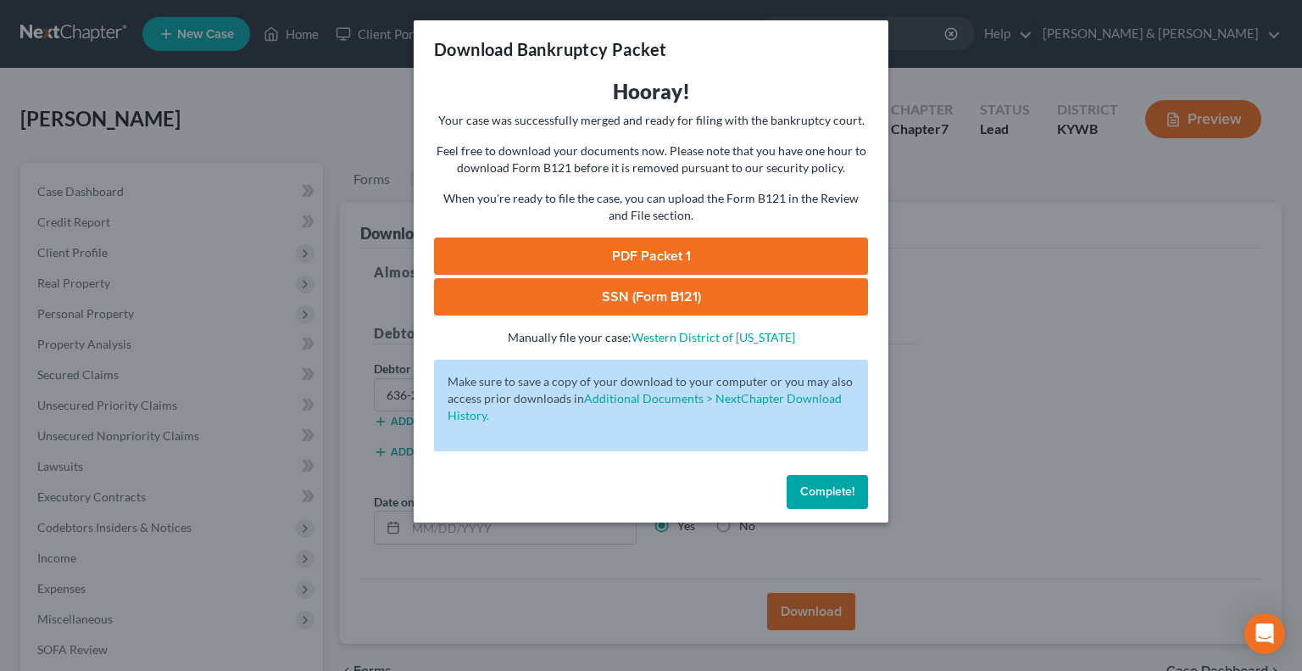
click at [738, 298] on link "SSN (Form B121)" at bounding box center [651, 296] width 434 height 37
click at [611, 250] on link "PDF Packet 1" at bounding box center [651, 255] width 434 height 37
click at [841, 488] on span "Complete!" at bounding box center [827, 491] width 54 height 14
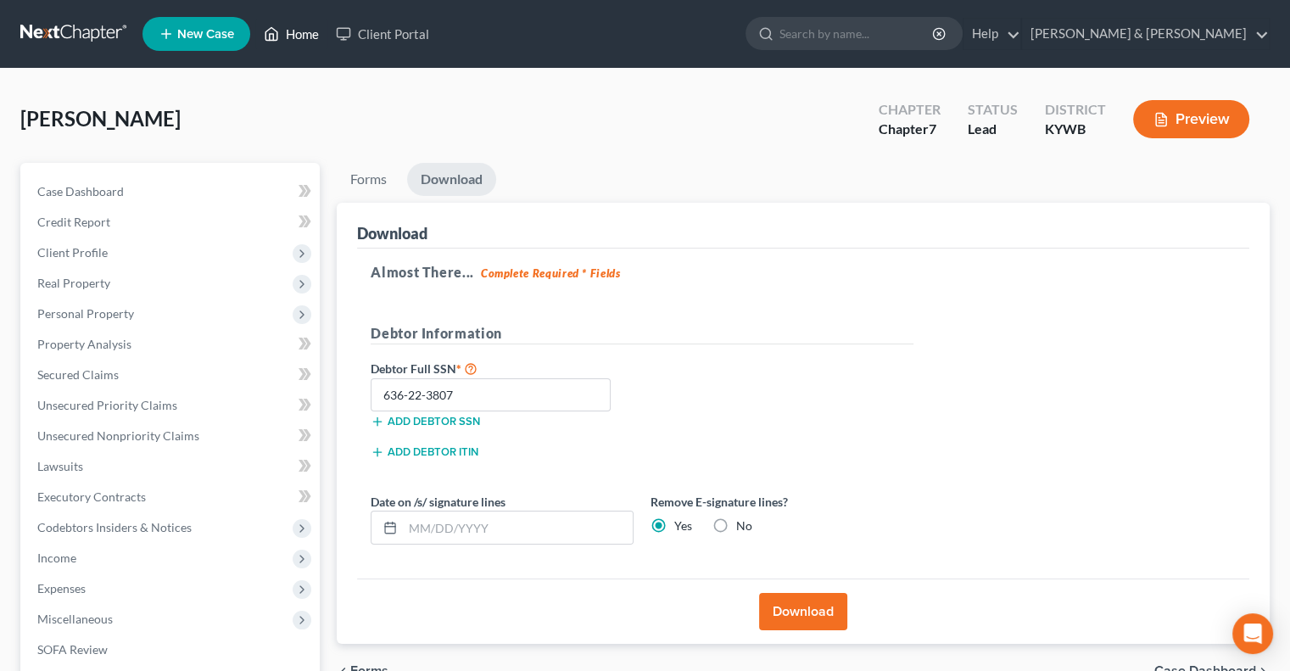
click at [305, 40] on link "Home" at bounding box center [291, 34] width 72 height 31
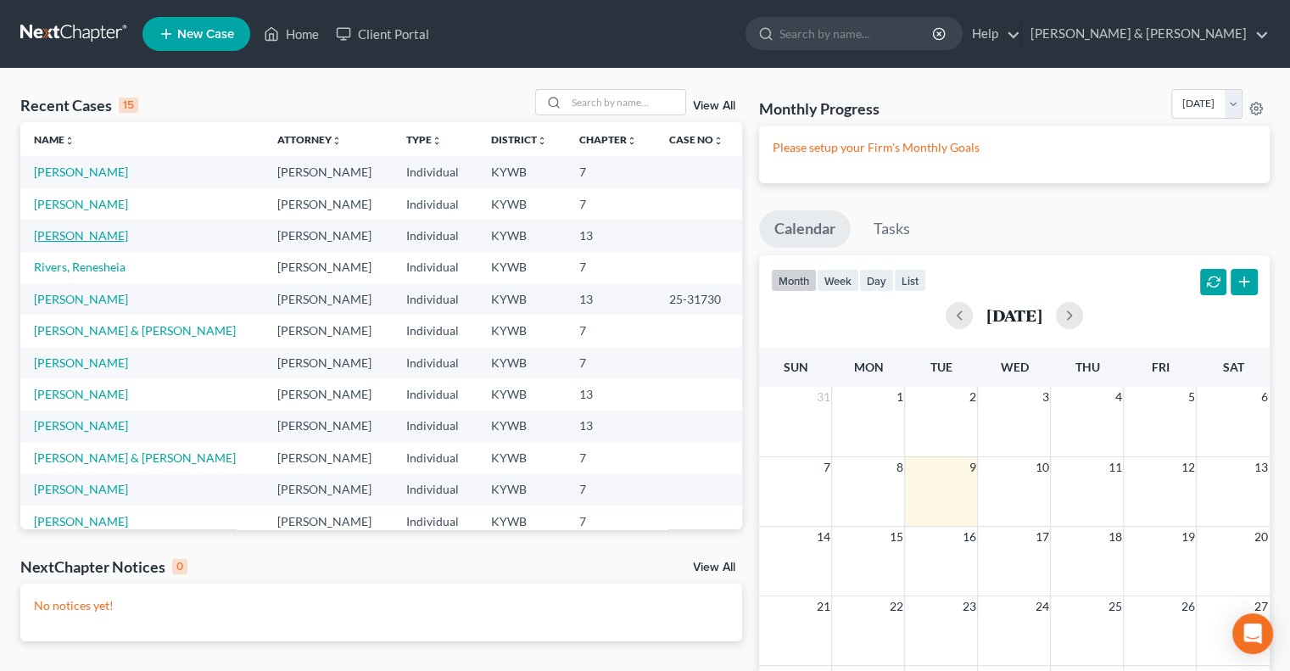
click at [94, 239] on link "[PERSON_NAME]" at bounding box center [81, 235] width 94 height 14
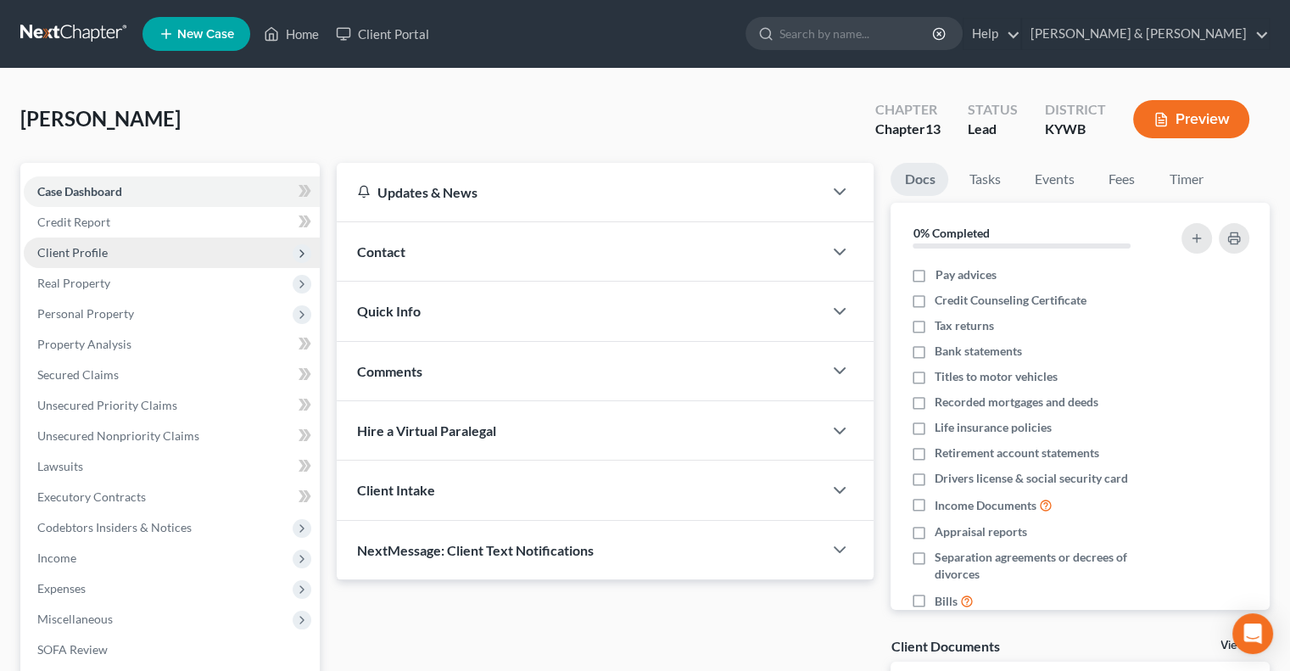
click at [77, 248] on span "Client Profile" at bounding box center [72, 252] width 70 height 14
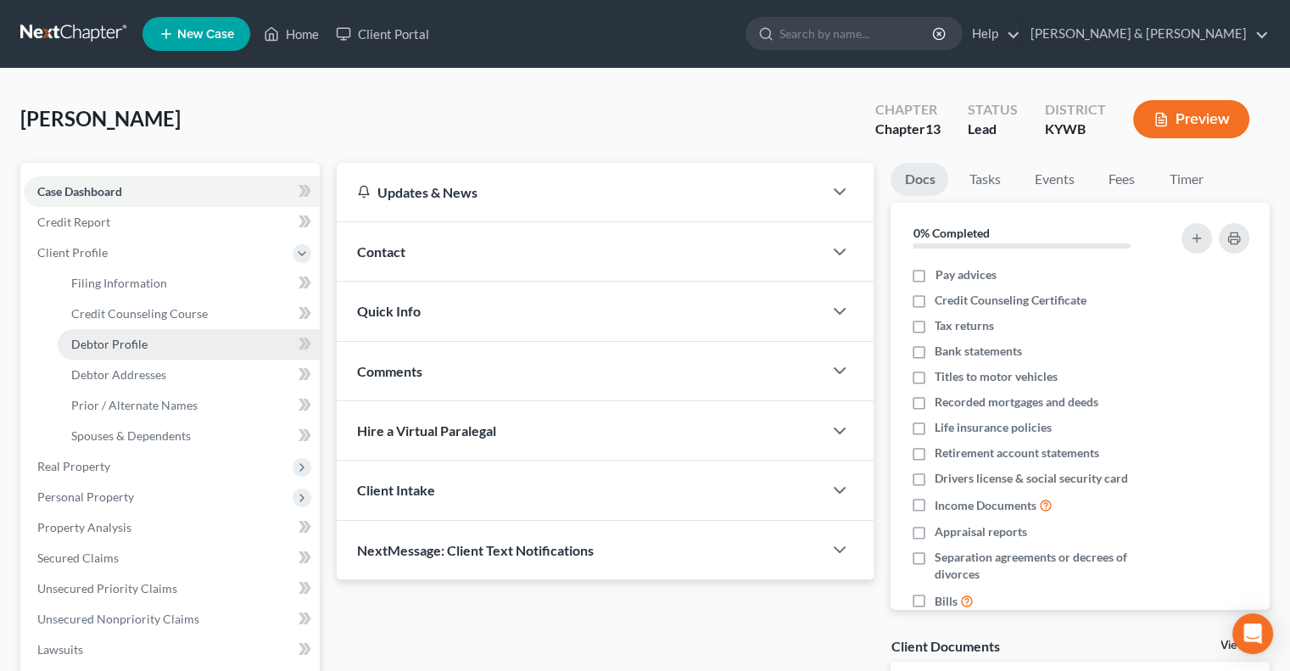
click at [115, 343] on span "Debtor Profile" at bounding box center [109, 344] width 76 height 14
select select "0"
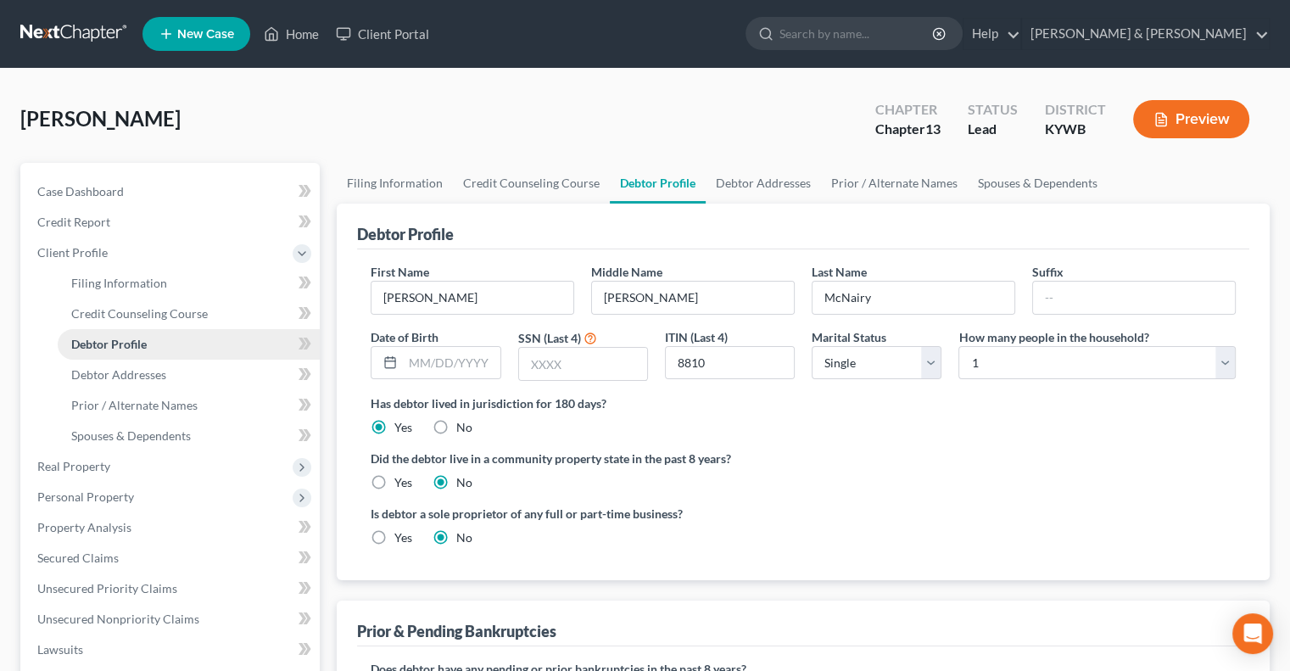
radio input "true"
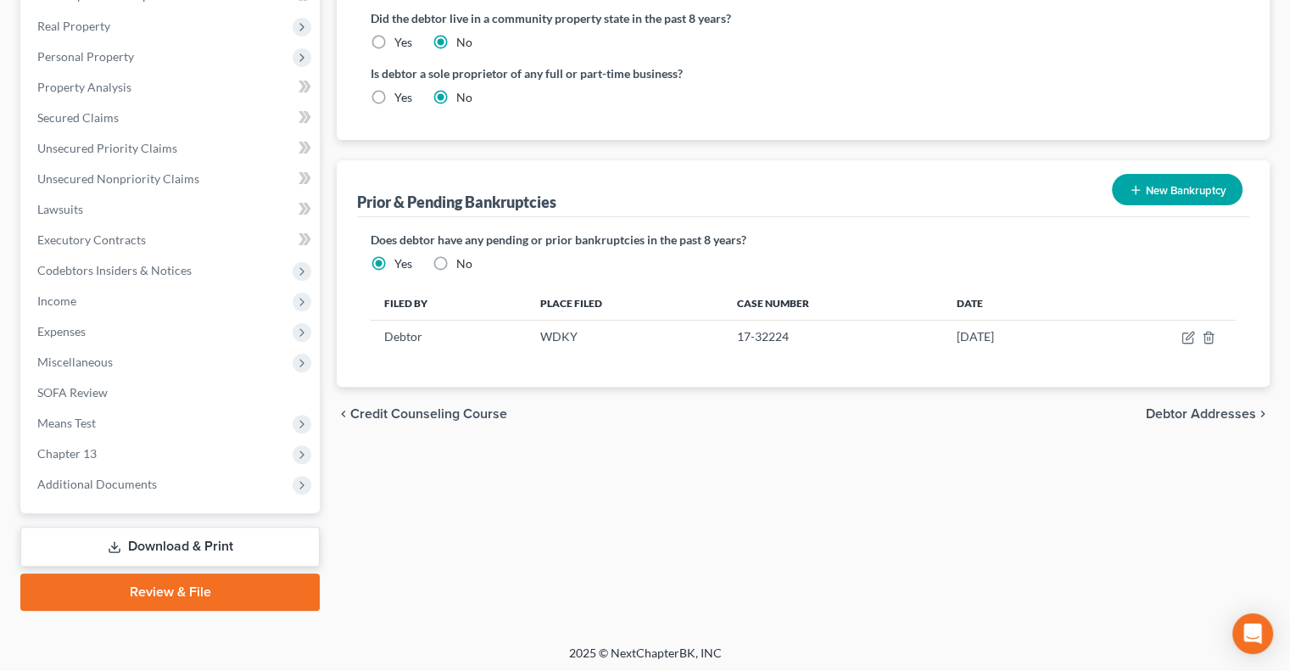
scroll to position [443, 0]
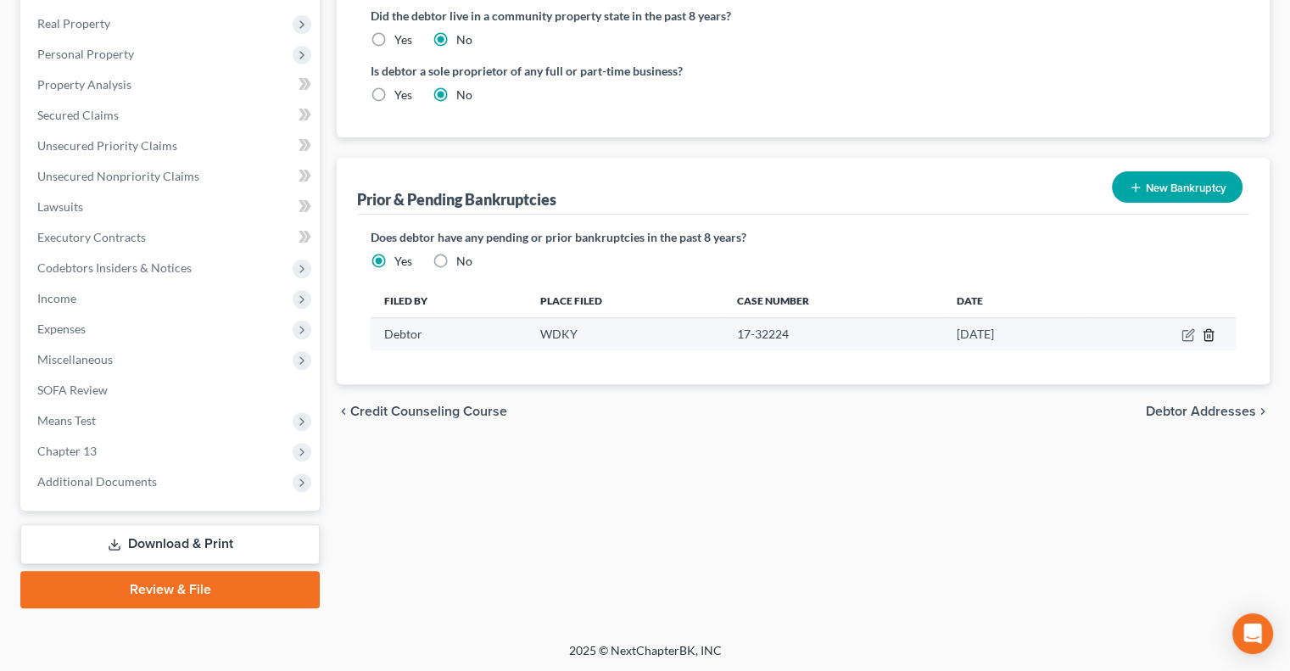
click at [1206, 333] on icon "button" at bounding box center [1209, 335] width 14 height 14
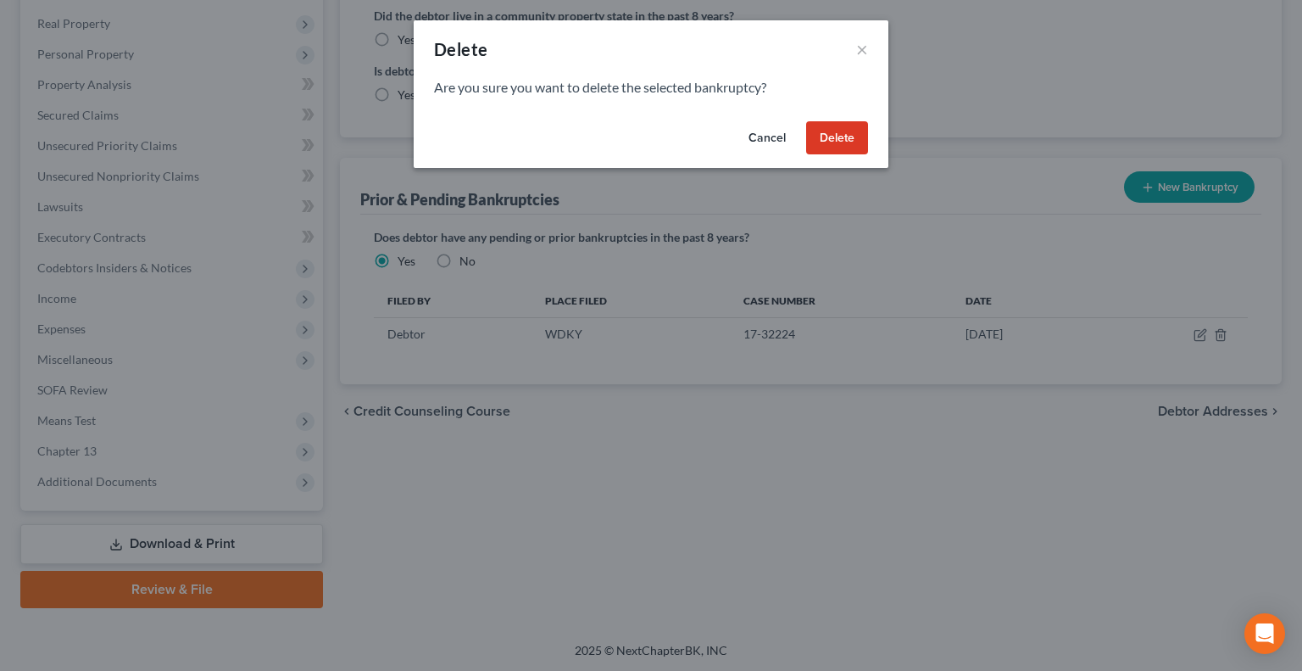
click at [830, 132] on button "Delete" at bounding box center [837, 138] width 62 height 34
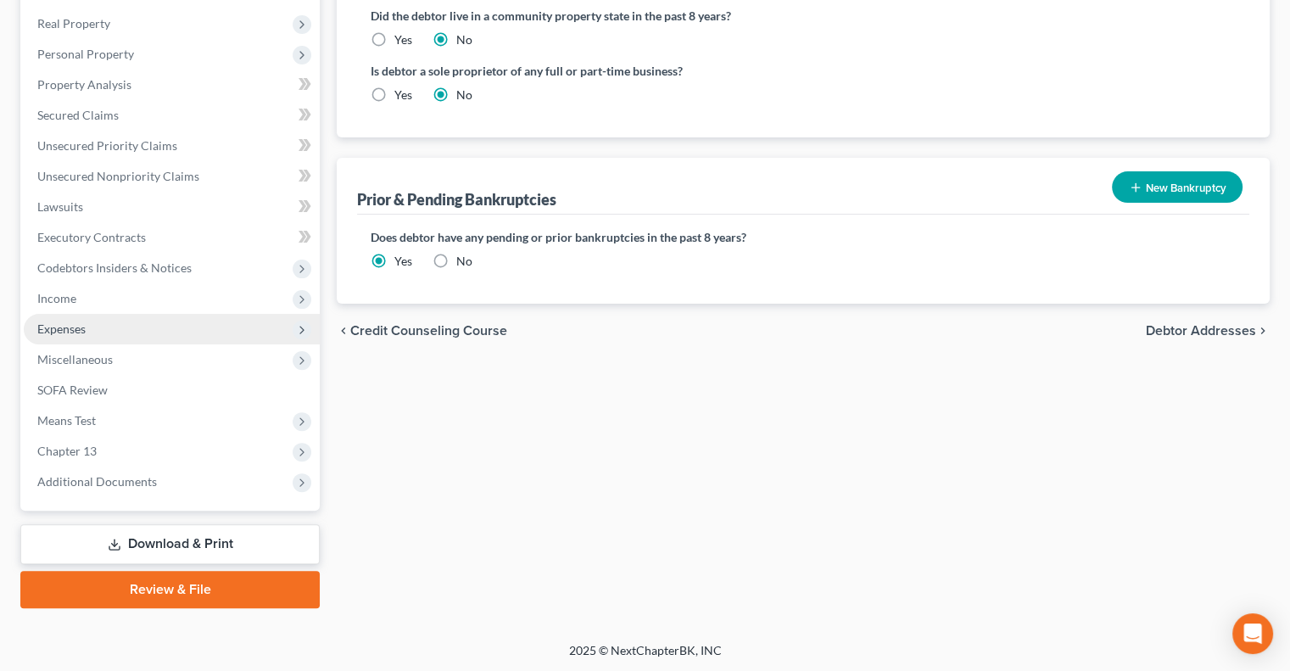
click at [81, 328] on span "Expenses" at bounding box center [61, 328] width 48 height 14
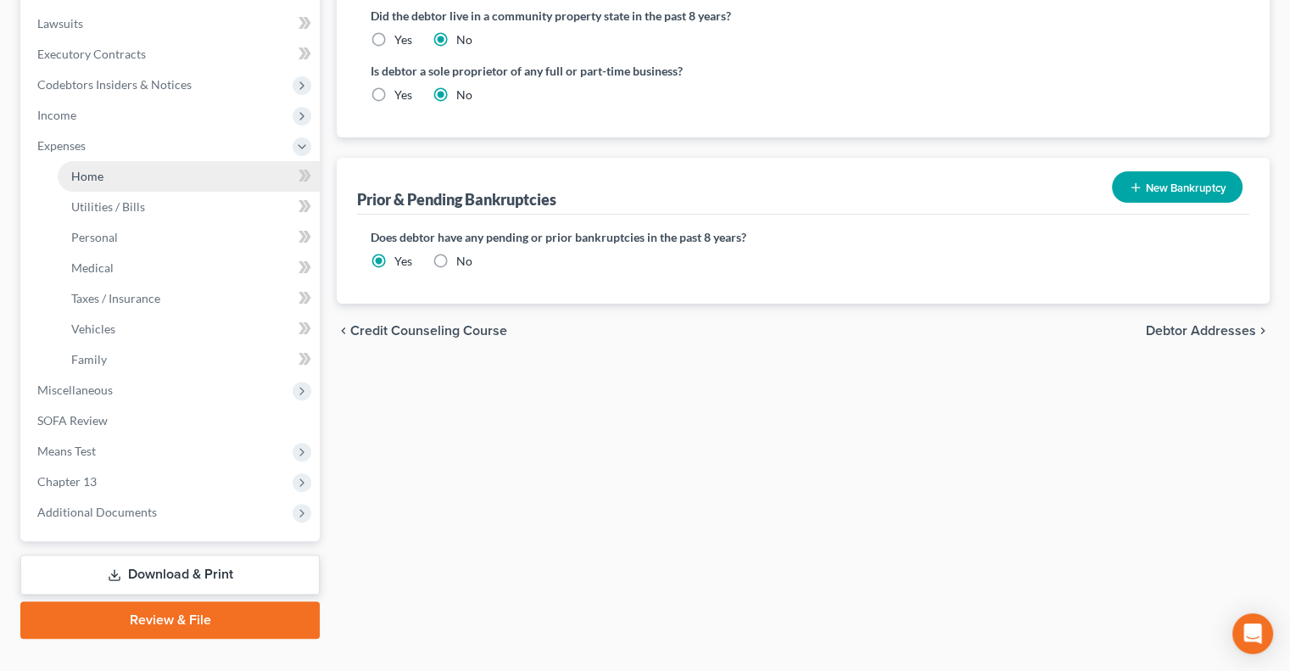
click at [97, 175] on span "Home" at bounding box center [87, 176] width 32 height 14
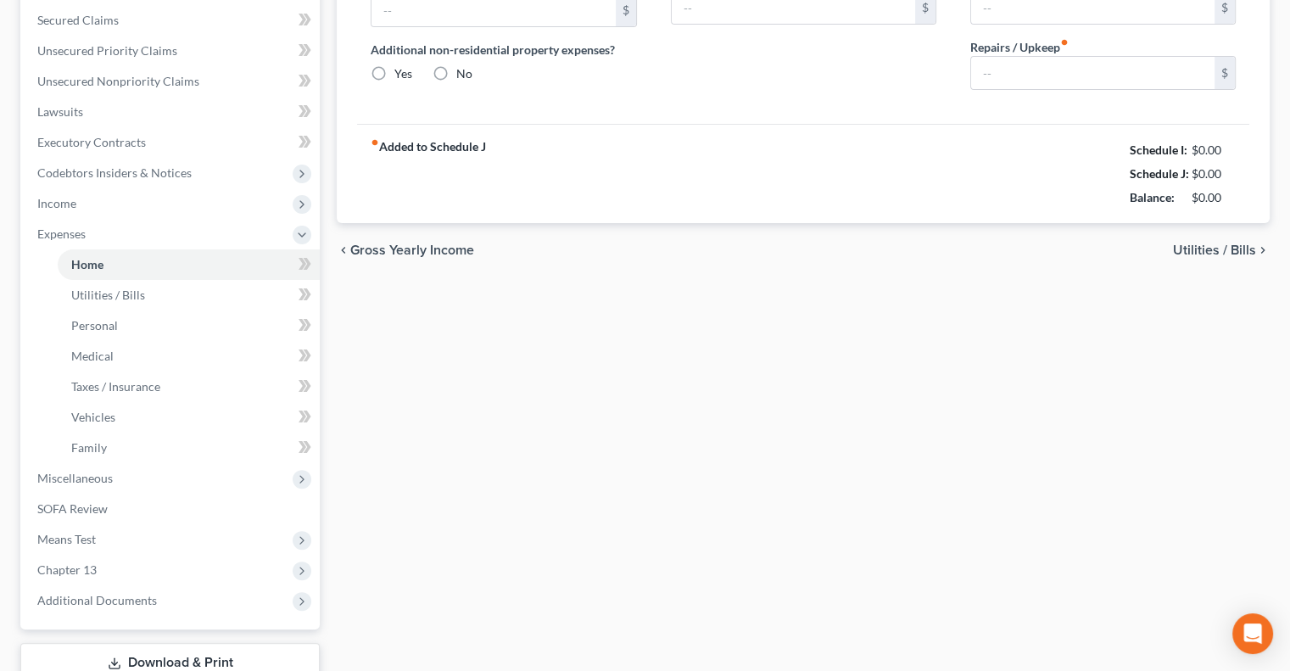
type input "1,435.00"
type input "0.00"
radio input "true"
type input "20.00"
type input "0.00"
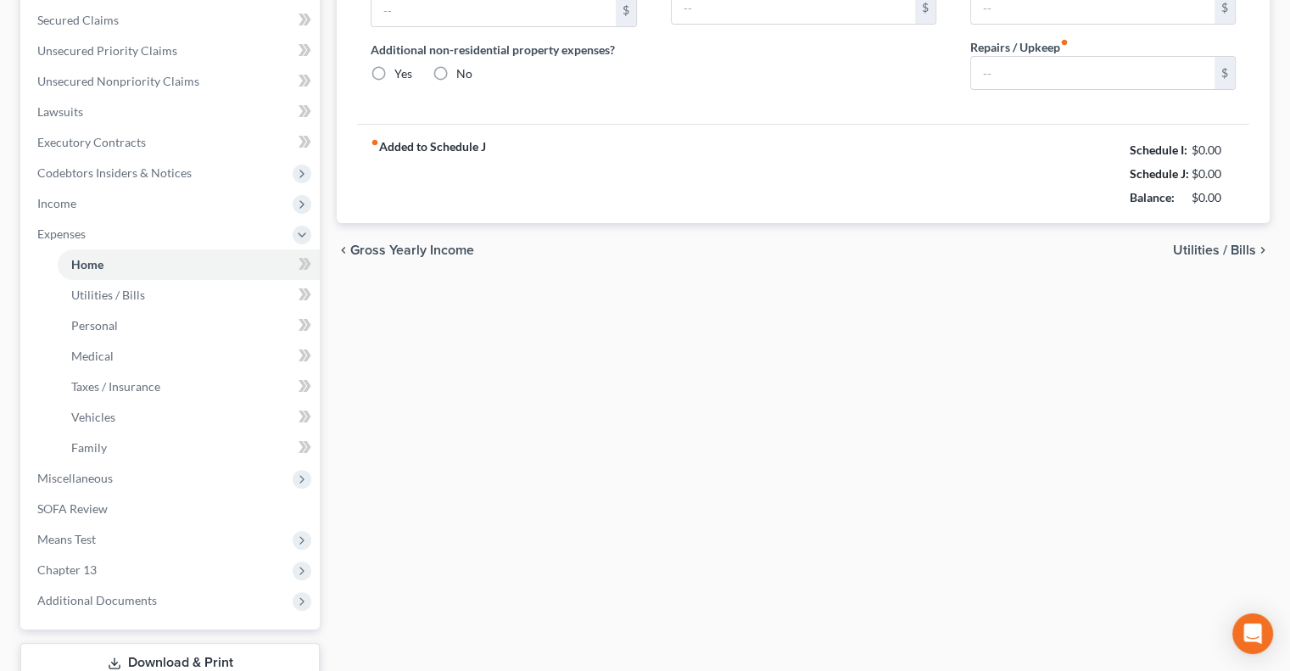
type input "0.00"
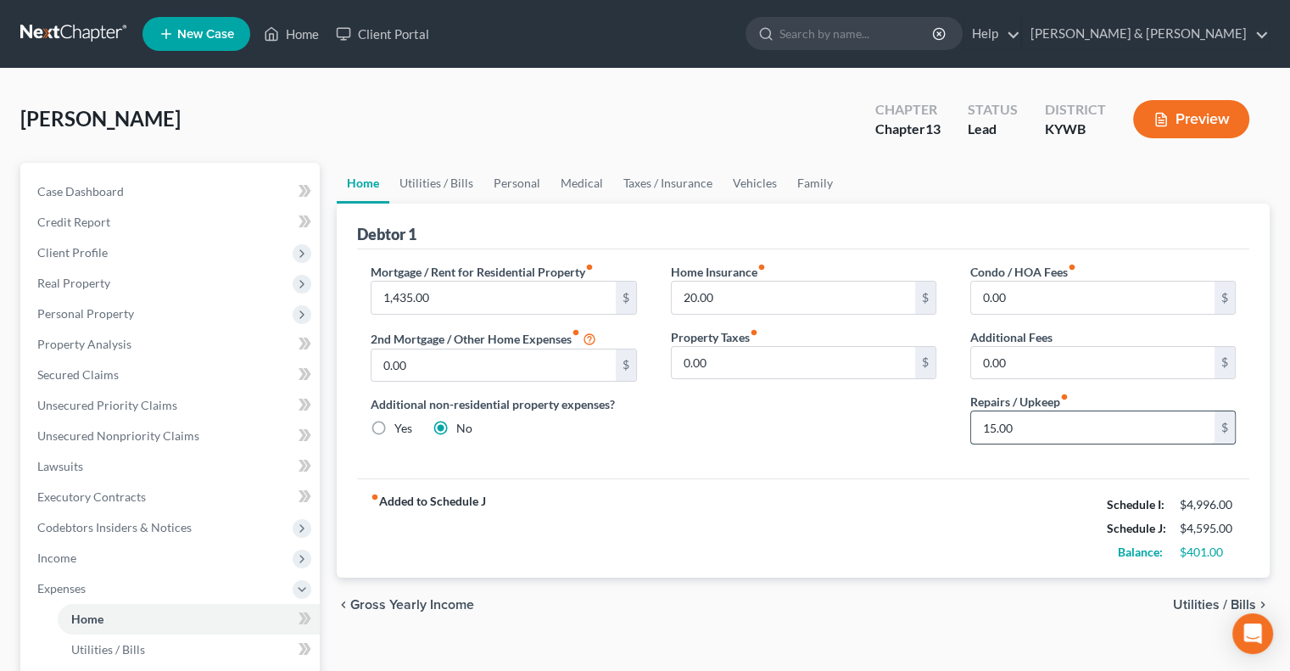
click at [1003, 425] on input "15.00" at bounding box center [1092, 427] width 243 height 32
type input "25"
click at [441, 180] on link "Utilities / Bills" at bounding box center [436, 183] width 94 height 41
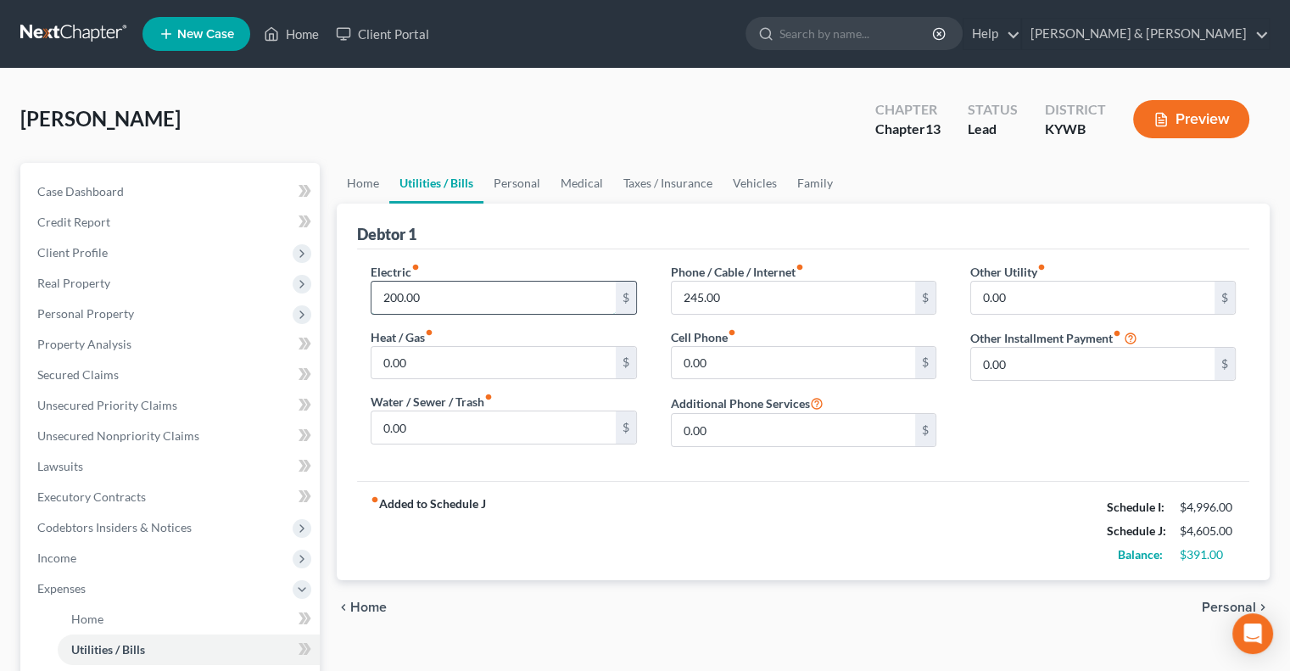
click at [425, 303] on input "200.00" at bounding box center [492, 298] width 243 height 32
type input "230"
click at [505, 173] on link "Personal" at bounding box center [516, 183] width 67 height 41
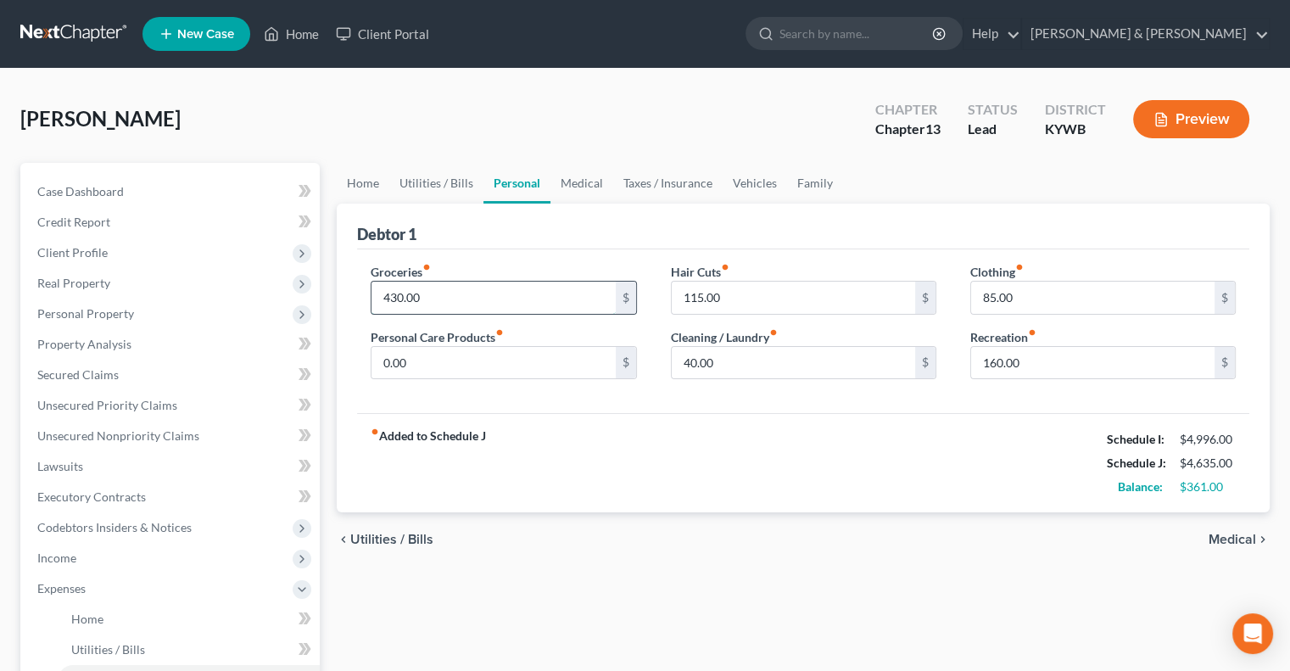
click at [419, 298] on input "430.00" at bounding box center [492, 298] width 243 height 32
type input "450"
click at [580, 179] on link "Medical" at bounding box center [581, 183] width 63 height 41
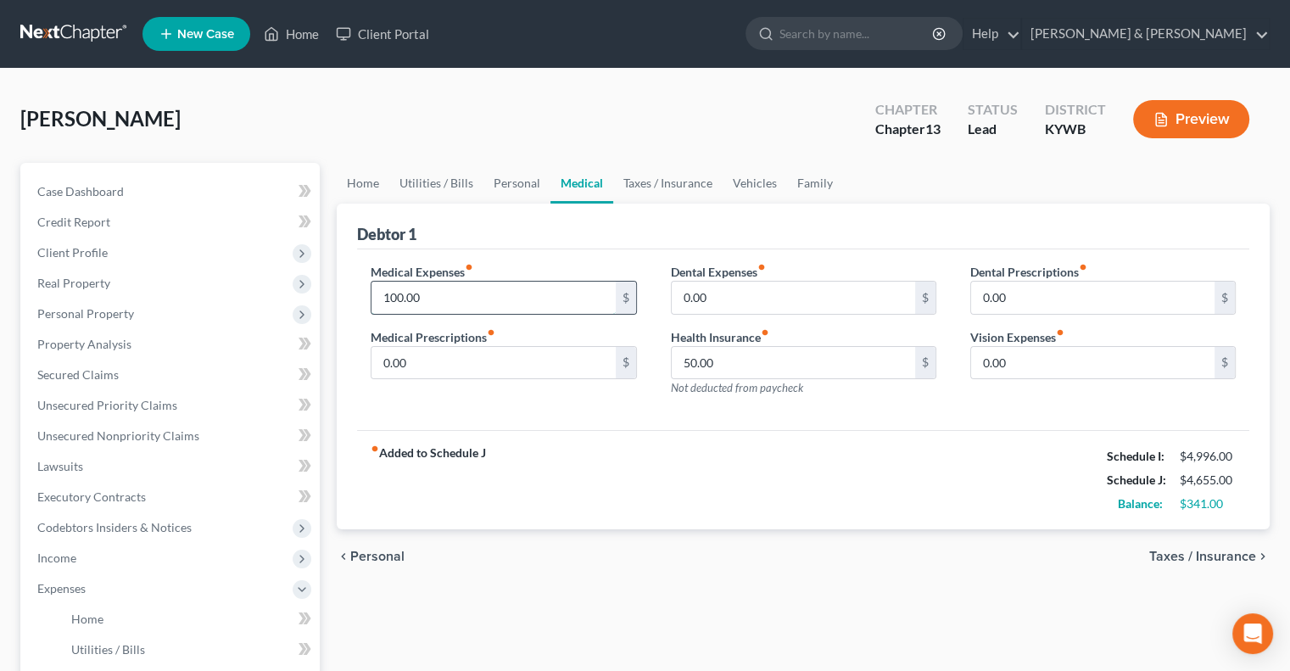
click at [382, 297] on input "100.00" at bounding box center [492, 298] width 243 height 32
type input "110"
click at [733, 182] on link "Vehicles" at bounding box center [754, 183] width 64 height 41
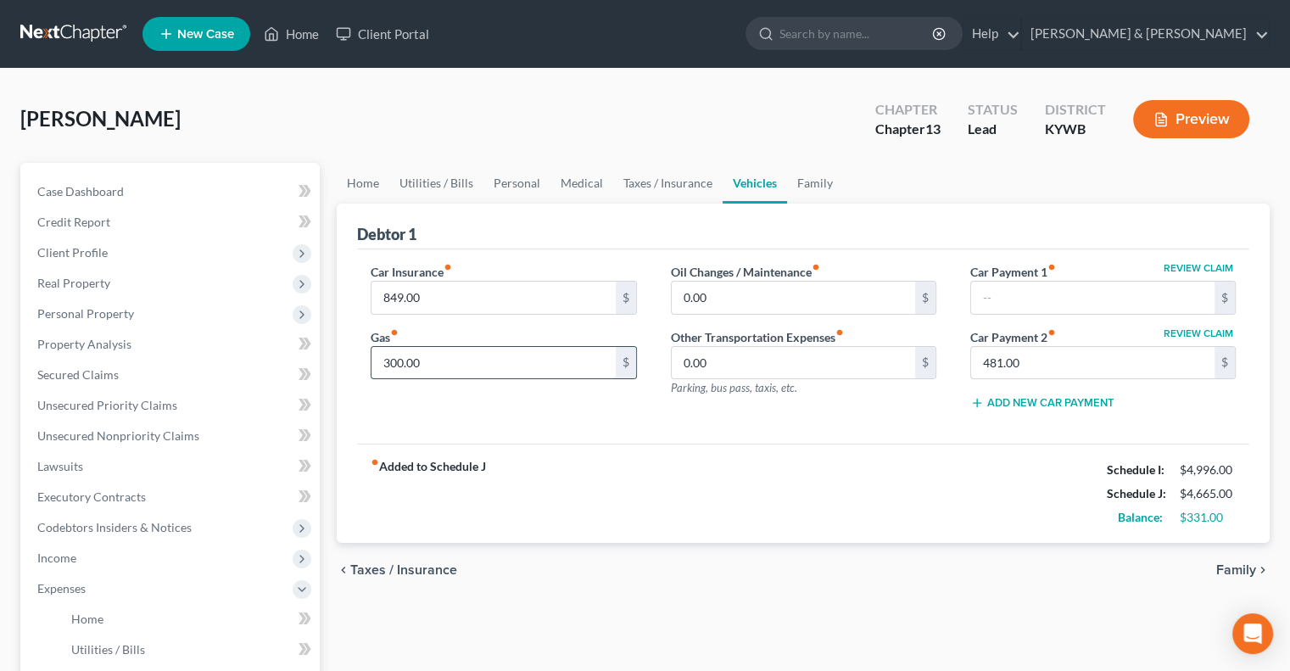
click at [391, 365] on input "300.00" at bounding box center [492, 363] width 243 height 32
type input "350"
drag, startPoint x: 499, startPoint y: 180, endPoint x: 511, endPoint y: 185, distance: 12.9
click at [500, 181] on link "Personal" at bounding box center [516, 183] width 67 height 41
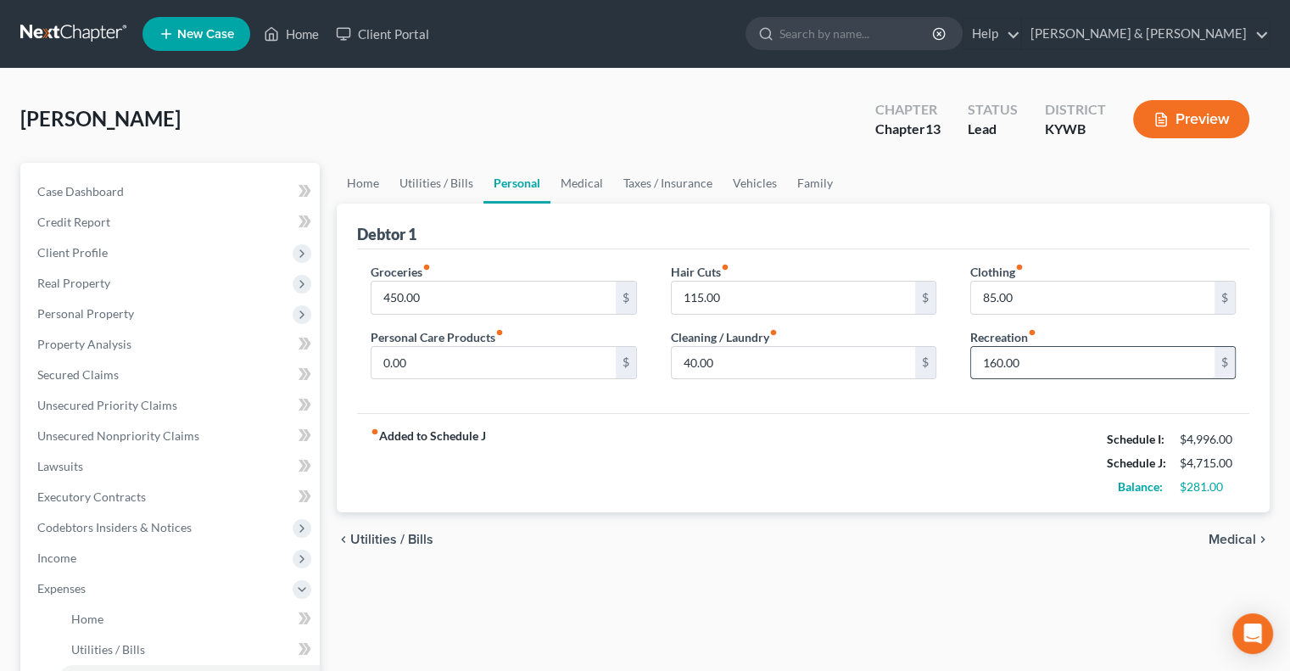
click at [1001, 355] on input "160.00" at bounding box center [1092, 363] width 243 height 32
type input "185"
click at [817, 180] on link "Family" at bounding box center [815, 183] width 56 height 41
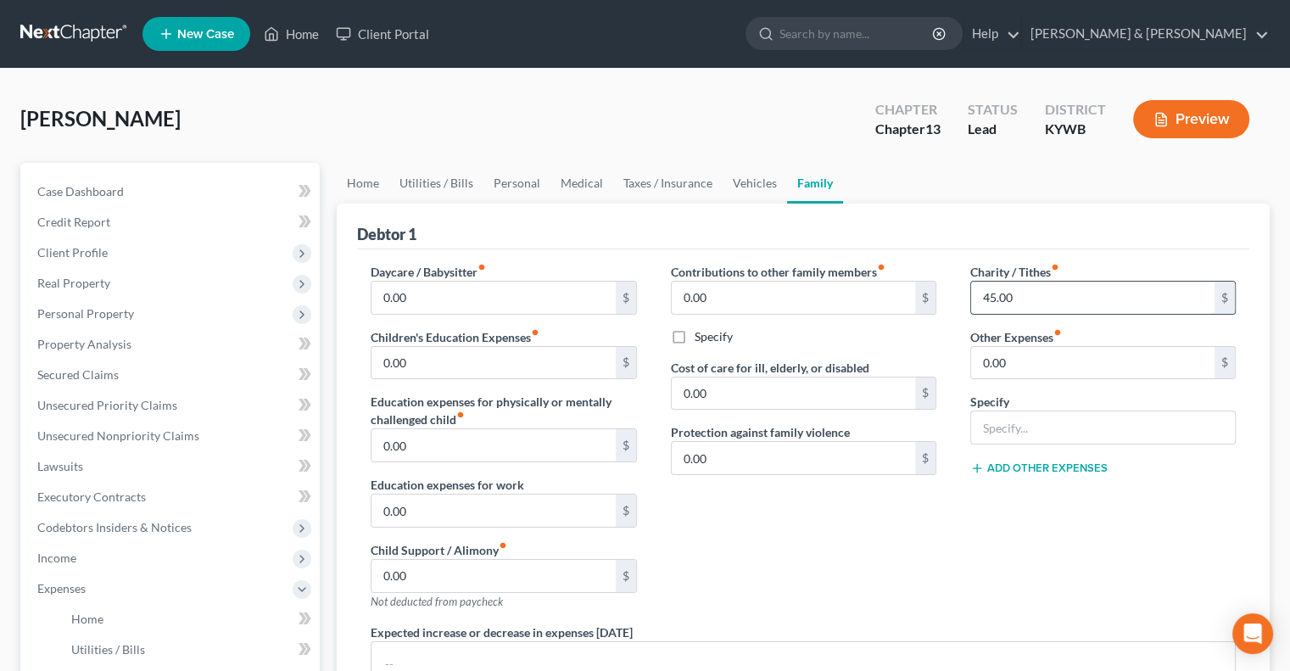
click at [999, 293] on input "45.00" at bounding box center [1092, 298] width 243 height 32
type input "50"
click at [743, 185] on link "Vehicles" at bounding box center [754, 183] width 64 height 41
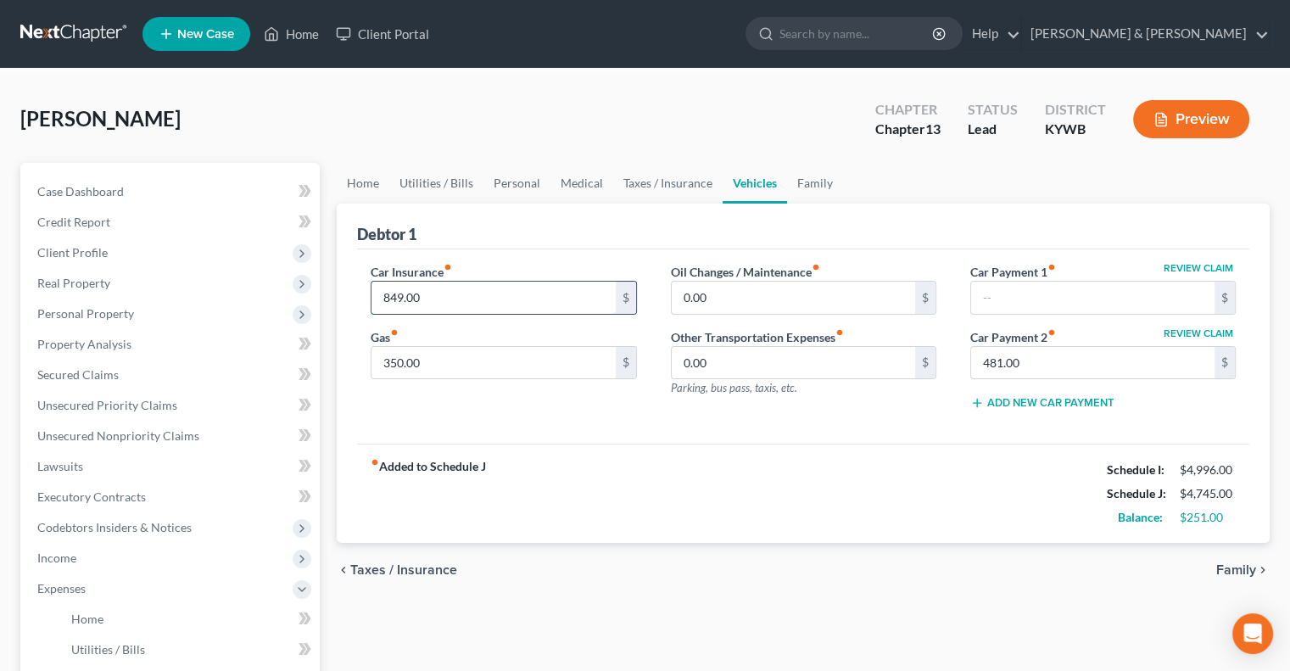
click at [435, 299] on input "849.00" at bounding box center [492, 298] width 243 height 32
type input "840"
click at [813, 182] on link "Family" at bounding box center [815, 183] width 56 height 41
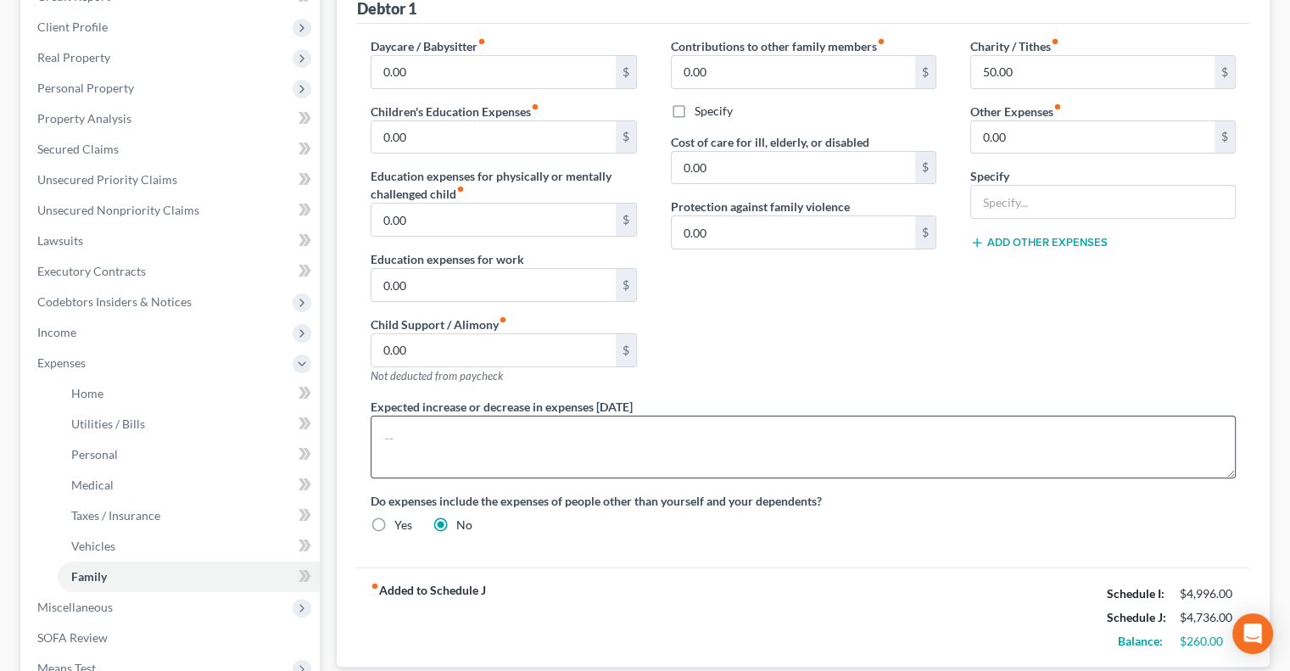
scroll to position [254, 0]
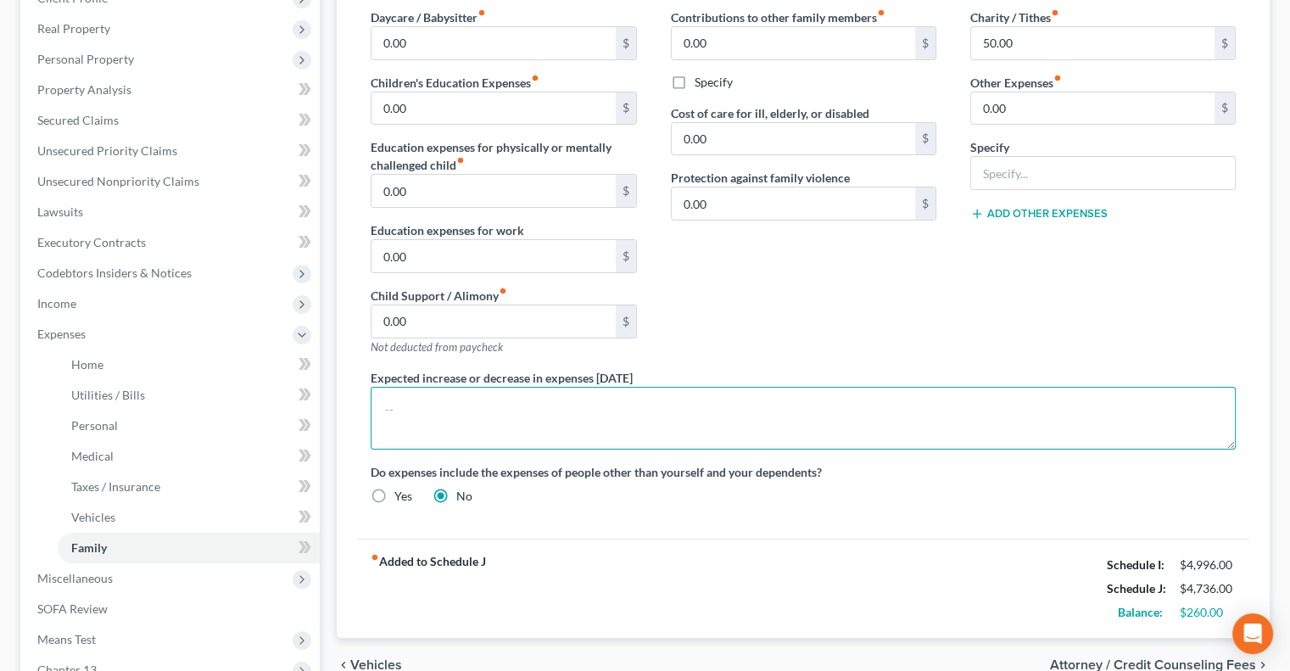
click at [466, 393] on textarea at bounding box center [803, 418] width 865 height 63
click at [549, 410] on textarea "Debtor's son operates and pays, Regional Acceptance on 2023 Toyota." at bounding box center [803, 418] width 865 height 63
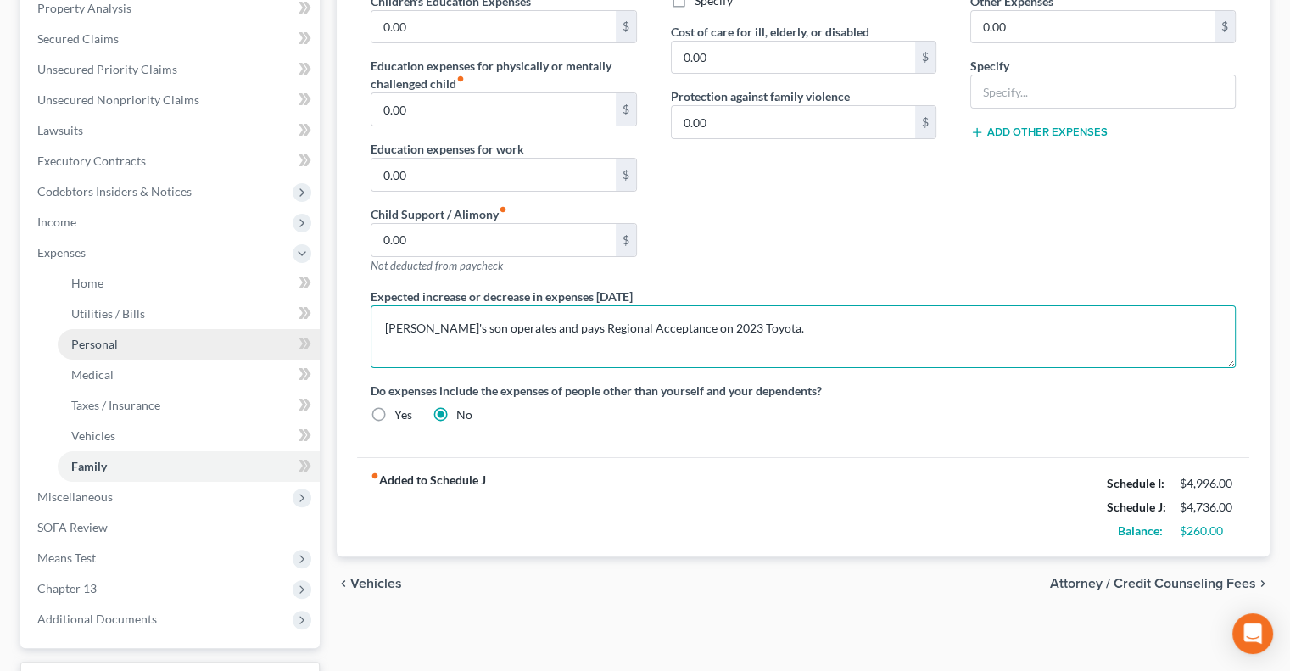
scroll to position [473, 0]
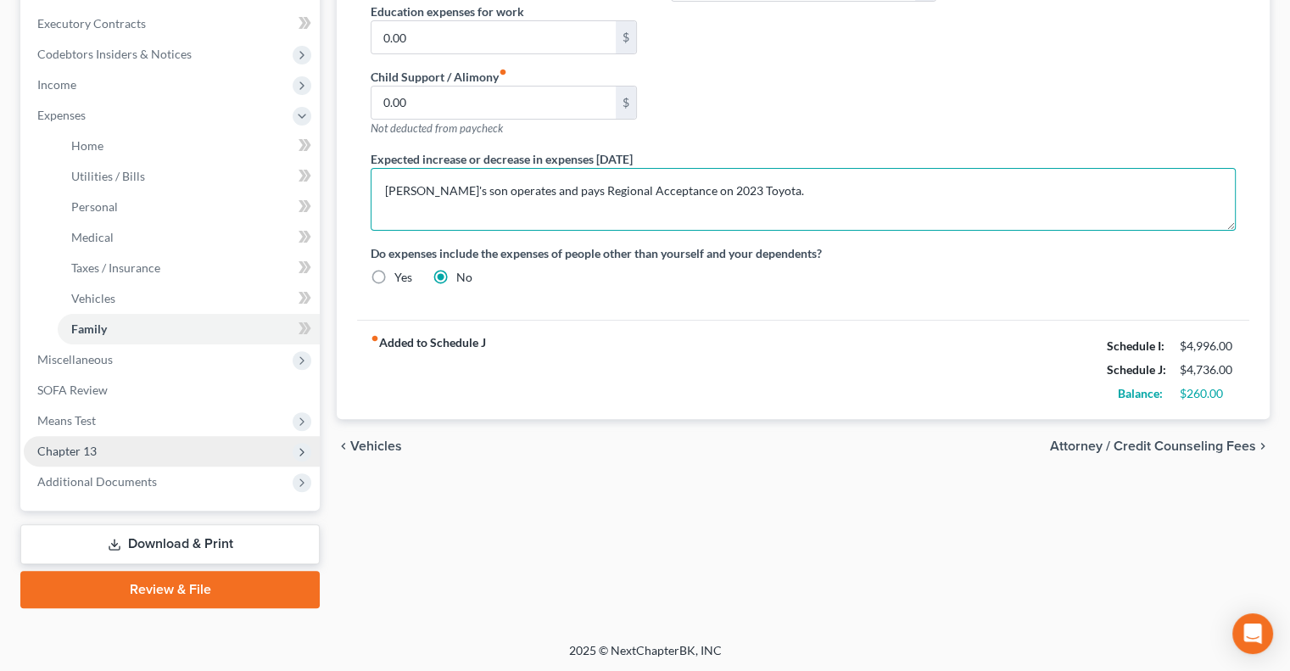
type textarea "[PERSON_NAME]'s son operates and pays Regional Acceptance on 2023 Toyota."
click at [107, 453] on span "Chapter 13" at bounding box center [172, 451] width 296 height 31
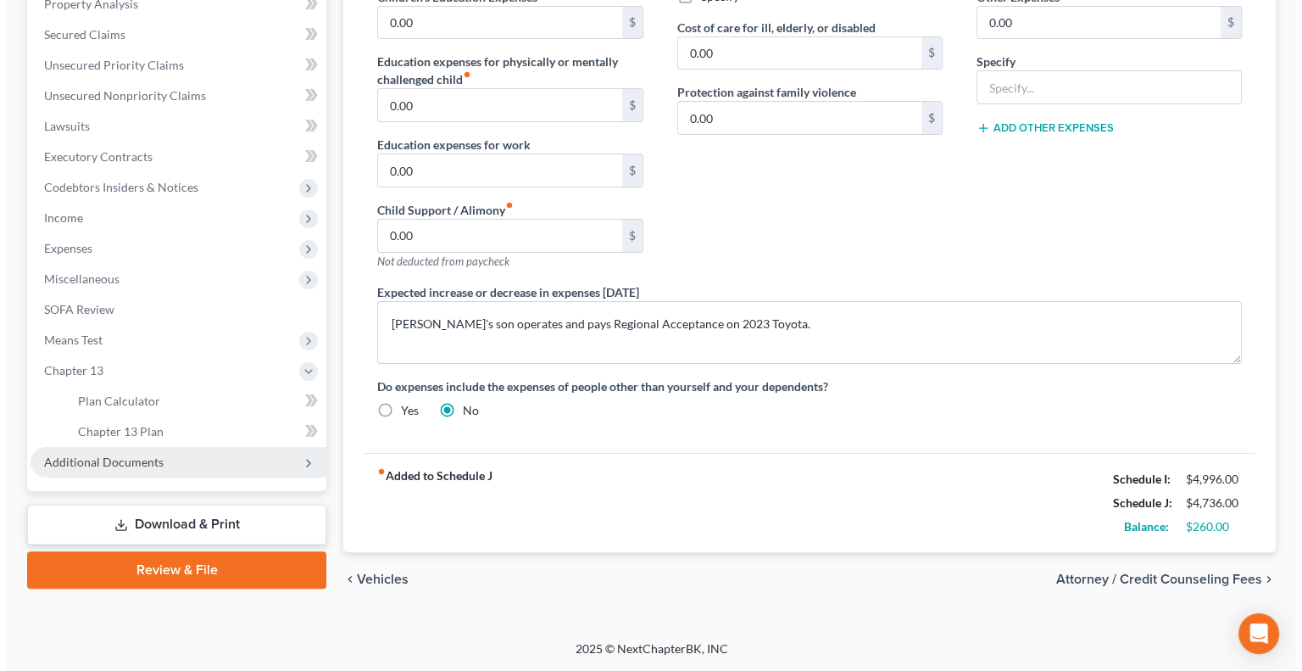
scroll to position [336, 0]
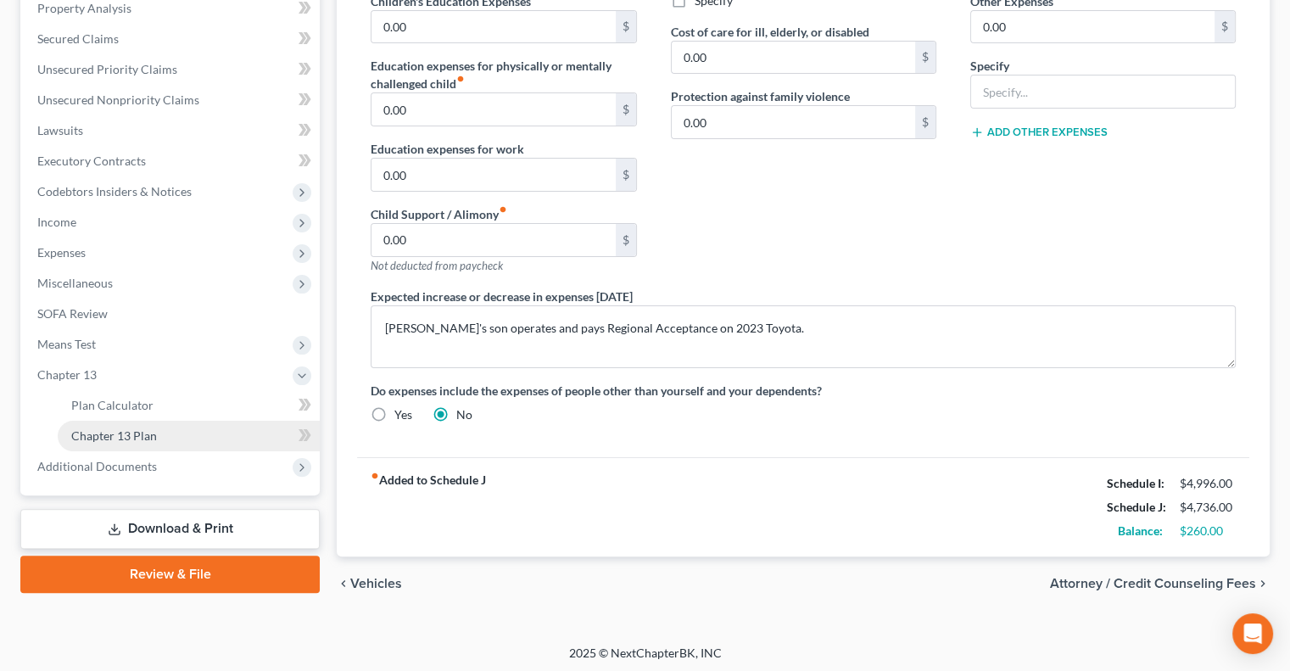
click at [125, 436] on span "Chapter 13 Plan" at bounding box center [114, 435] width 86 height 14
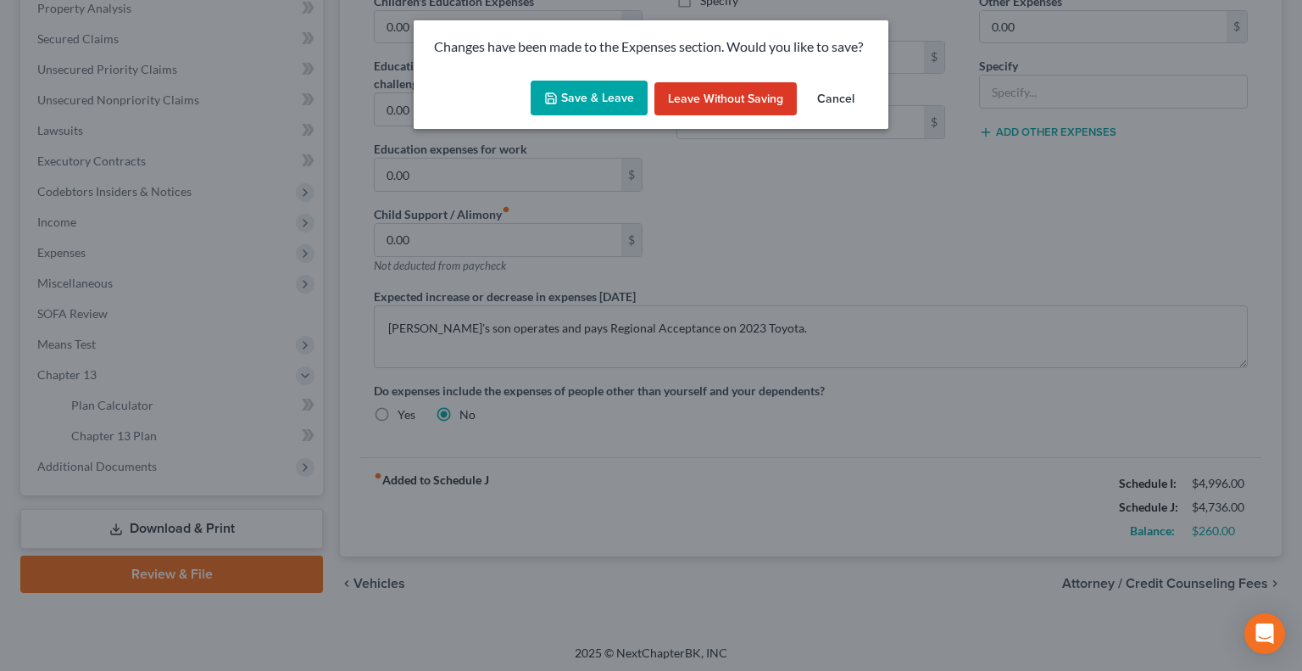
click at [611, 105] on button "Save & Leave" at bounding box center [589, 99] width 117 height 36
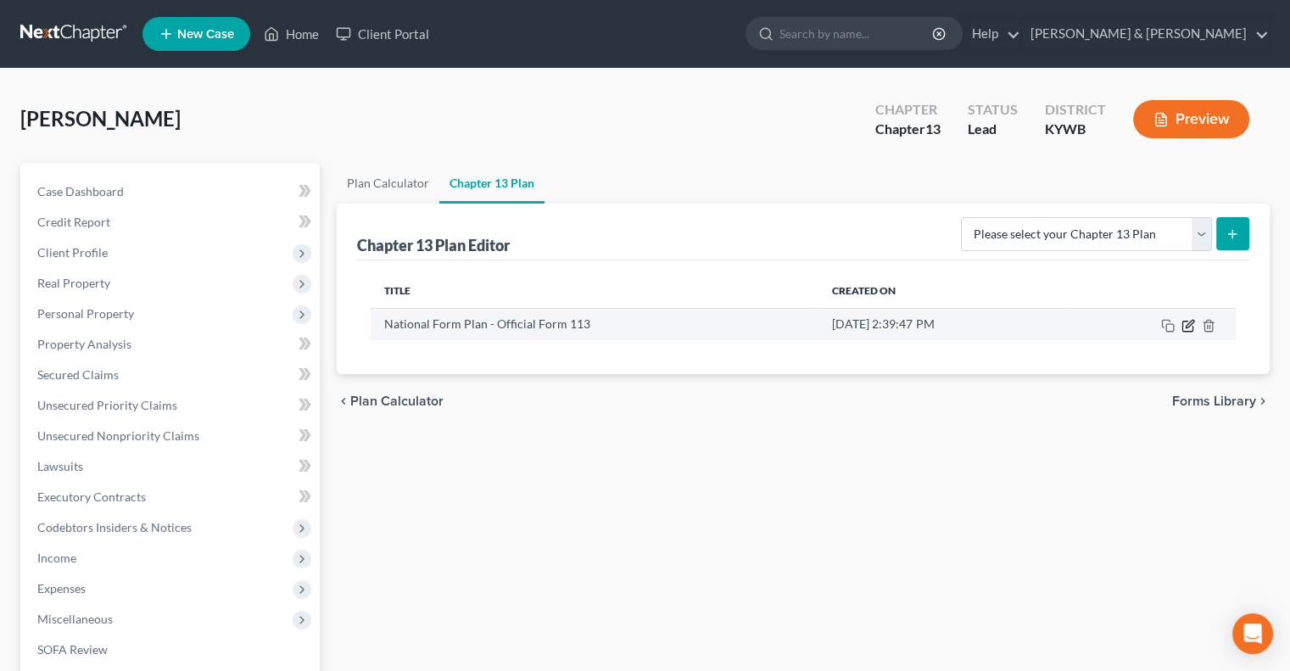
click at [1187, 328] on icon "button" at bounding box center [1188, 326] width 14 height 14
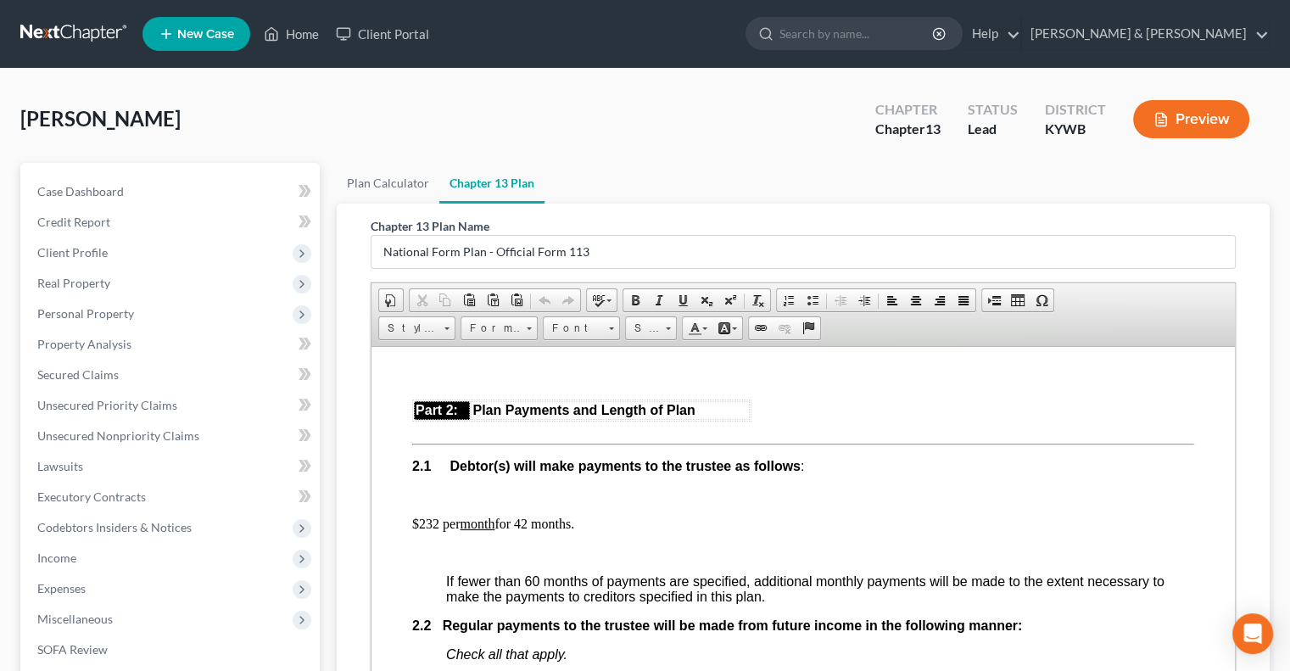
scroll to position [933, 0]
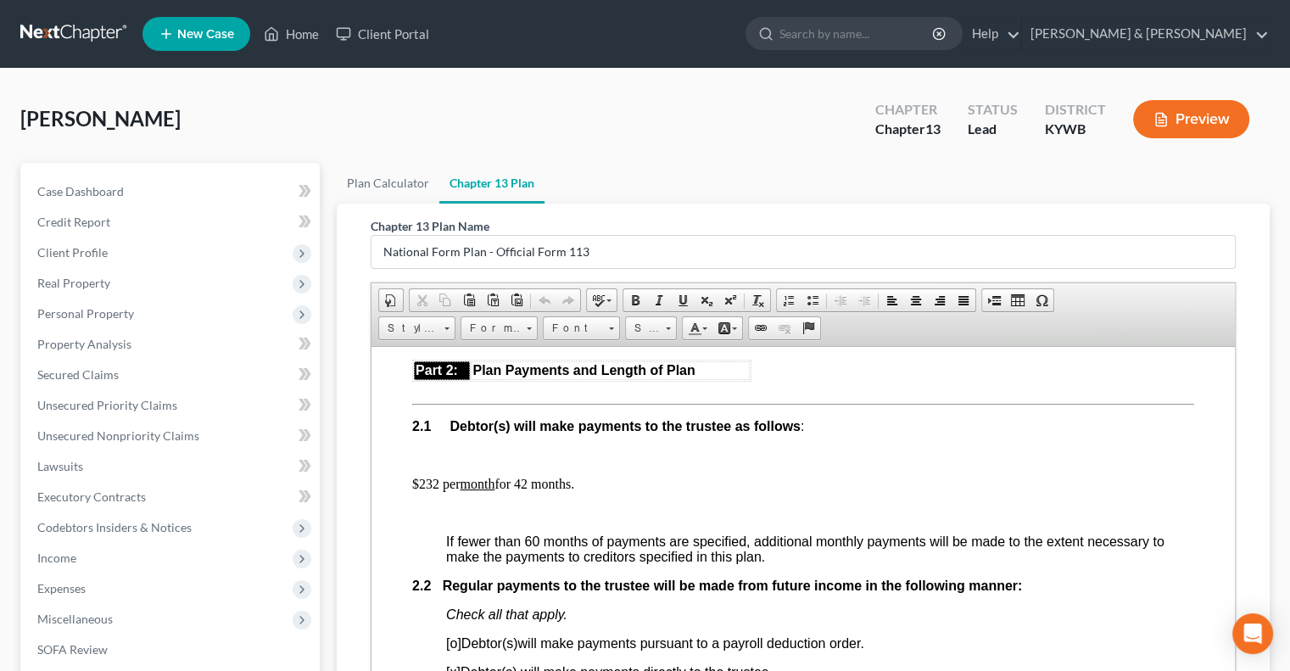
click at [427, 491] on p "$232 per month for 42 months." at bounding box center [803, 483] width 782 height 15
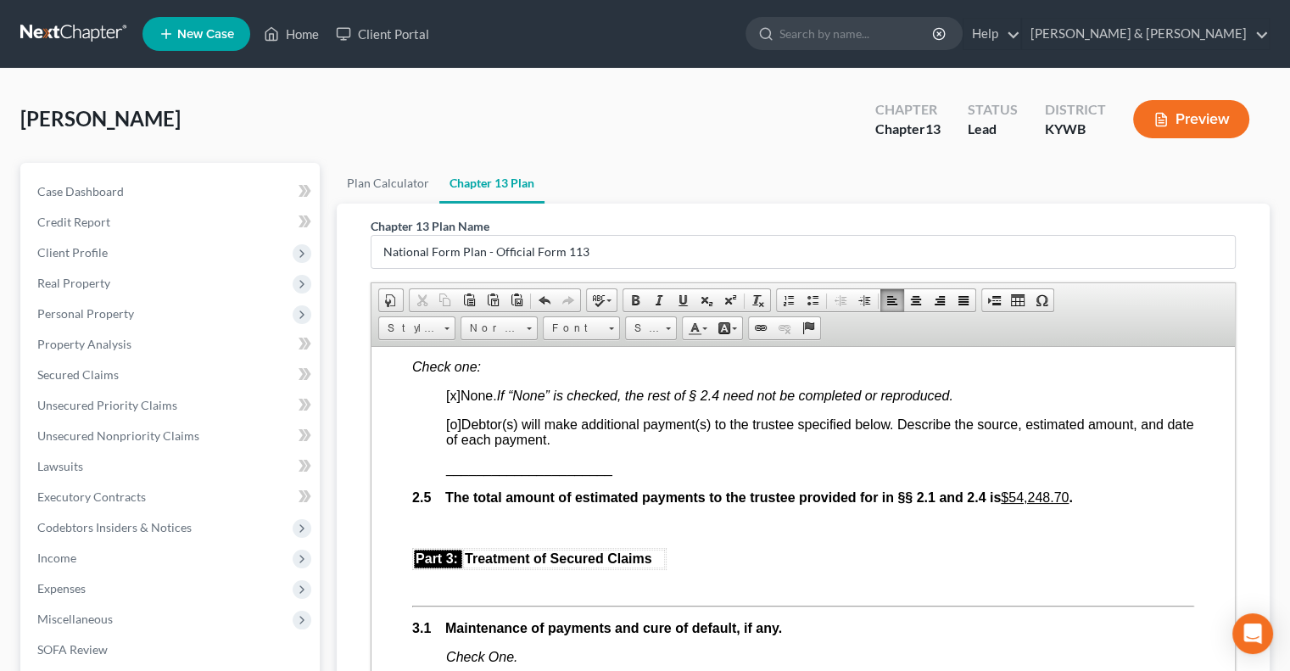
scroll to position [1611, 0]
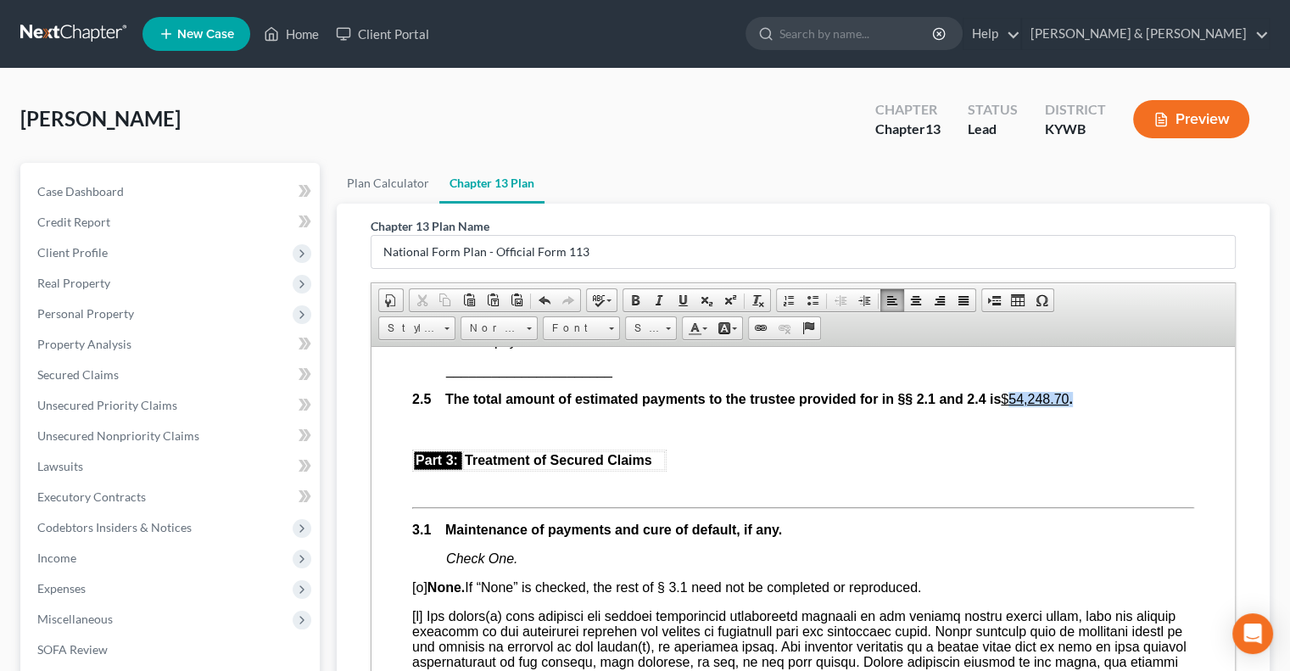
drag, startPoint x: 1018, startPoint y: 409, endPoint x: 1085, endPoint y: 410, distance: 67.0
click at [1085, 406] on p "2.5 The total amount of estimated payments to the trustee provided for in §§ 2.…" at bounding box center [803, 398] width 782 height 15
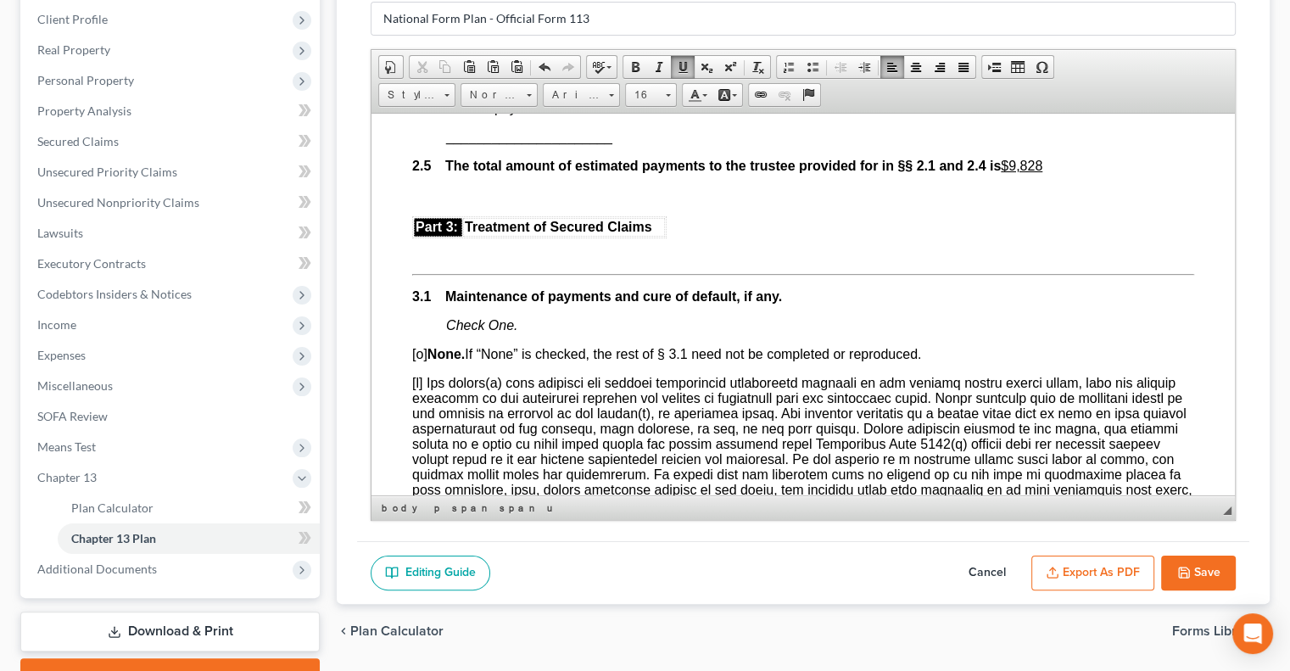
scroll to position [321, 0]
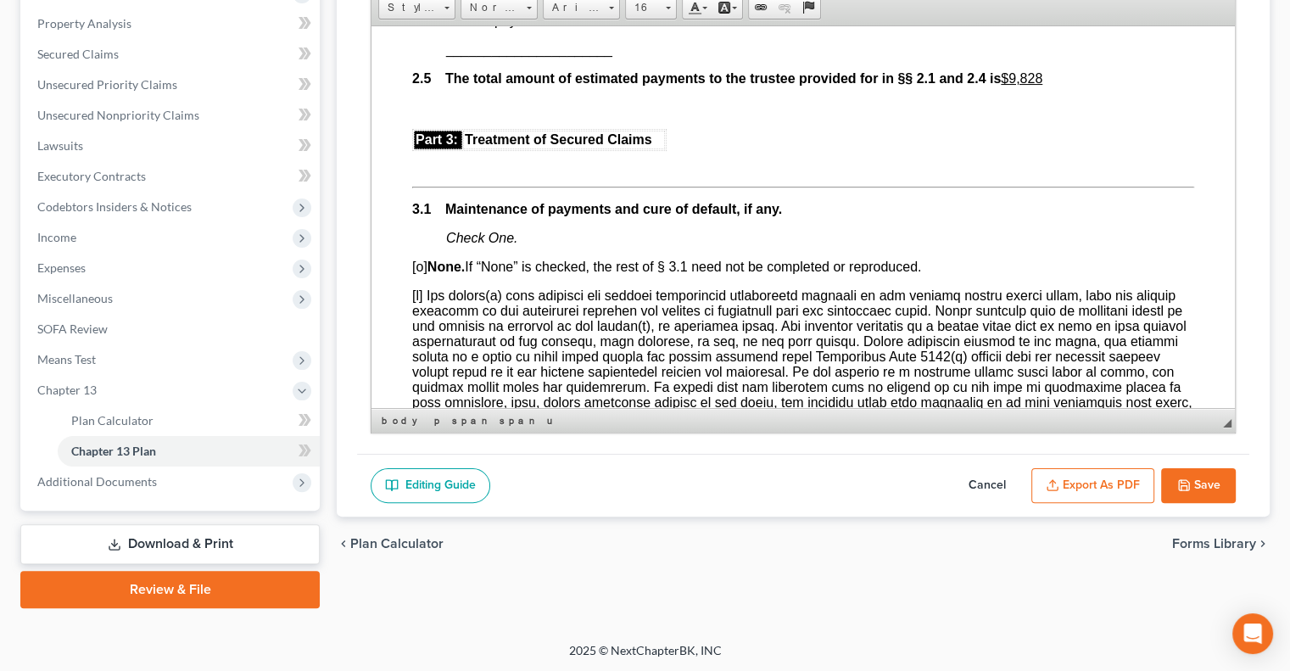
click at [1194, 483] on button "Save" at bounding box center [1198, 486] width 75 height 36
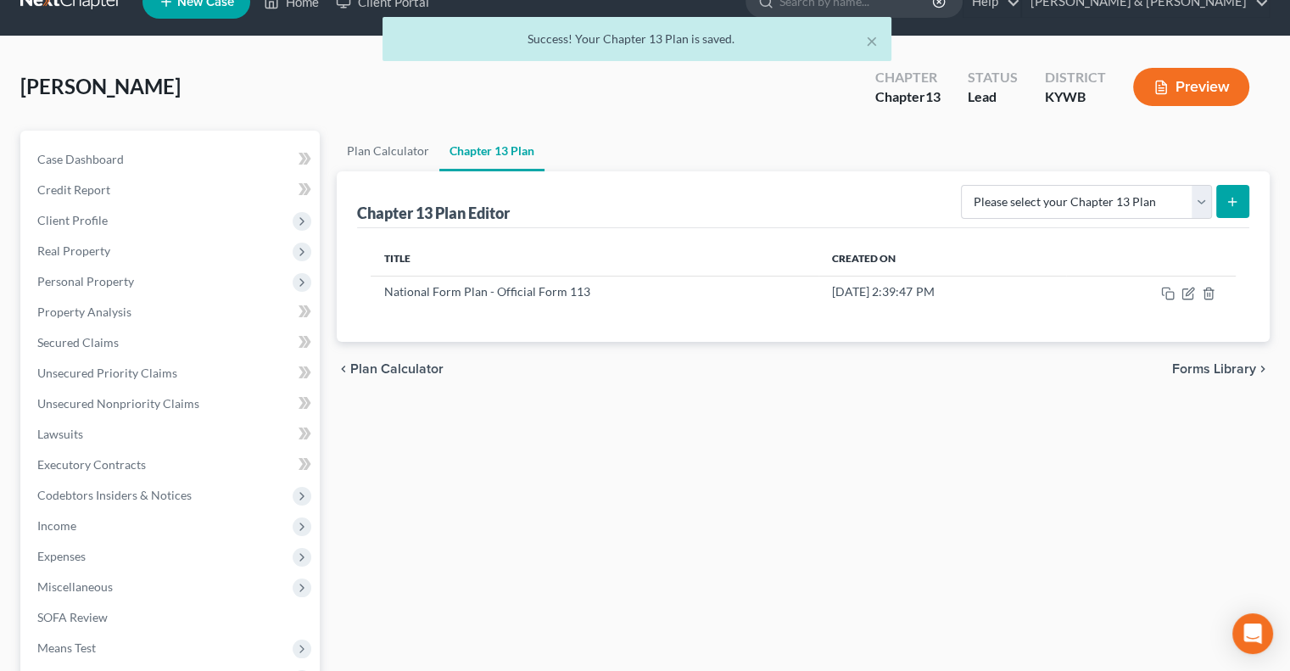
scroll to position [0, 0]
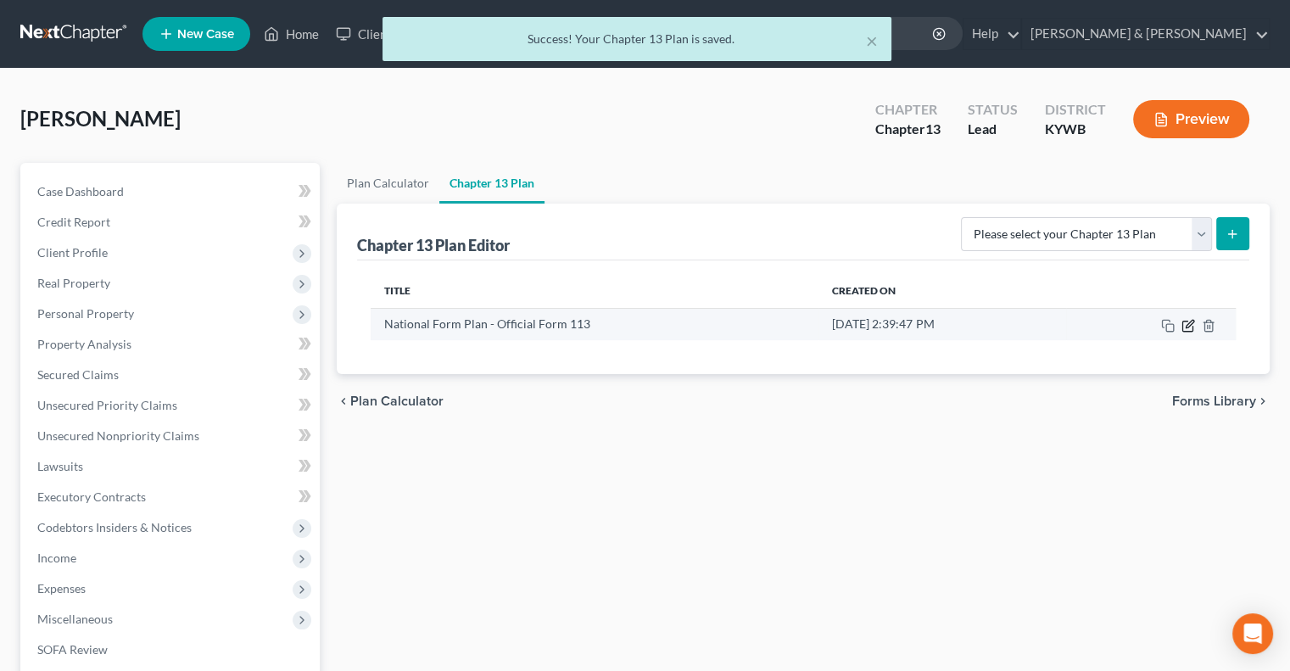
click at [1185, 325] on icon "button" at bounding box center [1189, 324] width 8 height 8
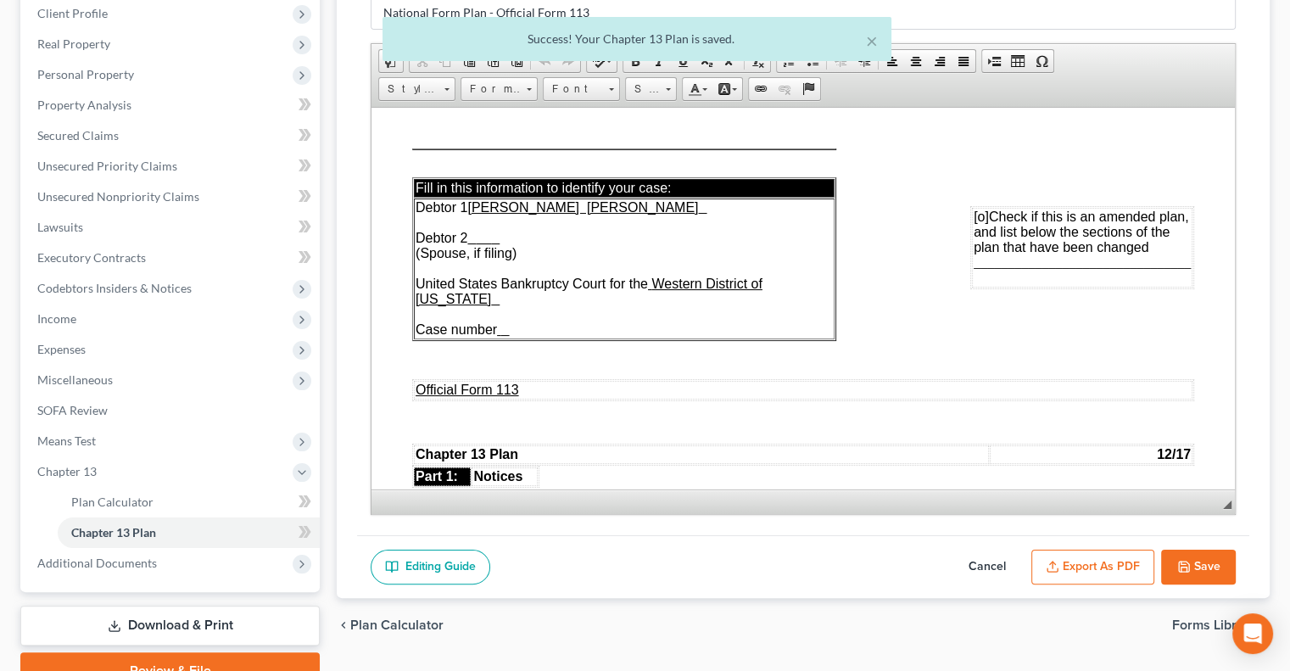
scroll to position [321, 0]
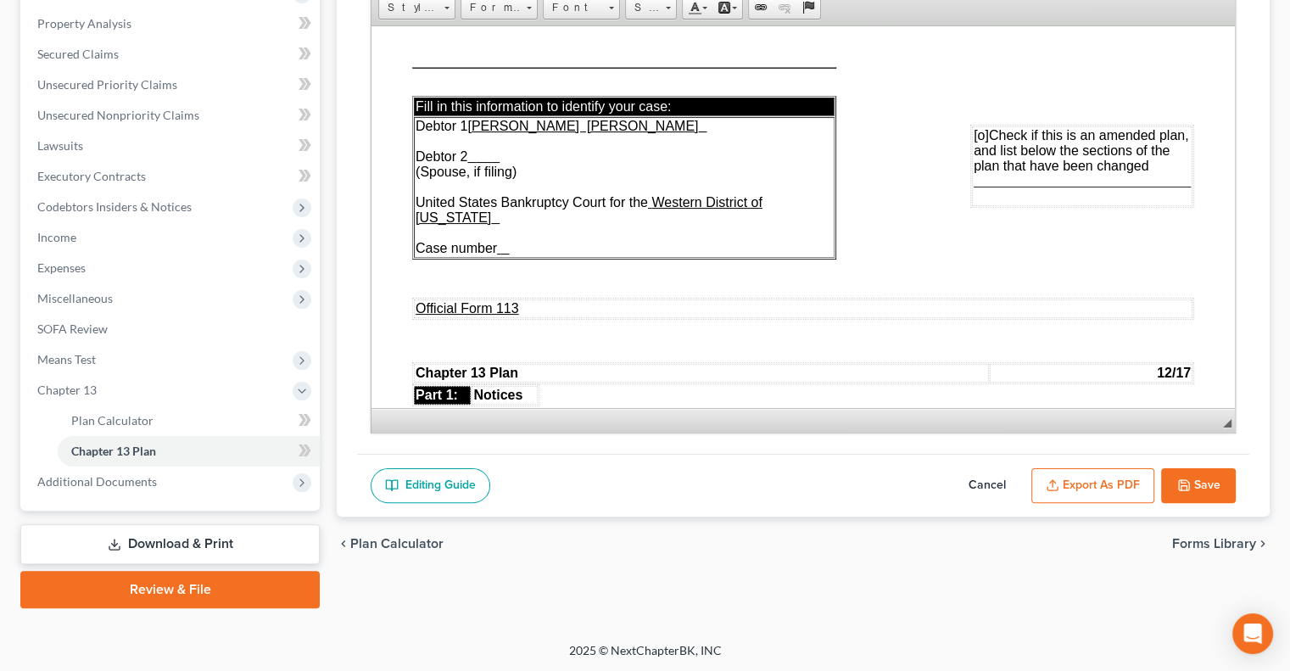
click at [1104, 485] on button "Export as PDF" at bounding box center [1092, 486] width 123 height 36
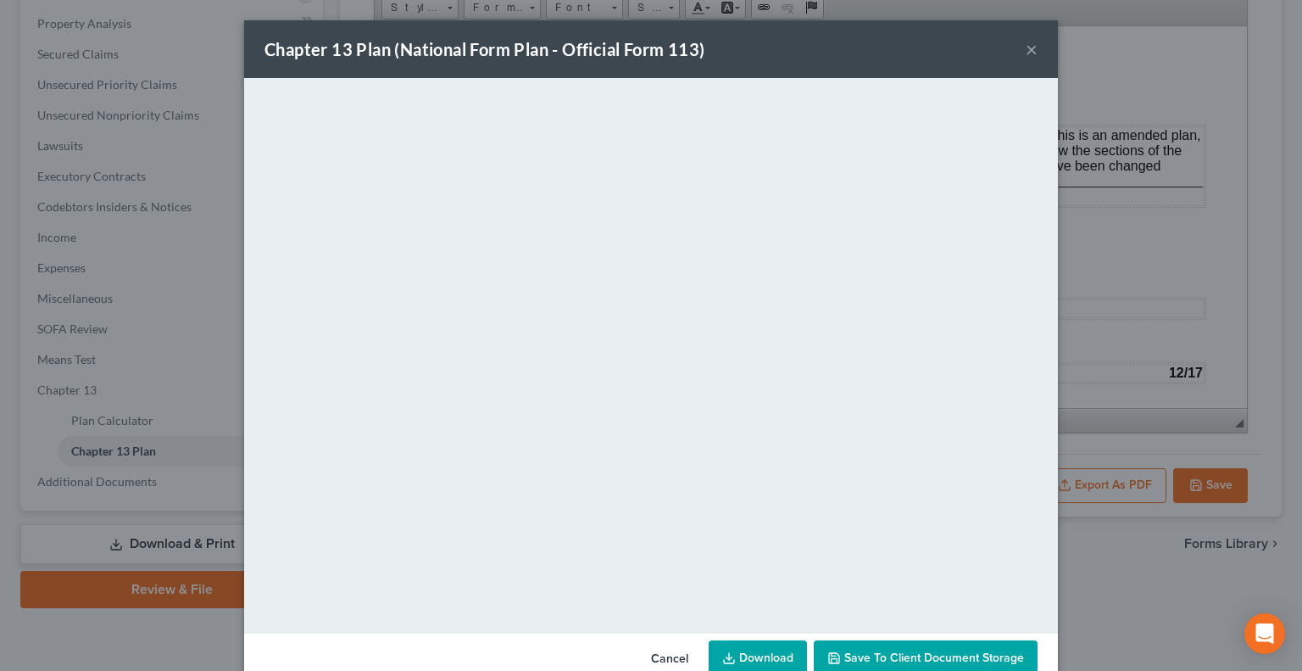
click at [1026, 49] on button "×" at bounding box center [1032, 49] width 12 height 20
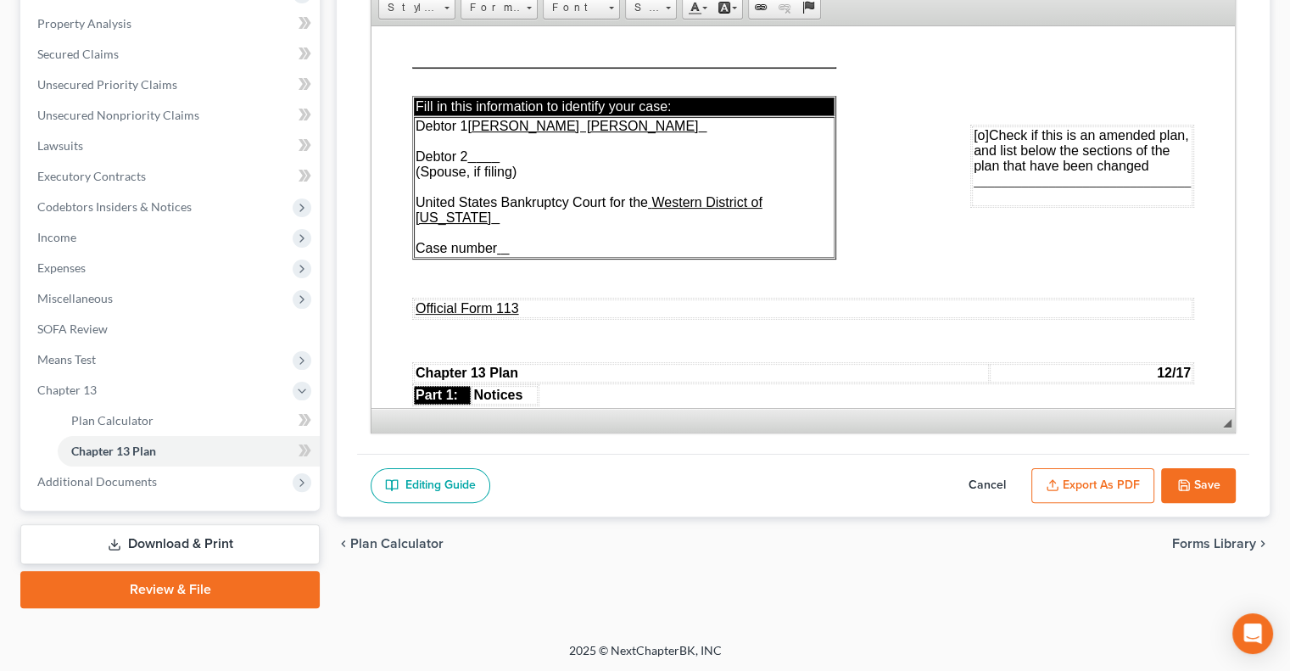
click at [198, 544] on link "Download & Print" at bounding box center [169, 544] width 299 height 40
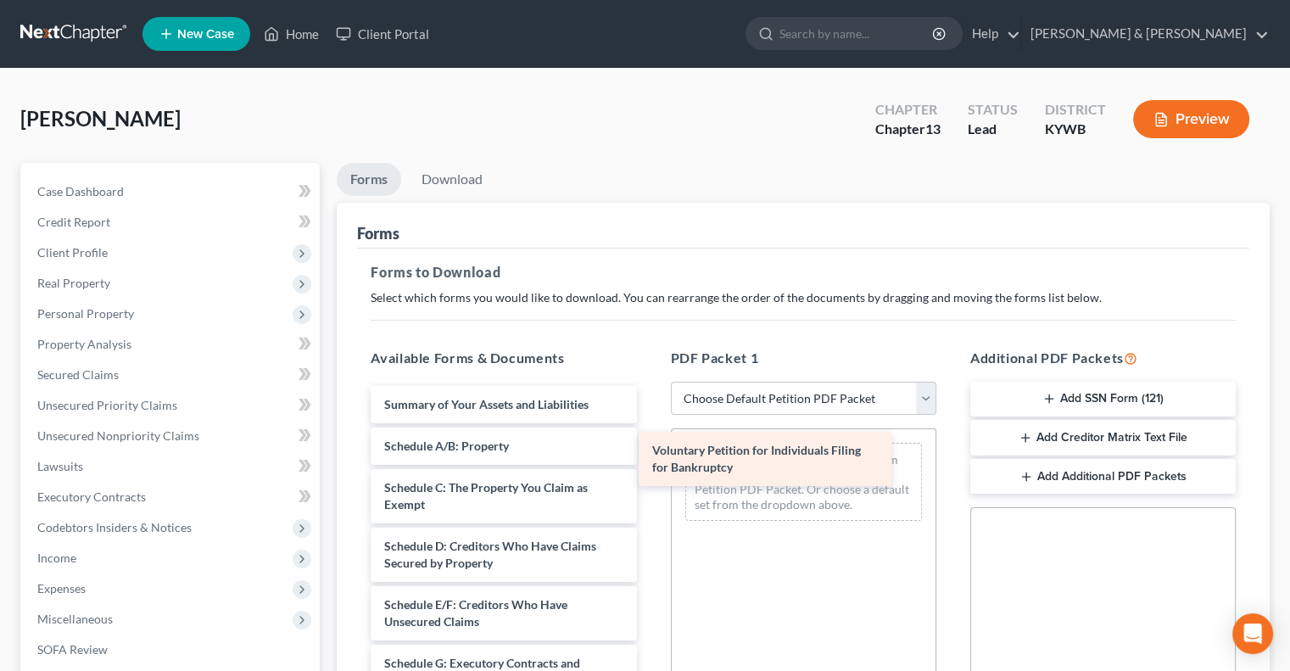
drag, startPoint x: 529, startPoint y: 399, endPoint x: 797, endPoint y: 446, distance: 272.1
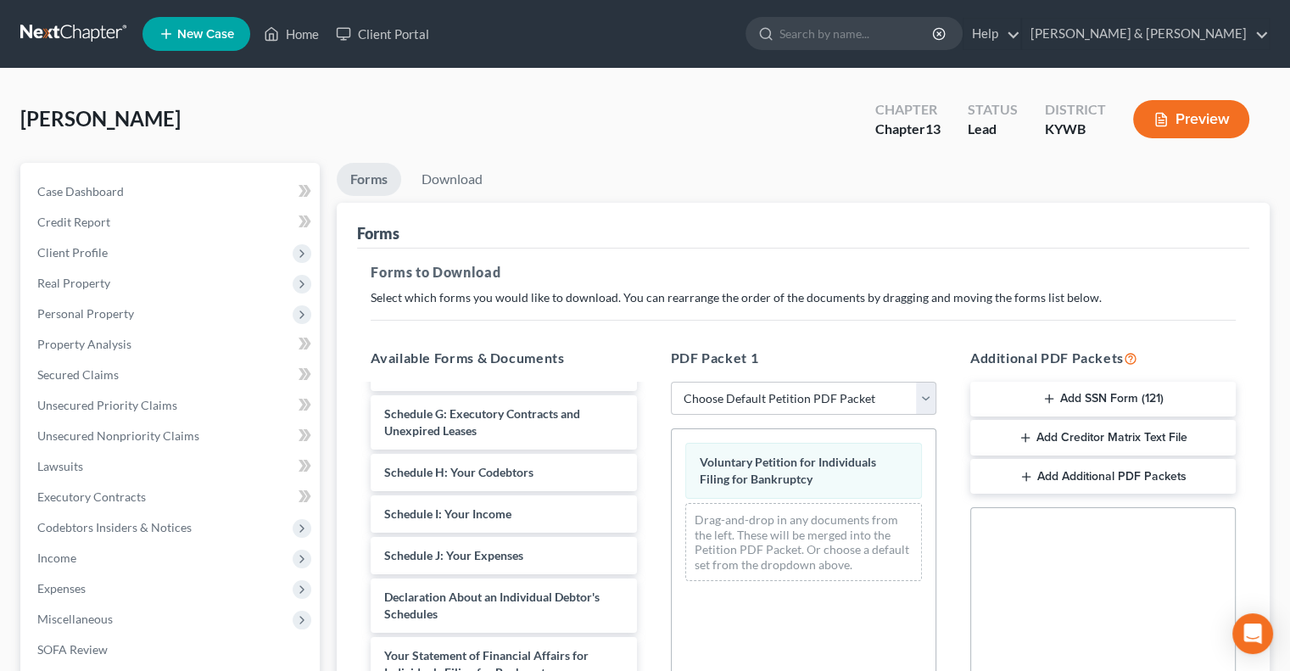
scroll to position [254, 0]
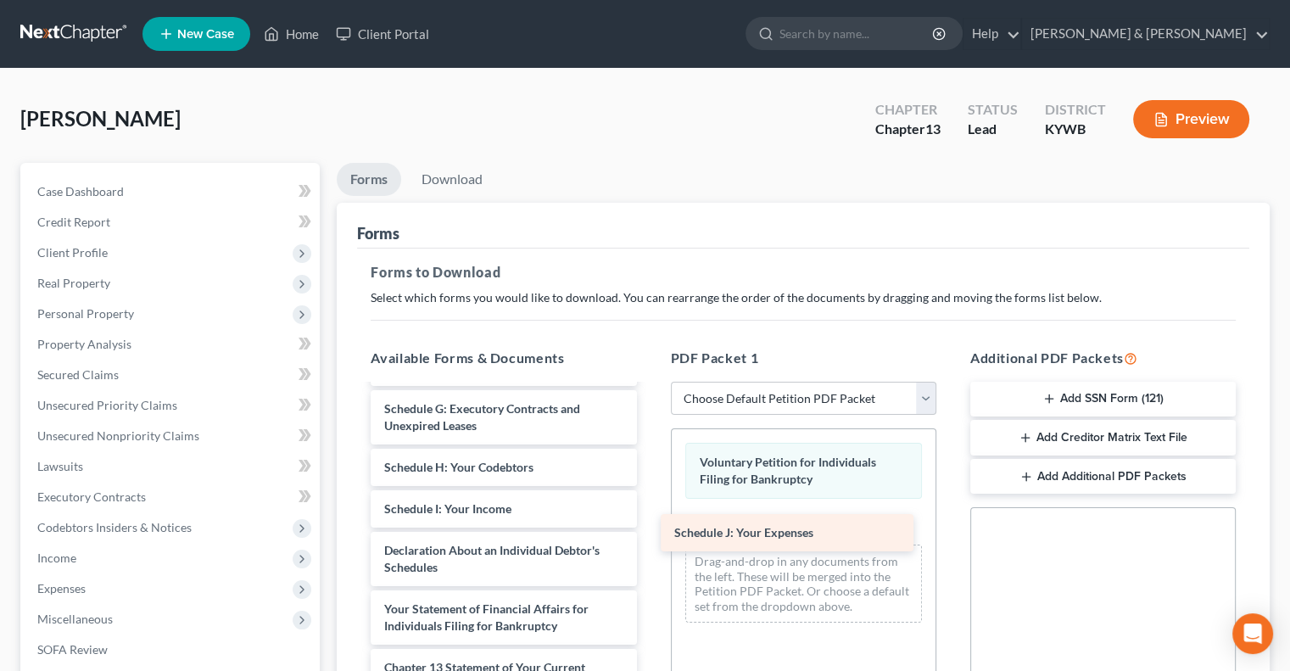
drag, startPoint x: 514, startPoint y: 551, endPoint x: 804, endPoint y: 535, distance: 290.5
click at [650, 535] on div "Schedule J: Your Expenses Summary of Your Assets and Liabilities Schedule A/B: …" at bounding box center [503, 508] width 293 height 755
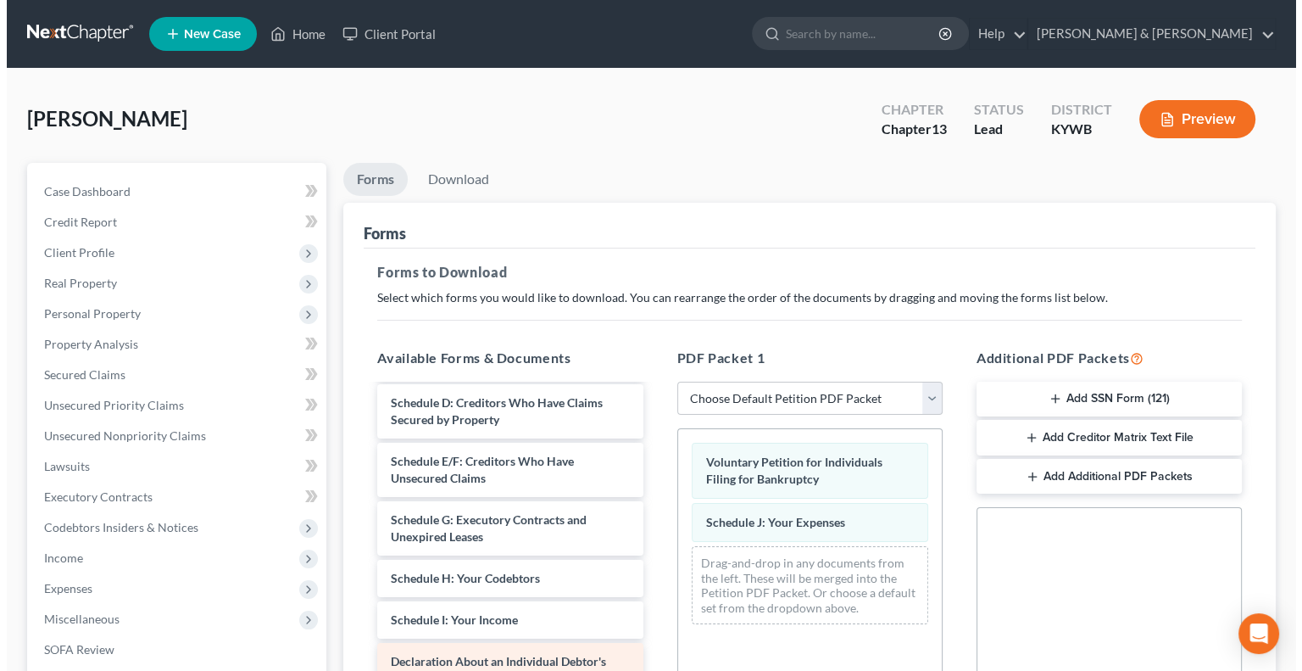
scroll to position [0, 0]
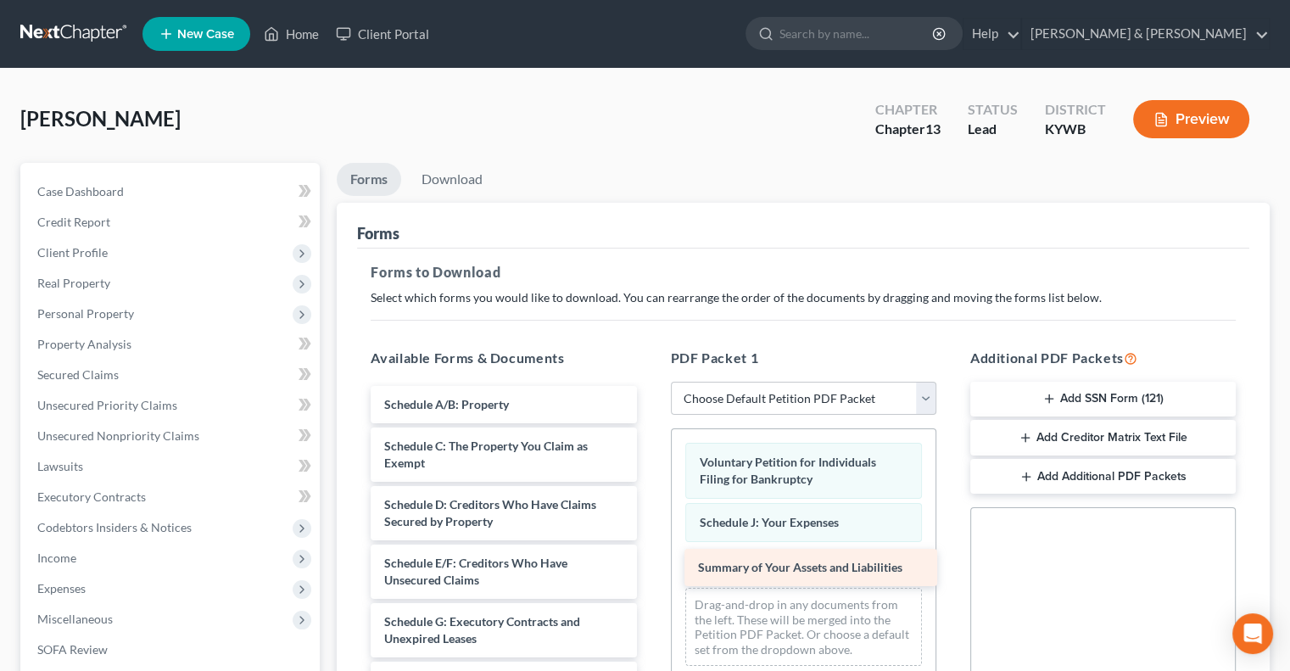
drag, startPoint x: 499, startPoint y: 399, endPoint x: 812, endPoint y: 563, distance: 354.3
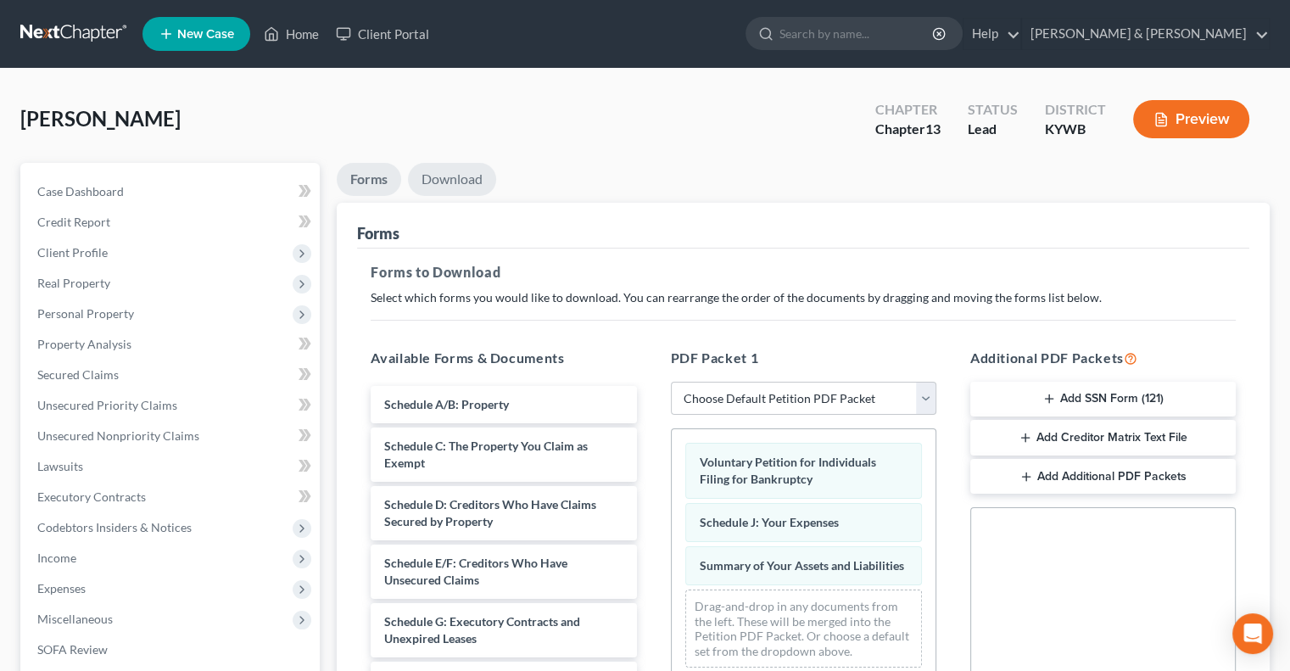
click at [455, 172] on link "Download" at bounding box center [452, 179] width 88 height 33
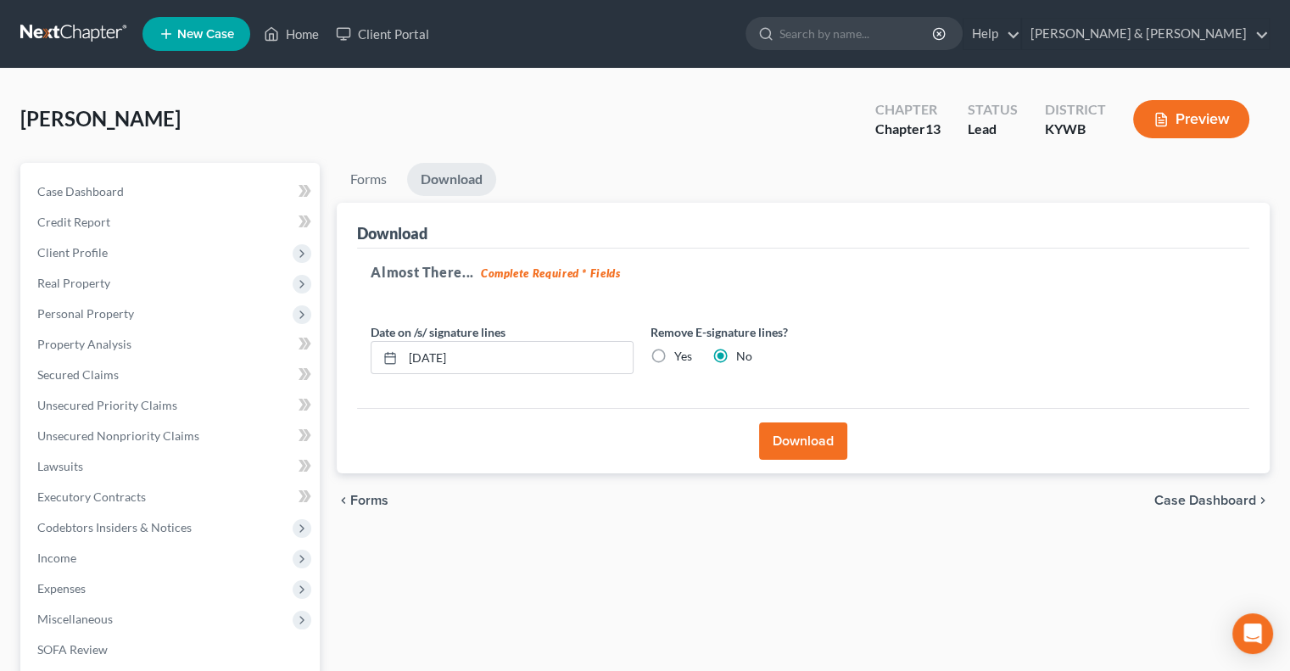
click at [674, 355] on label "Yes" at bounding box center [683, 356] width 18 height 17
click at [681, 355] on input "Yes" at bounding box center [686, 353] width 11 height 11
radio input "true"
radio input "false"
drag, startPoint x: 533, startPoint y: 358, endPoint x: 407, endPoint y: 376, distance: 127.7
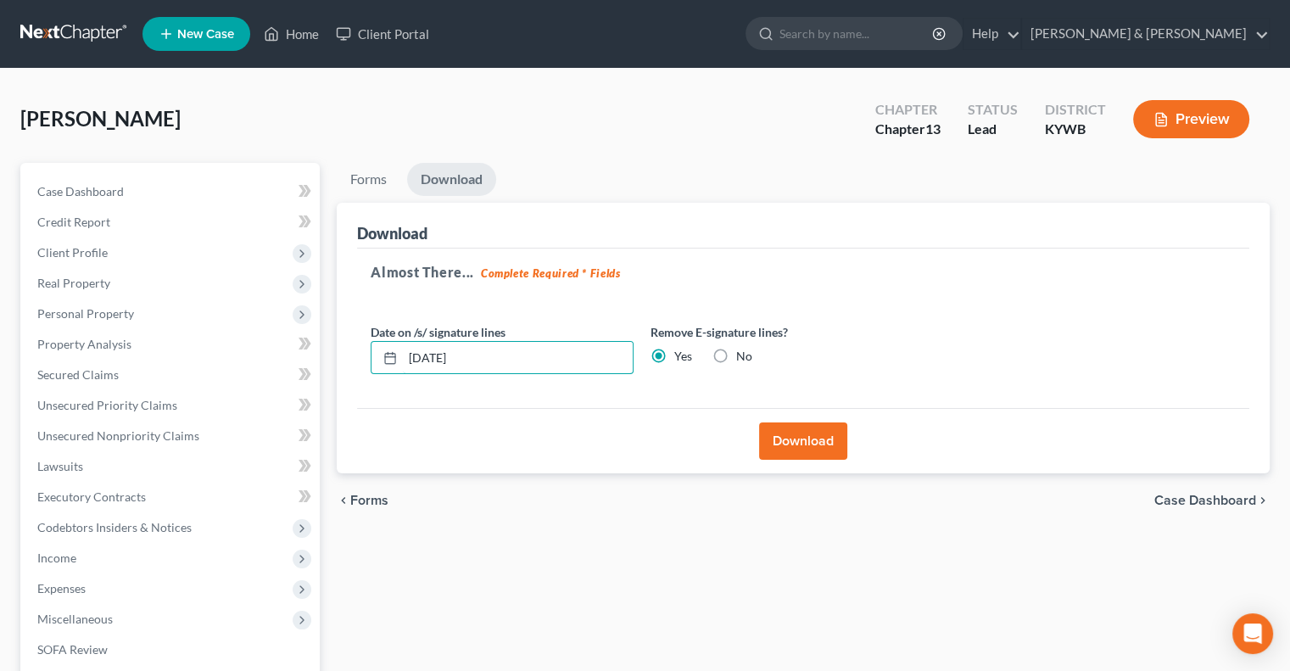
click at [407, 376] on div "Date on /s/ signature lines [DATE] Remove E-signature lines? Yes No" at bounding box center [642, 355] width 560 height 65
click at [786, 429] on button "Download" at bounding box center [803, 440] width 88 height 37
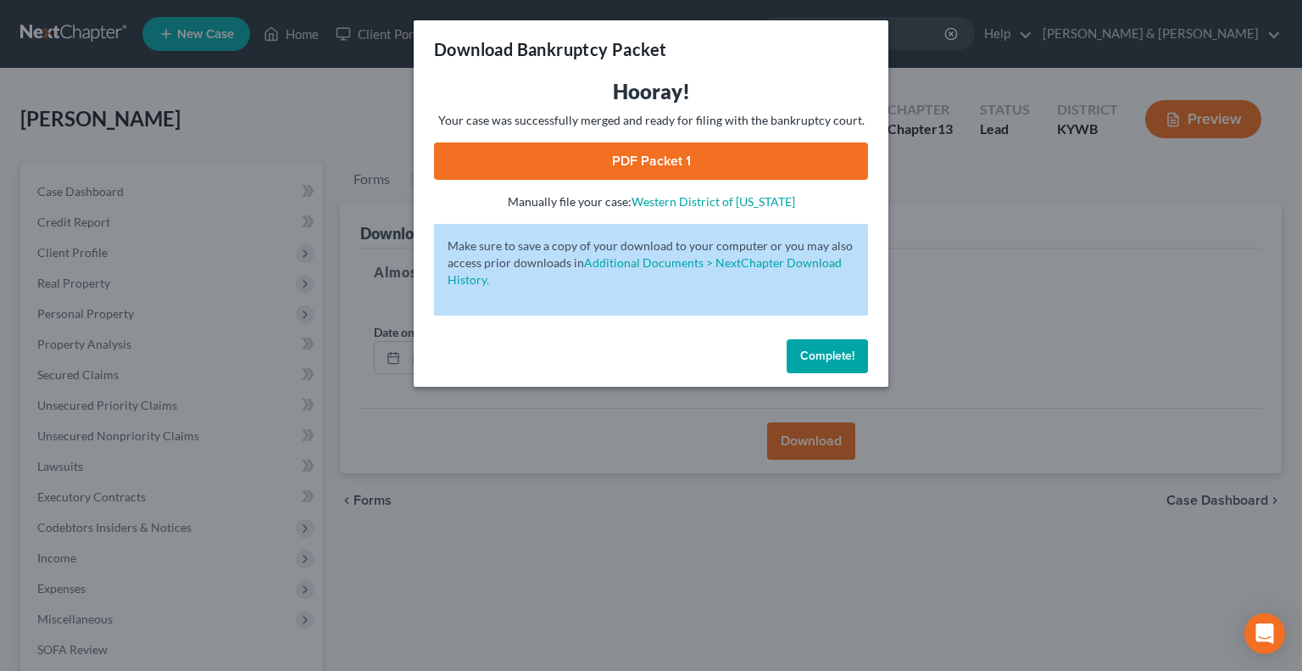
click at [708, 148] on link "PDF Packet 1" at bounding box center [651, 160] width 434 height 37
